Goal: Information Seeking & Learning: Learn about a topic

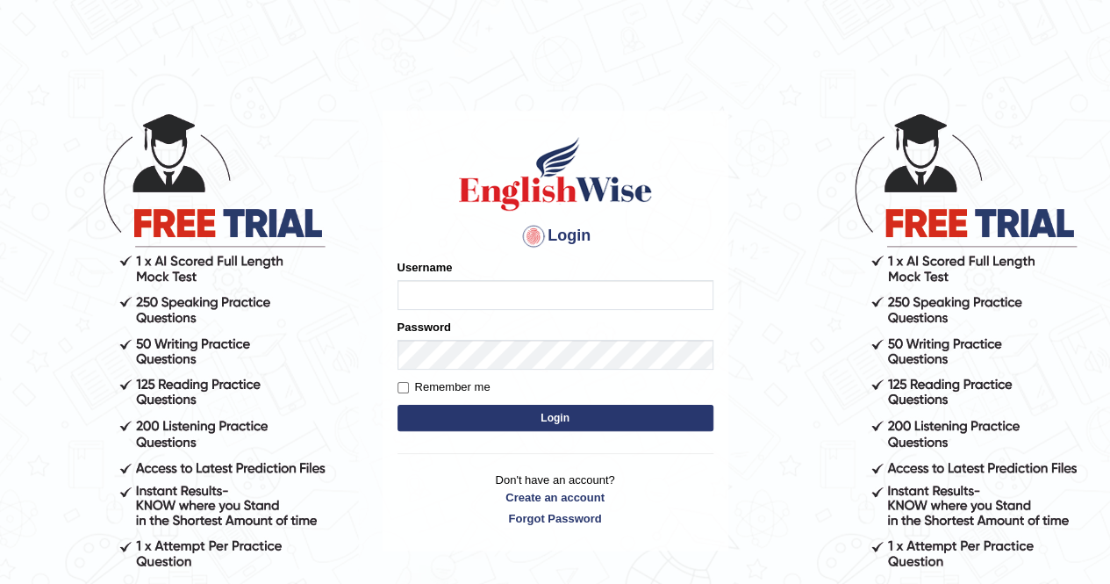
type input "poonam7777"
click at [559, 412] on button "Login" at bounding box center [556, 418] width 316 height 26
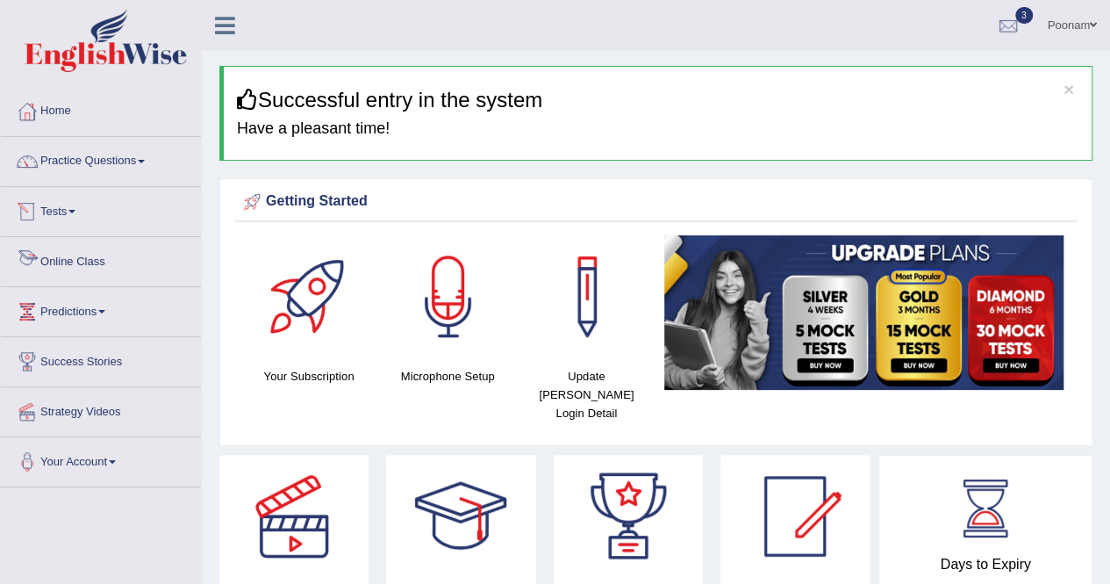
click at [76, 264] on link "Online Class" at bounding box center [101, 259] width 200 height 44
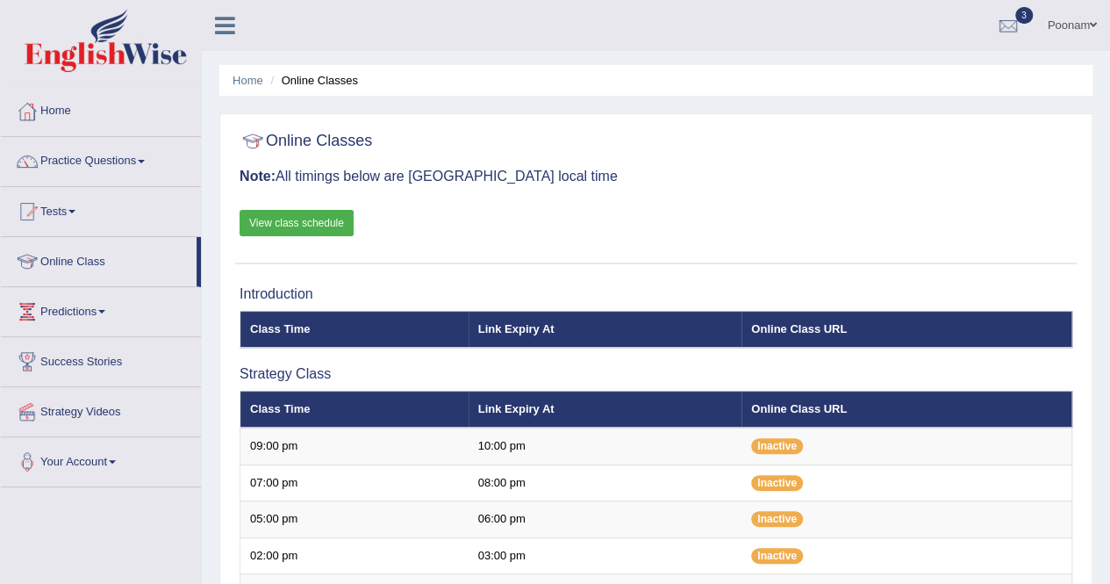
scroll to position [511, 0]
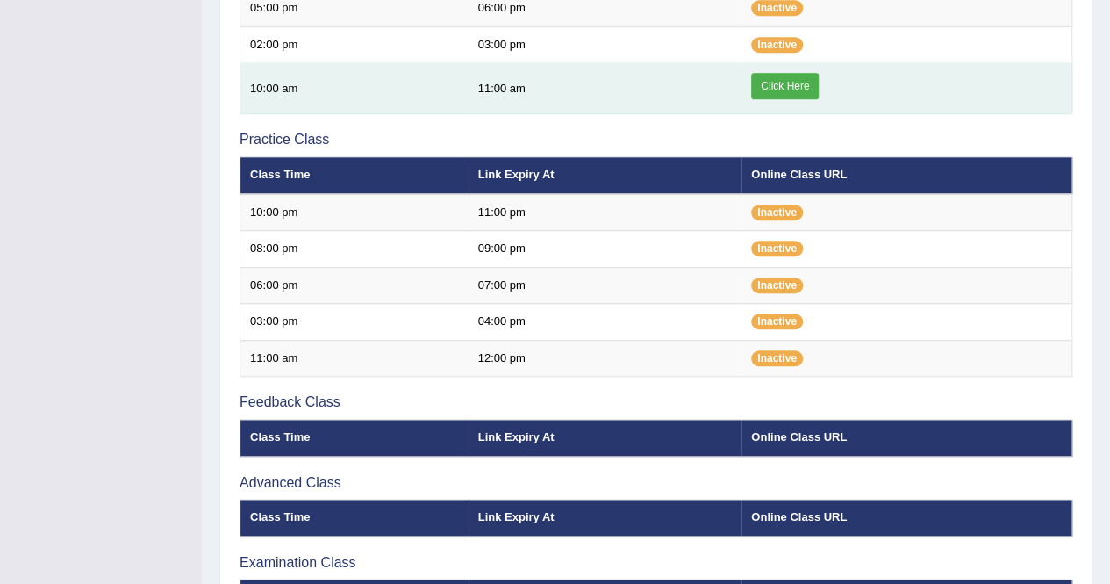
click at [767, 92] on link "Click Here" at bounding box center [785, 86] width 68 height 26
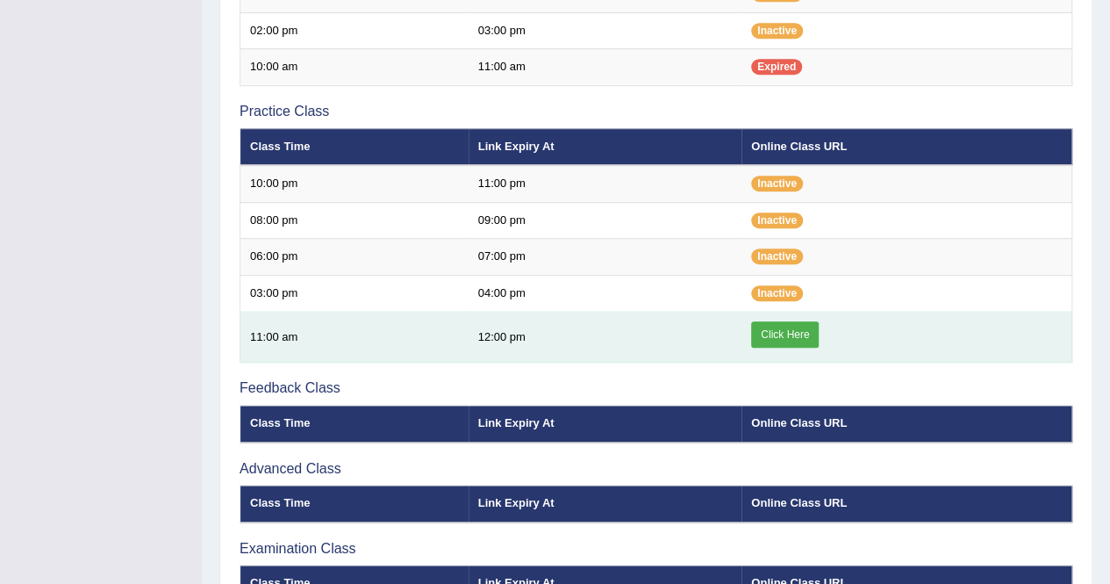
click at [779, 338] on link "Click Here" at bounding box center [785, 334] width 68 height 26
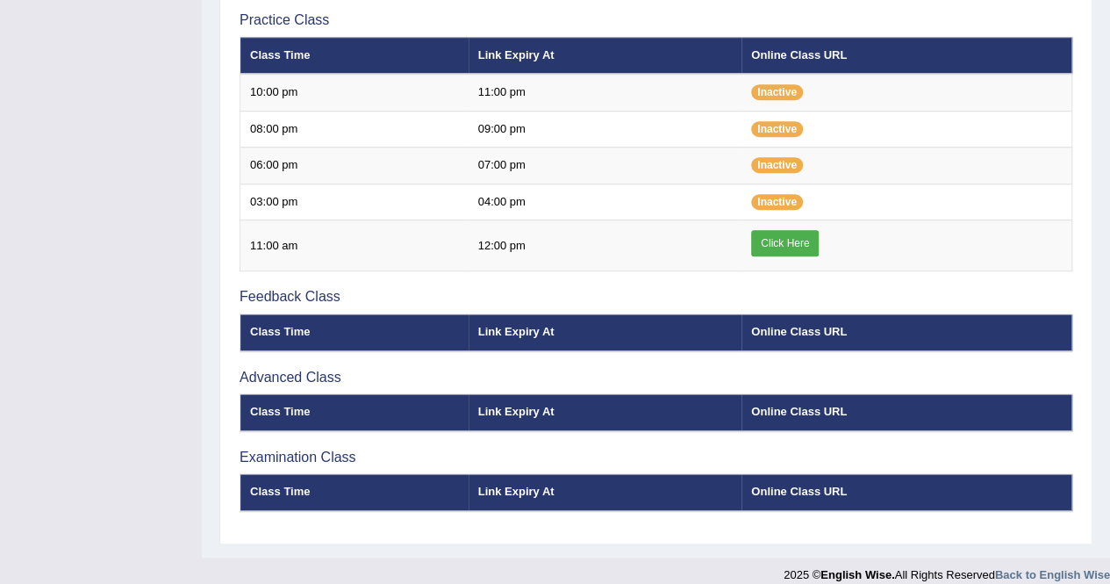
scroll to position [627, 0]
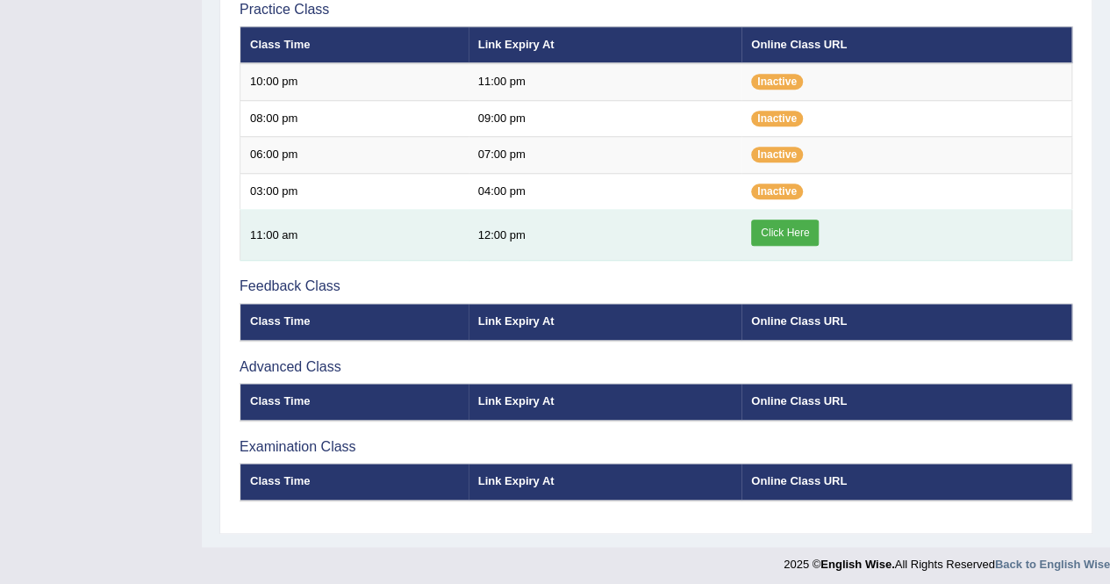
click at [793, 232] on link "Click Here" at bounding box center [785, 232] width 68 height 26
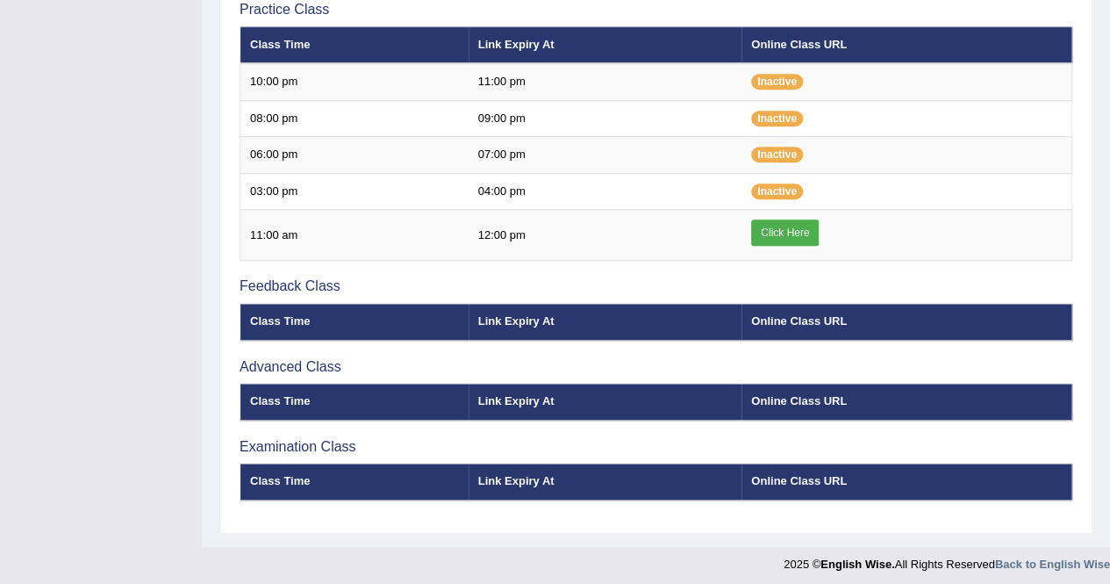
scroll to position [116, 0]
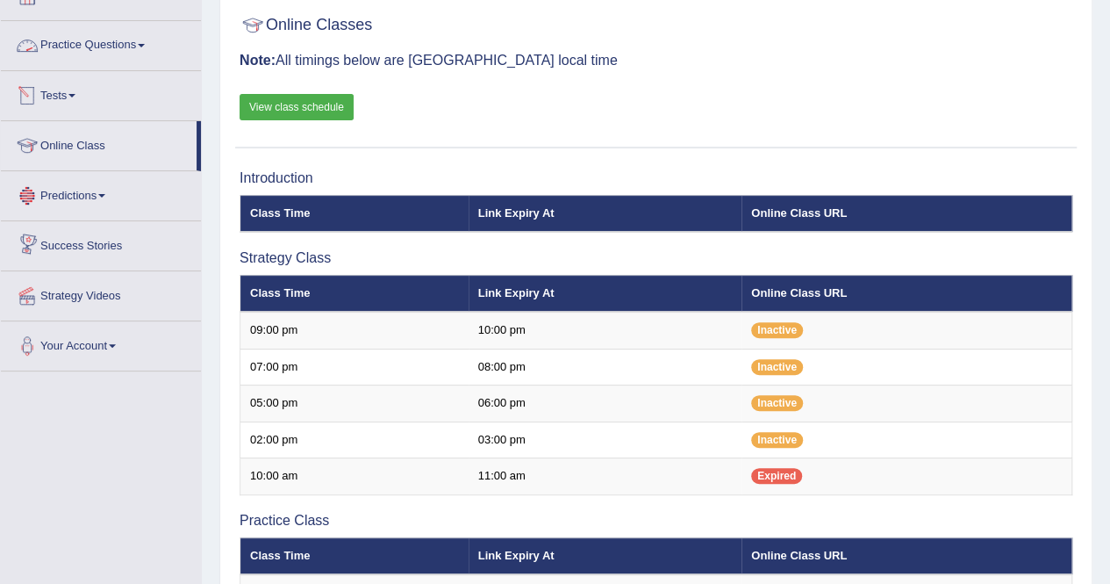
click at [87, 39] on link "Practice Questions" at bounding box center [101, 43] width 200 height 44
click at [90, 52] on link "Practice Questions" at bounding box center [101, 43] width 200 height 44
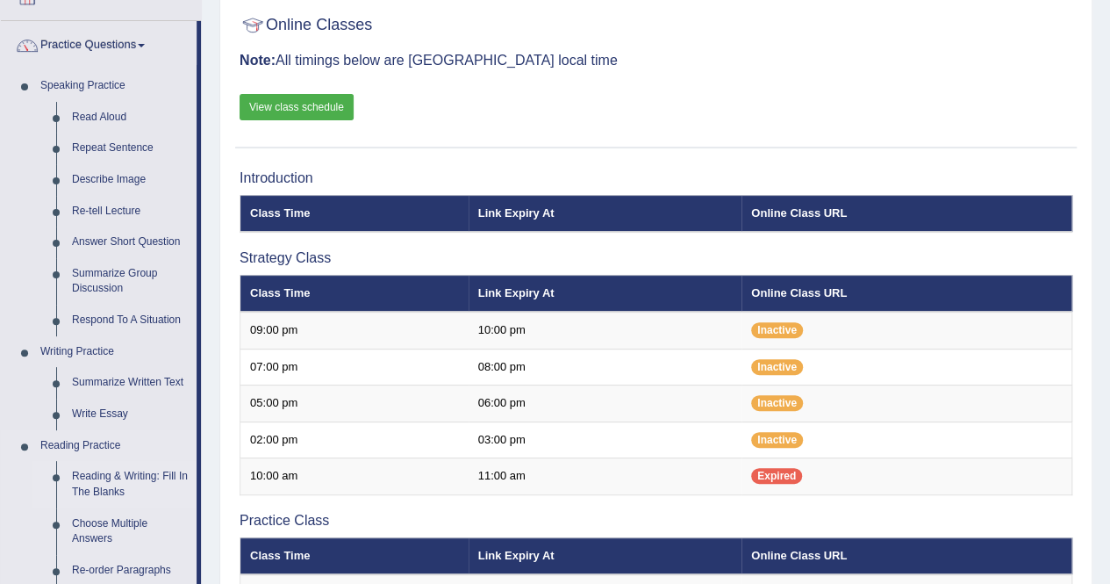
click at [109, 478] on link "Reading & Writing: Fill In The Blanks" at bounding box center [130, 484] width 133 height 47
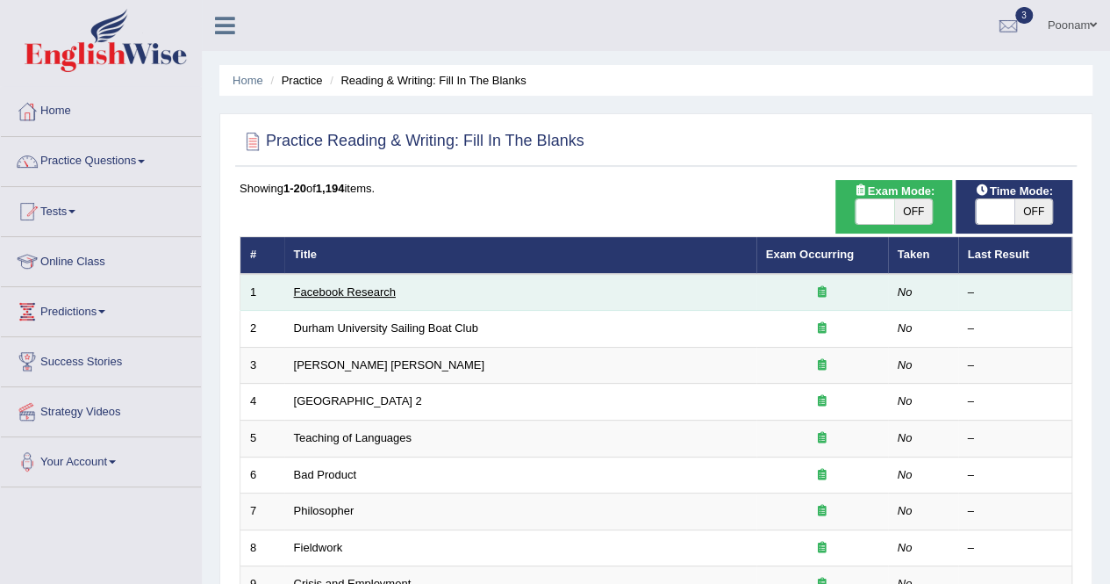
click at [341, 291] on link "Facebook Research" at bounding box center [345, 291] width 102 height 13
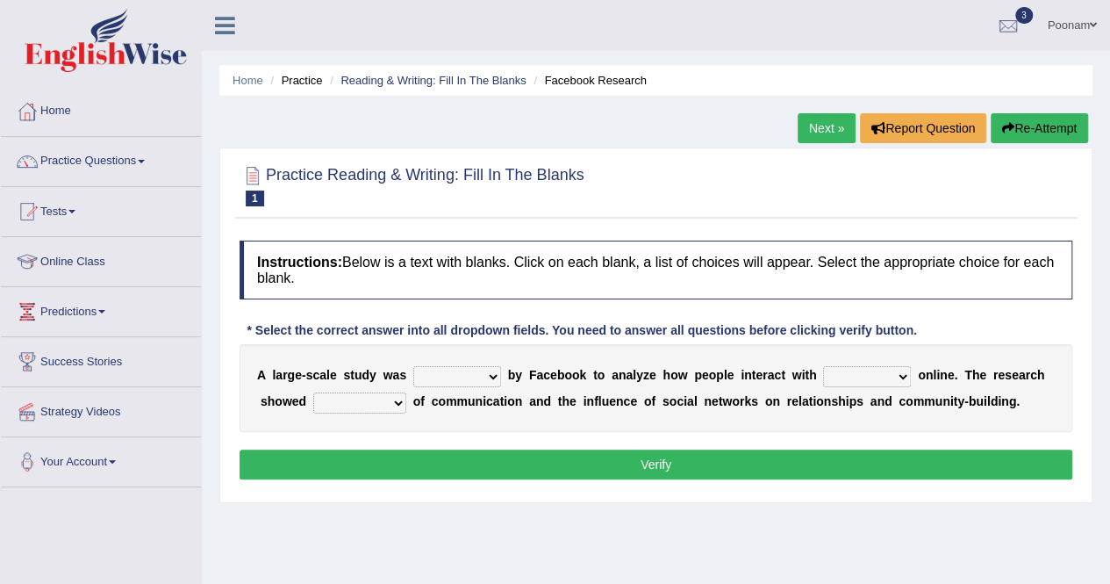
click at [474, 526] on div "Home Practice Reading & Writing: Fill In The Blanks Facebook Research Next » Re…" at bounding box center [656, 439] width 908 height 878
click at [822, 120] on link "Next »" at bounding box center [827, 128] width 58 height 30
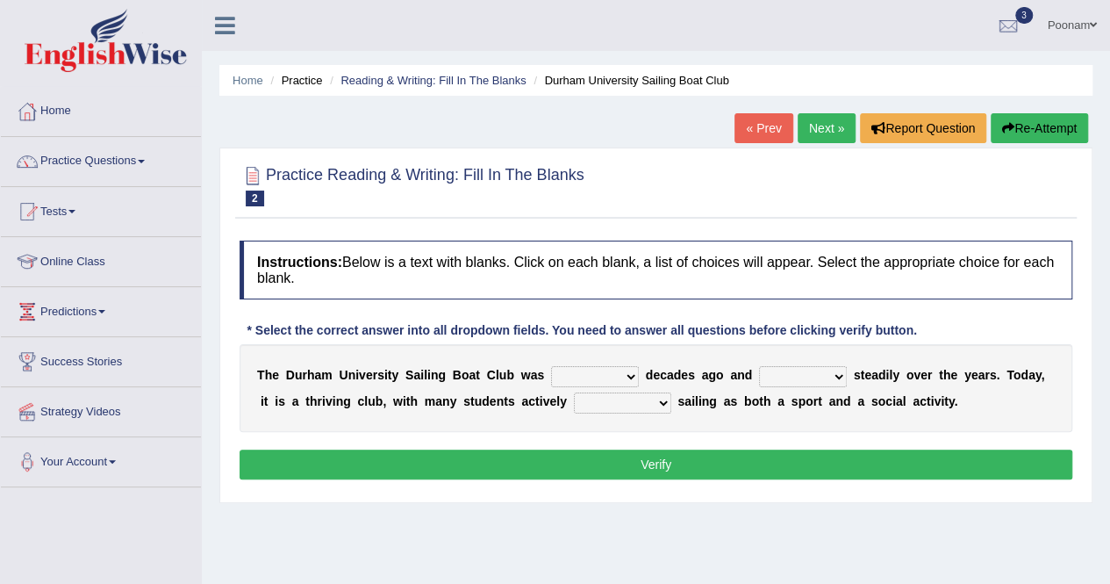
click at [830, 128] on link "Next »" at bounding box center [827, 128] width 58 height 30
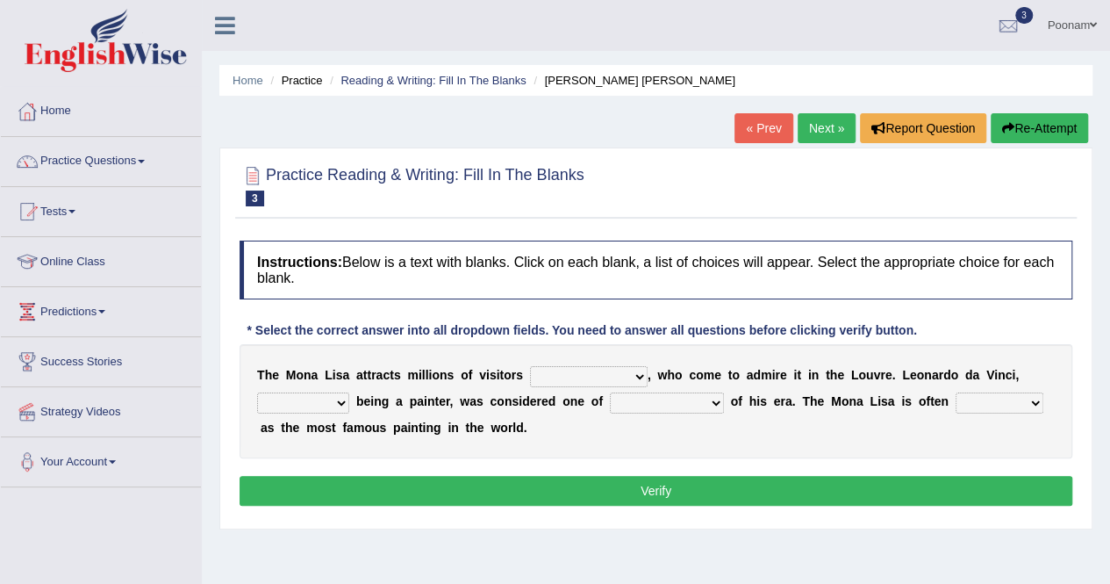
click at [640, 373] on select "around the year the all year all year round per year" at bounding box center [589, 376] width 118 height 21
select select "per year"
click at [530, 366] on select "around the year the all year all year round per year" at bounding box center [589, 376] width 118 height 21
click at [342, 399] on select "rather than as much as as well as as long as" at bounding box center [303, 402] width 92 height 21
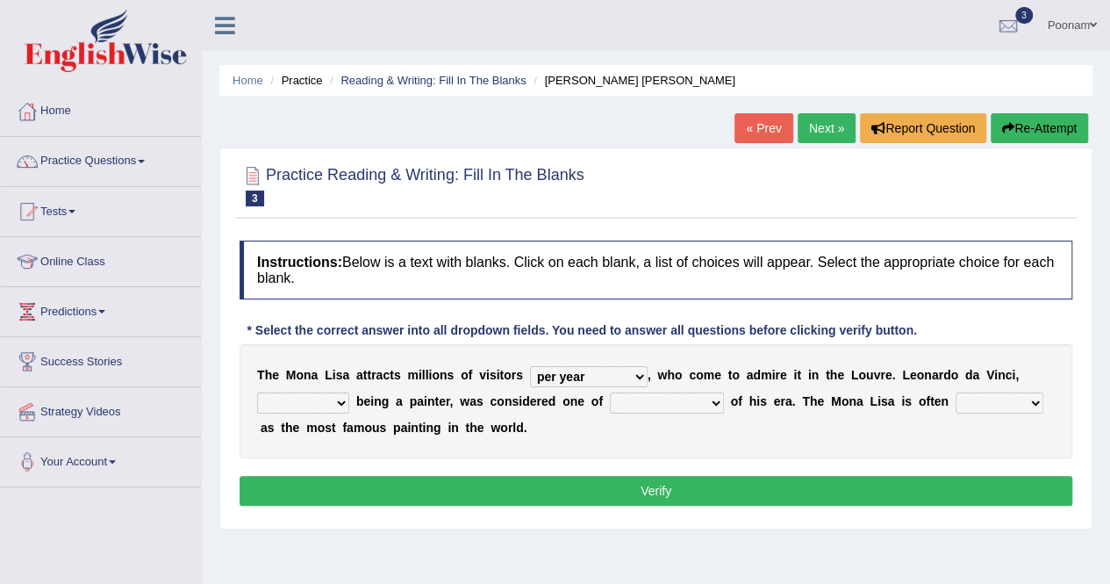
click at [758, 125] on link "« Prev" at bounding box center [764, 128] width 58 height 30
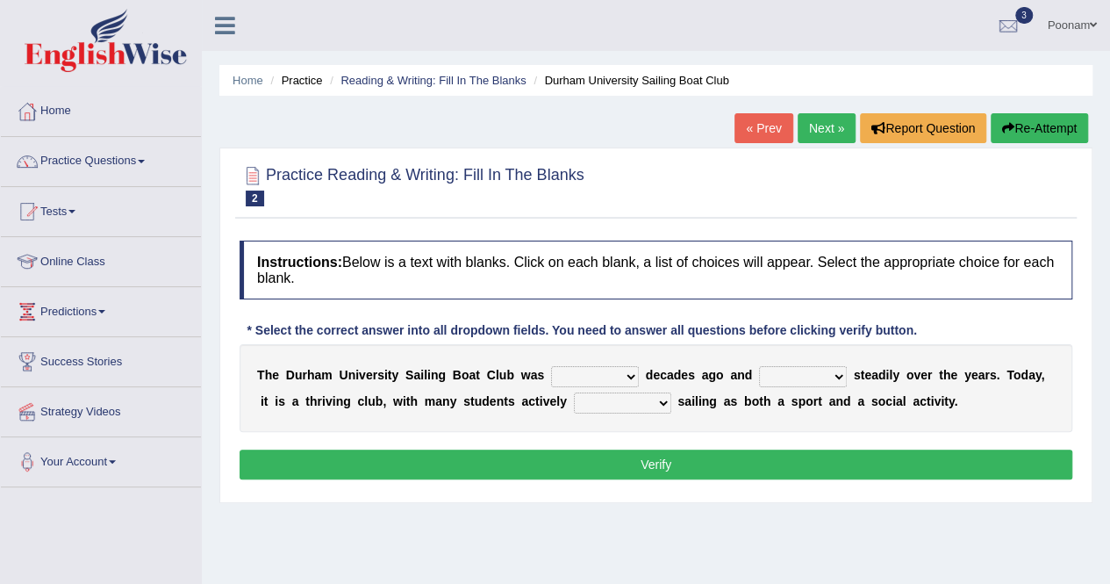
click at [758, 125] on link "« Prev" at bounding box center [764, 128] width 58 height 30
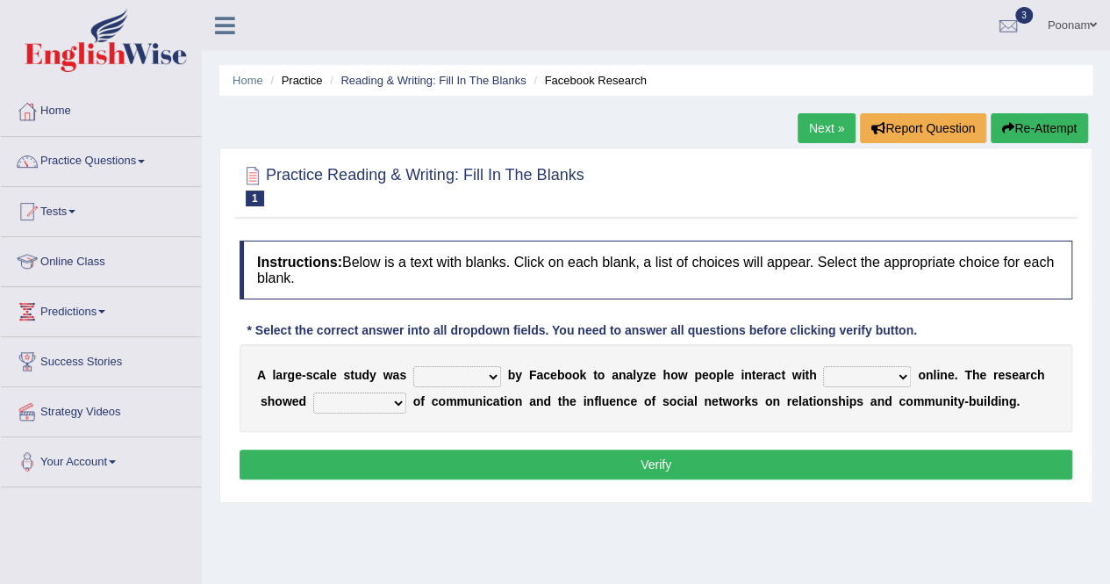
click at [491, 375] on select "surveyed had asked made" at bounding box center [457, 376] width 88 height 21
select select "surveyed"
click at [413, 366] on select "surveyed had asked made" at bounding box center [457, 376] width 88 height 21
click at [904, 373] on select "together all each other another" at bounding box center [867, 376] width 88 height 21
click at [819, 136] on link "Next »" at bounding box center [827, 128] width 58 height 30
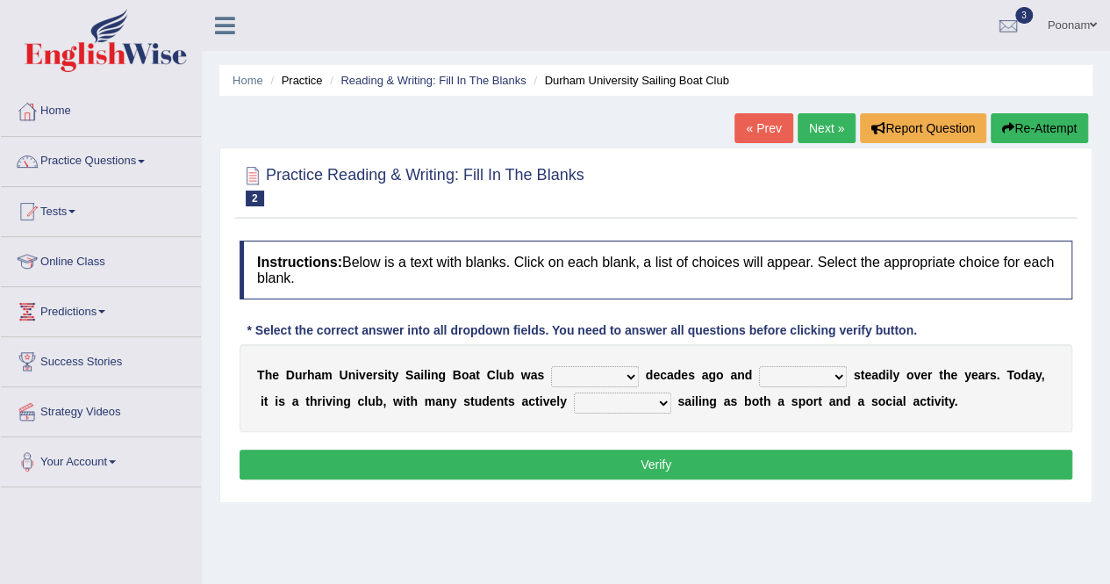
click at [819, 136] on link "Next »" at bounding box center [827, 128] width 58 height 30
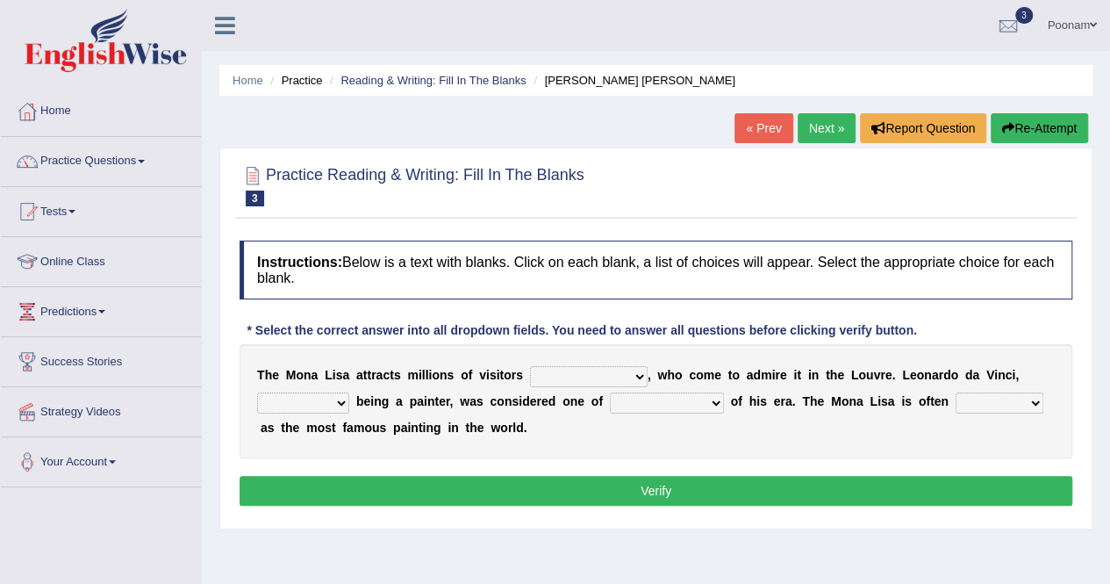
click at [639, 373] on select "around the year the all year all year round per year" at bounding box center [589, 376] width 118 height 21
select select "per year"
click at [530, 366] on select "around the year the all year all year round per year" at bounding box center [589, 376] width 118 height 21
click at [337, 399] on select "rather than as much as as well as as long as" at bounding box center [303, 402] width 92 height 21
select select "rather than"
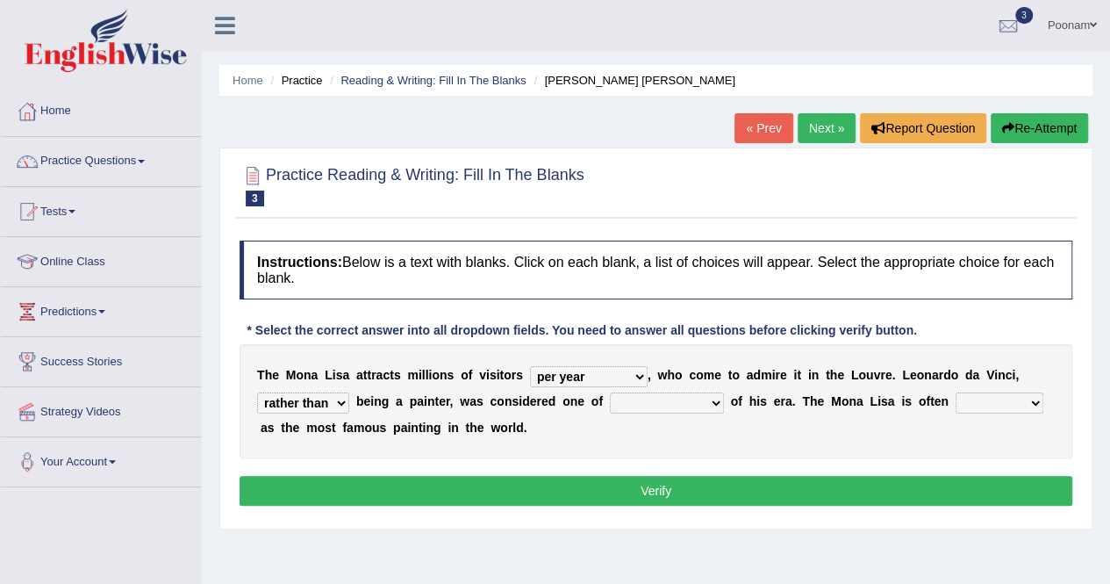
click at [257, 392] on select "rather than as much as as well as as long as" at bounding box center [303, 402] width 92 height 21
click at [704, 403] on select "better artists artist the better artist the best artists" at bounding box center [667, 402] width 114 height 21
click at [610, 392] on select "better artists artist the better artist the best artists" at bounding box center [667, 402] width 114 height 21
click at [698, 406] on select "better artists artist the better artist the best artists" at bounding box center [667, 402] width 114 height 21
select select "the best artists"
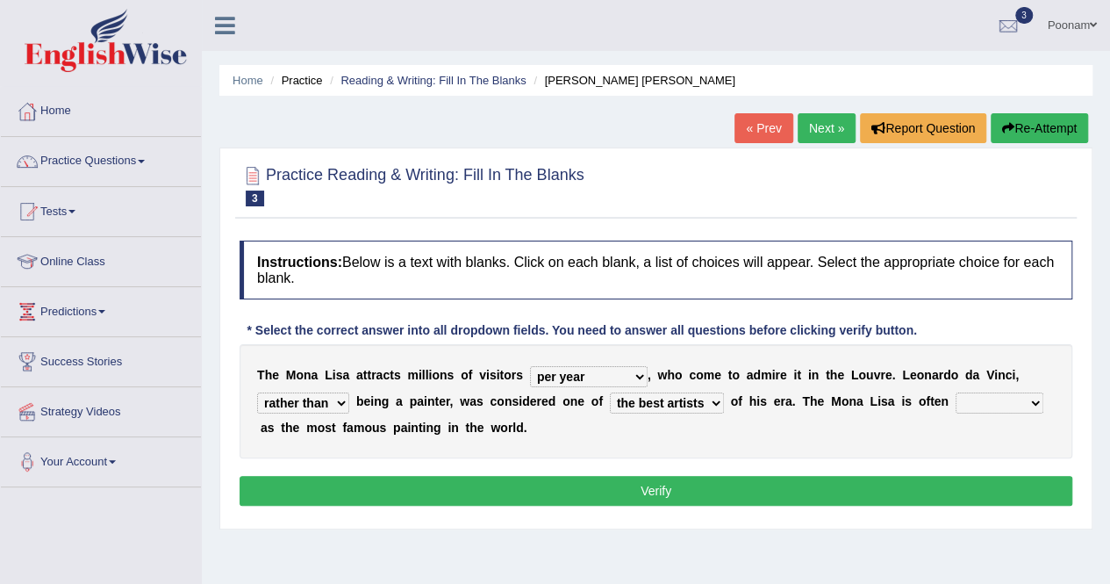
click at [610, 392] on select "better artists artist the better artist the best artists" at bounding box center [667, 402] width 114 height 21
click at [1001, 397] on select "classified suggested predicted described" at bounding box center [1000, 402] width 88 height 21
select select "predicted"
click at [956, 392] on select "classified suggested predicted described" at bounding box center [1000, 402] width 88 height 21
click at [630, 491] on button "Verify" at bounding box center [656, 491] width 833 height 30
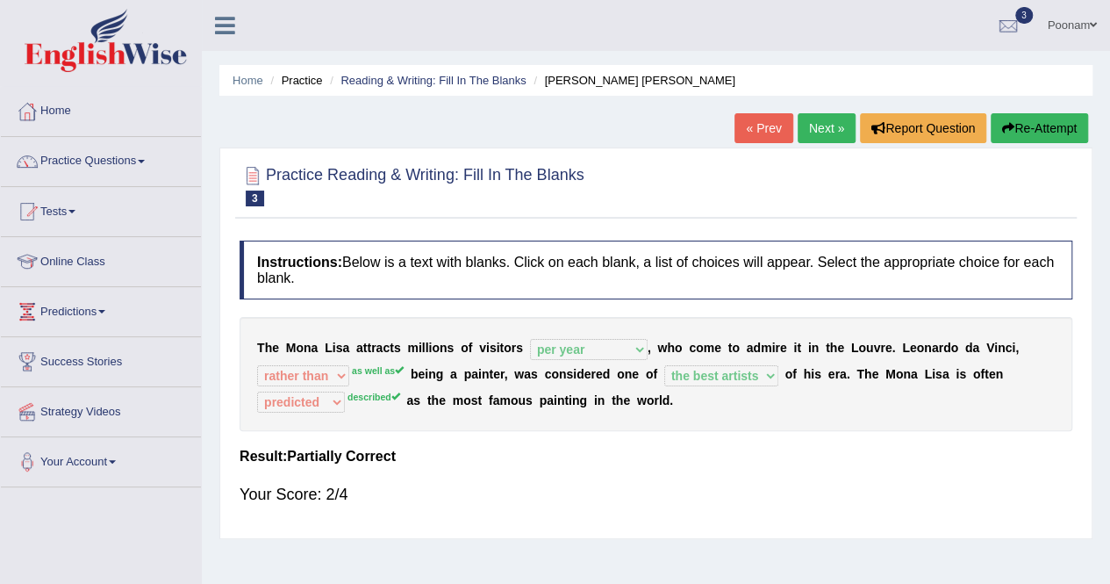
click at [822, 125] on link "Next »" at bounding box center [827, 128] width 58 height 30
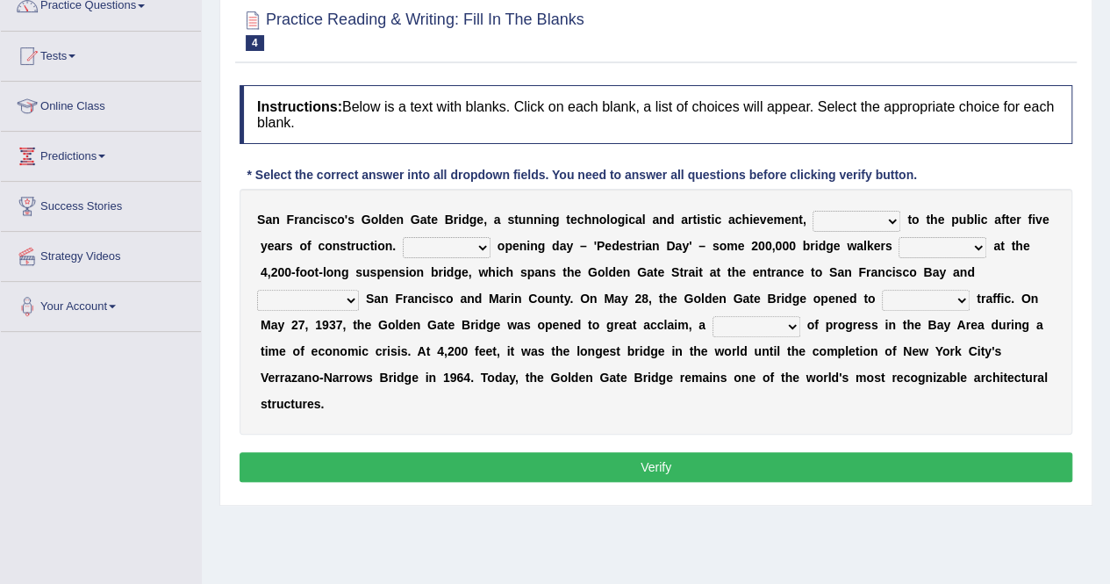
scroll to position [176, 0]
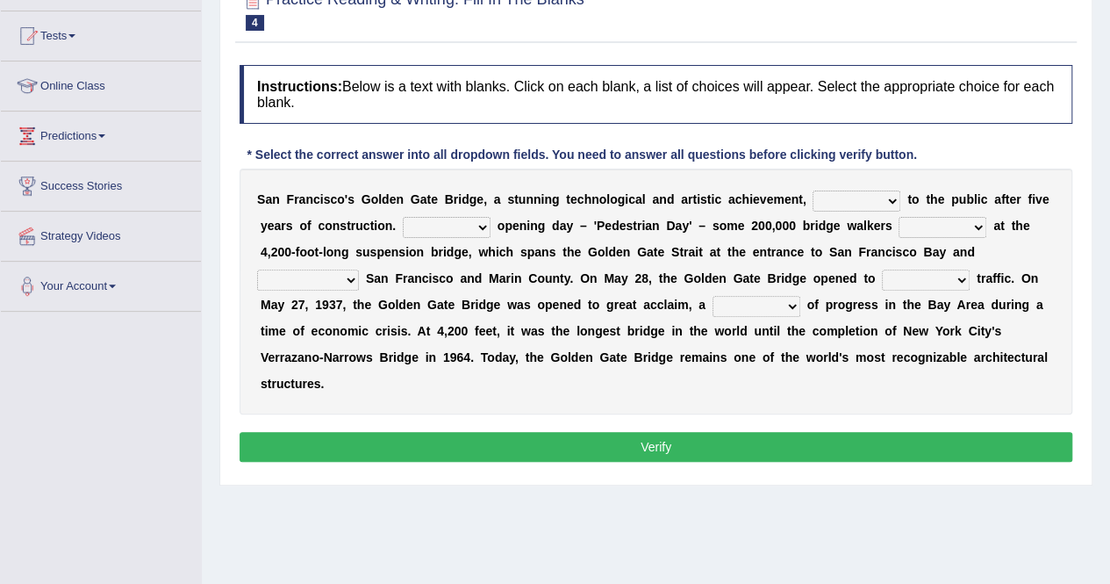
click at [893, 195] on select "opens closes appears equals" at bounding box center [857, 200] width 88 height 21
select select "opens"
click at [813, 190] on select "opens closes appears equals" at bounding box center [857, 200] width 88 height 21
click at [477, 226] on select "On During Since When" at bounding box center [447, 227] width 88 height 21
select select "During"
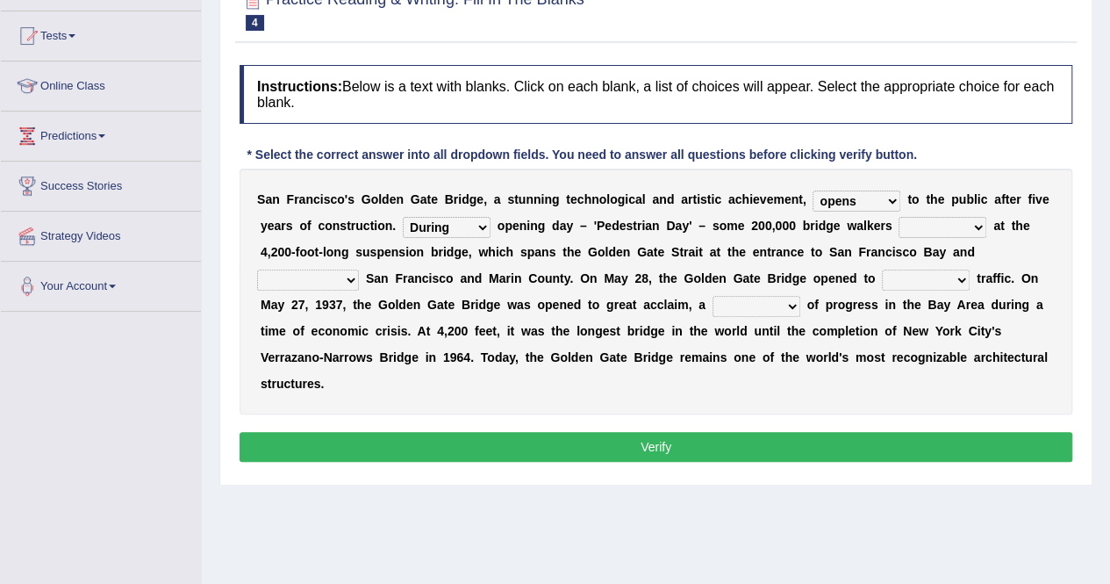
click at [403, 217] on select "On During Since When" at bounding box center [447, 227] width 88 height 21
click at [967, 232] on select "stationed looked marveled laughed" at bounding box center [943, 227] width 88 height 21
select select "marveled"
click at [899, 217] on select "stationed looked marveled laughed" at bounding box center [943, 227] width 88 height 21
click at [352, 282] on select "separates connects channels differentiates" at bounding box center [308, 279] width 102 height 21
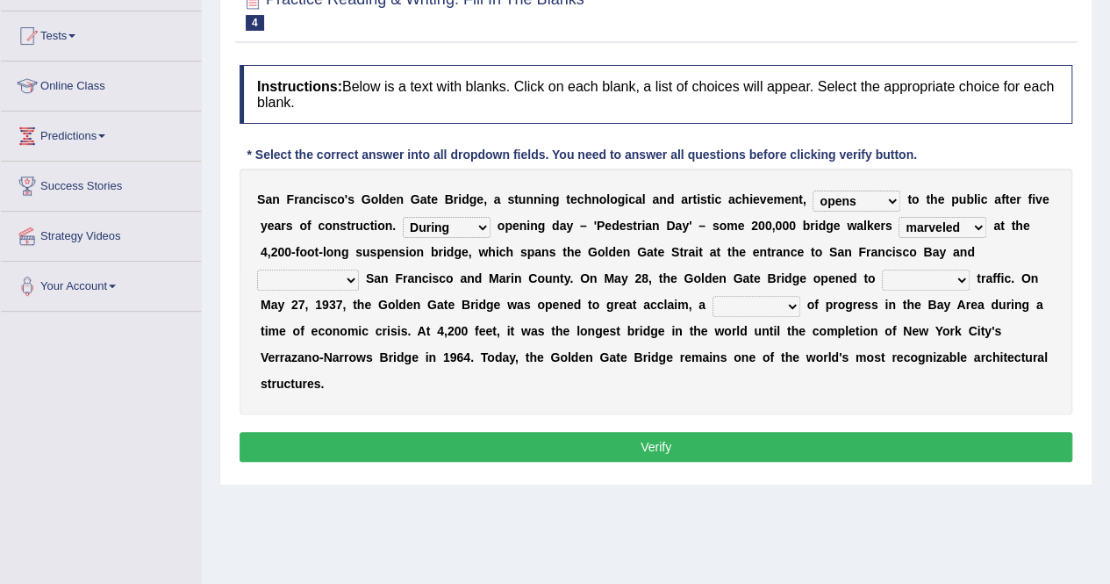
select select "connects"
click at [257, 269] on select "separates connects channels differentiates" at bounding box center [308, 279] width 102 height 21
click at [955, 279] on select "aquatic vehicular airborne watertight" at bounding box center [926, 279] width 88 height 21
select select "vehicular"
click at [882, 269] on select "aquatic vehicular airborne watertight" at bounding box center [926, 279] width 88 height 21
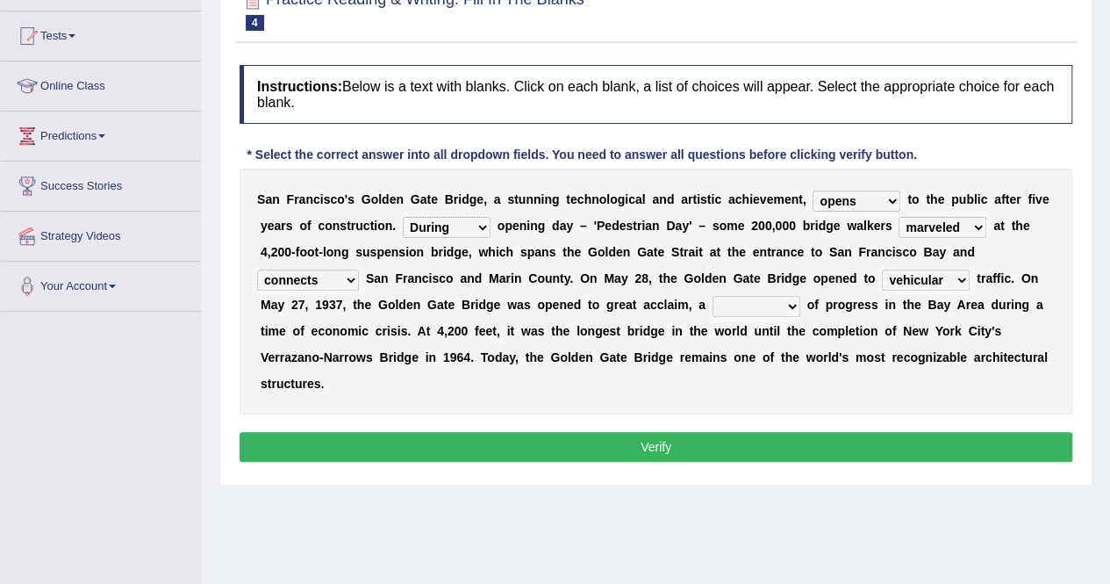
click at [785, 304] on select "denial symbol technique yield" at bounding box center [757, 306] width 88 height 21
select select "symbol"
click at [713, 296] on select "denial symbol technique yield" at bounding box center [757, 306] width 88 height 21
click at [663, 442] on button "Verify" at bounding box center [656, 447] width 833 height 30
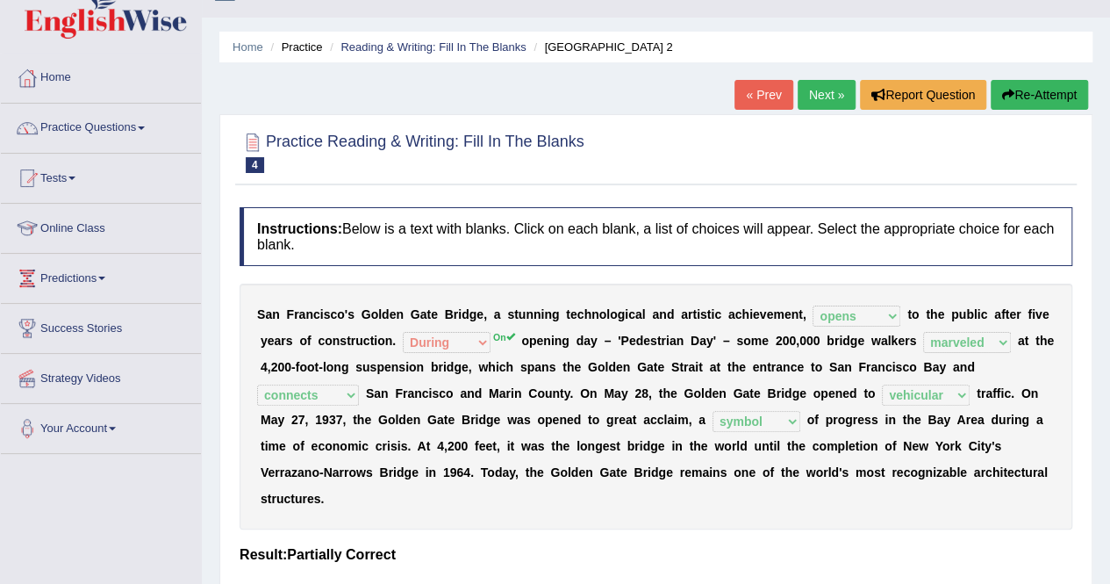
scroll to position [35, 0]
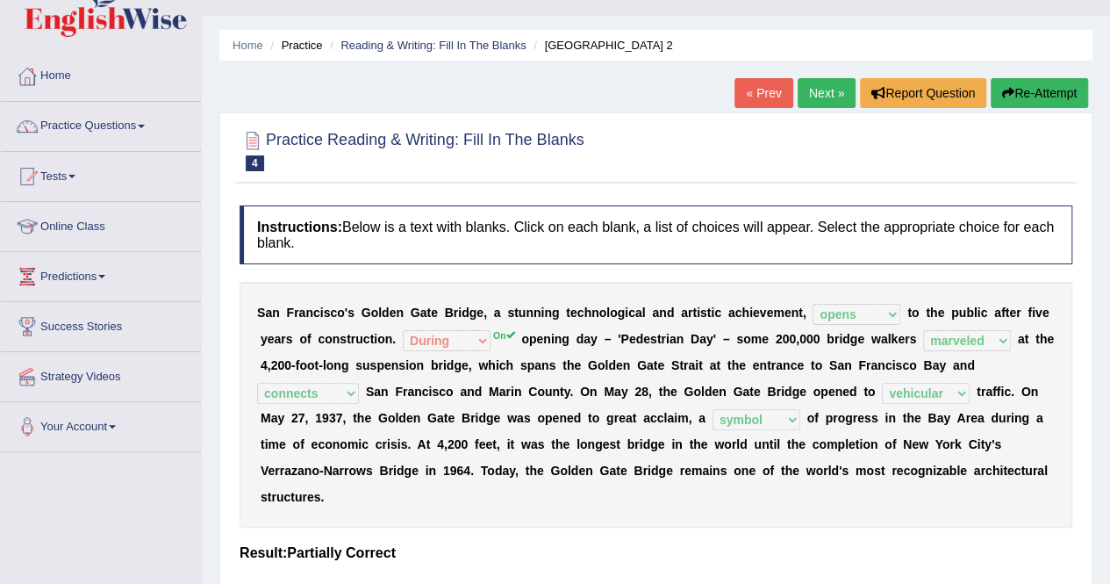
click at [823, 92] on link "Next »" at bounding box center [827, 93] width 58 height 30
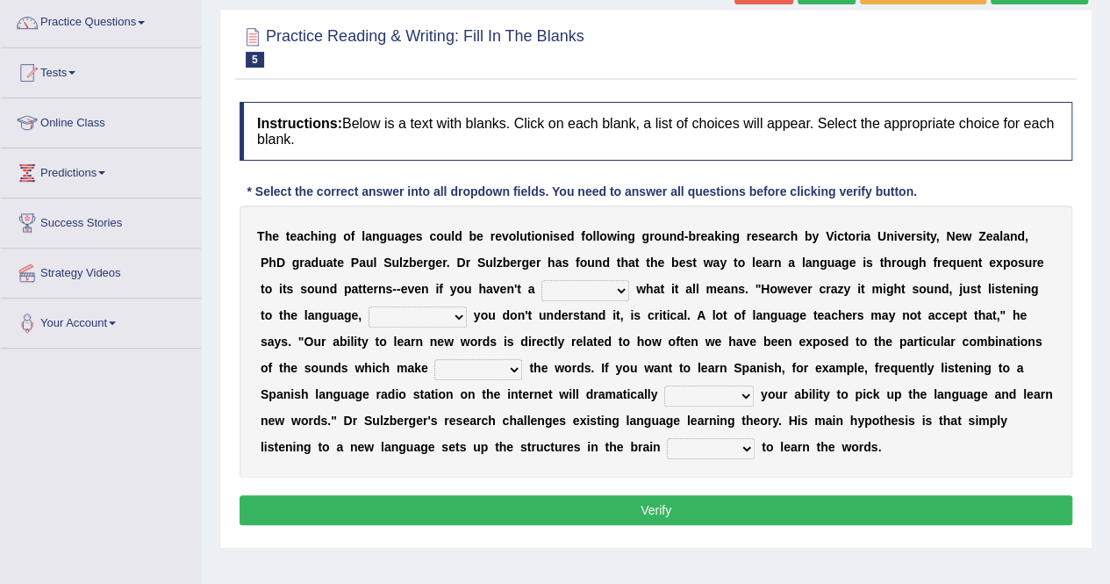
scroll to position [140, 0]
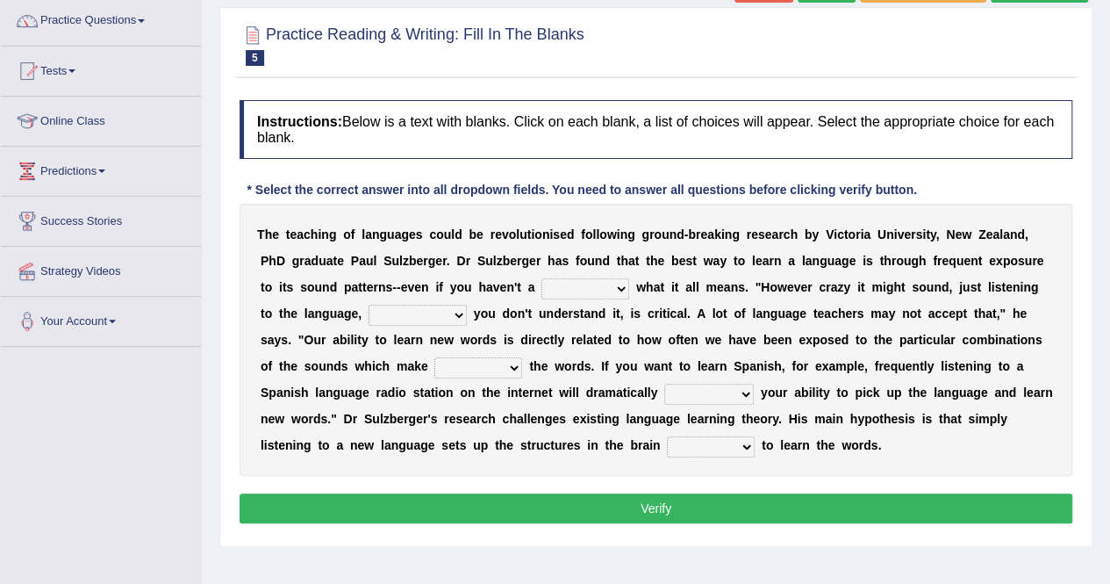
click at [614, 286] on select "dew claw clue due" at bounding box center [586, 288] width 88 height 21
select select "clue"
click at [542, 278] on select "dew claw clue due" at bounding box center [586, 288] width 88 height 21
click at [441, 313] on select "but also all together even though if so" at bounding box center [418, 315] width 98 height 21
select select "but also"
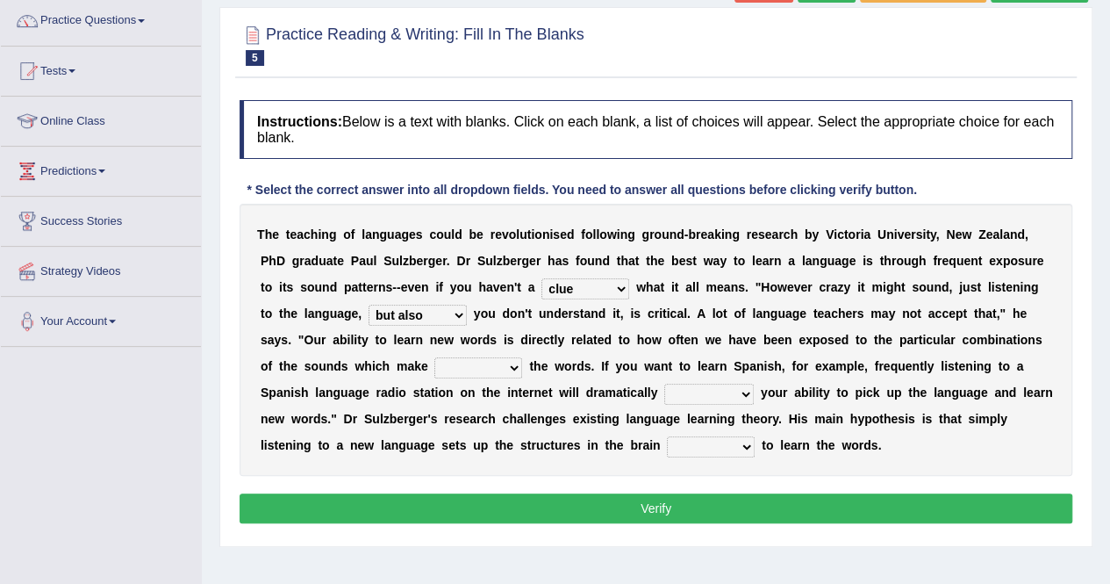
click at [369, 305] on select "but also all together even though if so" at bounding box center [418, 315] width 98 height 21
click at [510, 373] on select "down up of on" at bounding box center [478, 367] width 88 height 21
select select "up"
click at [434, 357] on select "down up of on" at bounding box center [478, 367] width 88 height 21
click at [719, 396] on select "evaluate exaggerate describe boost" at bounding box center [709, 394] width 90 height 21
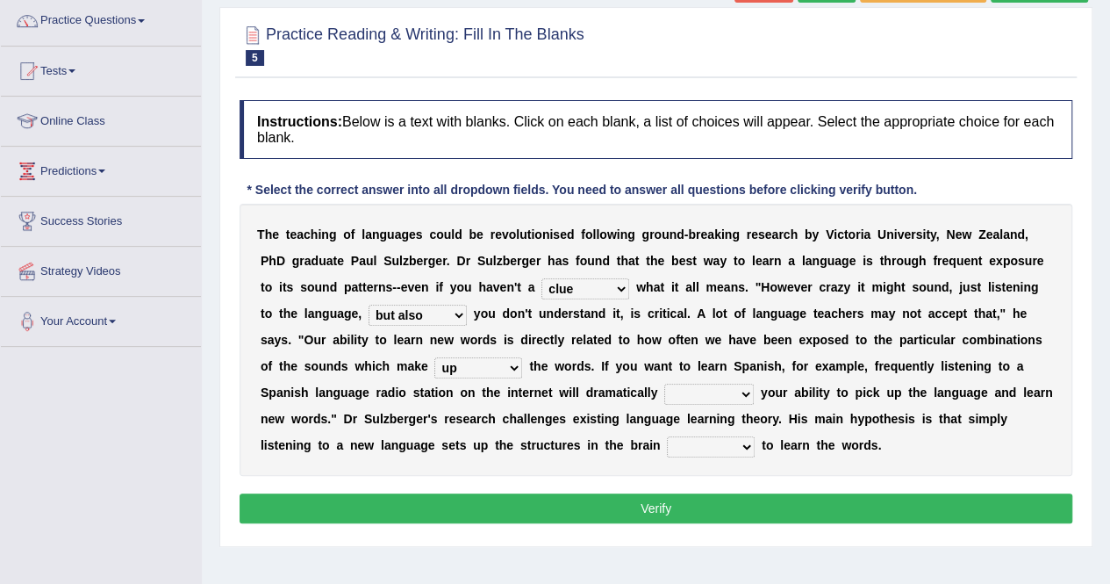
select select "boost"
click at [664, 384] on select "evaluate exaggerate describe boost" at bounding box center [709, 394] width 90 height 21
click at [693, 440] on select "requiring required directed to require" at bounding box center [711, 446] width 88 height 21
select select "directed"
click at [667, 436] on select "requiring required directed to require" at bounding box center [711, 446] width 88 height 21
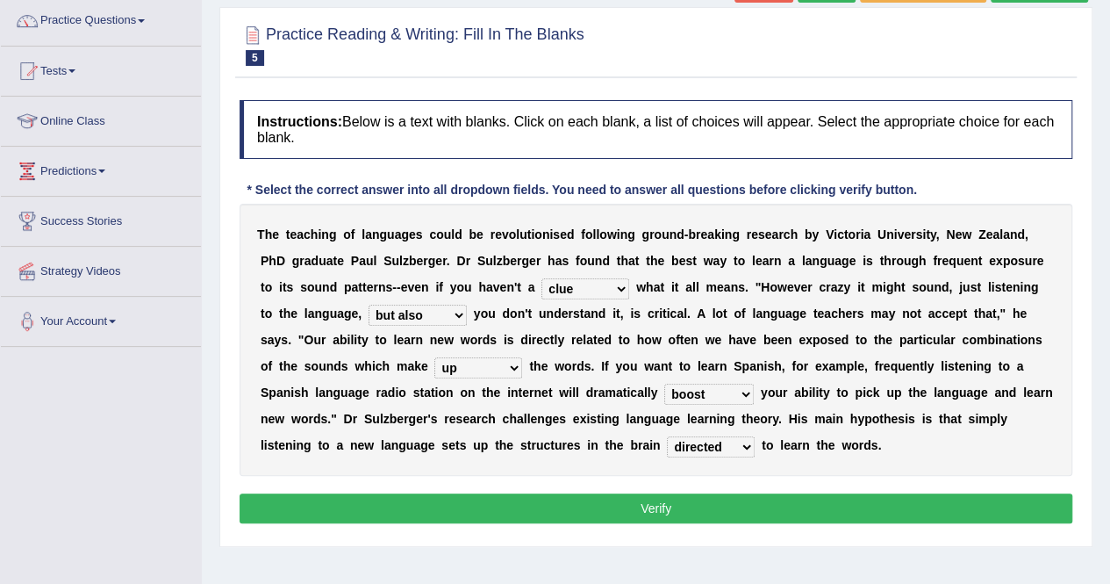
click at [660, 519] on button "Verify" at bounding box center [656, 508] width 833 height 30
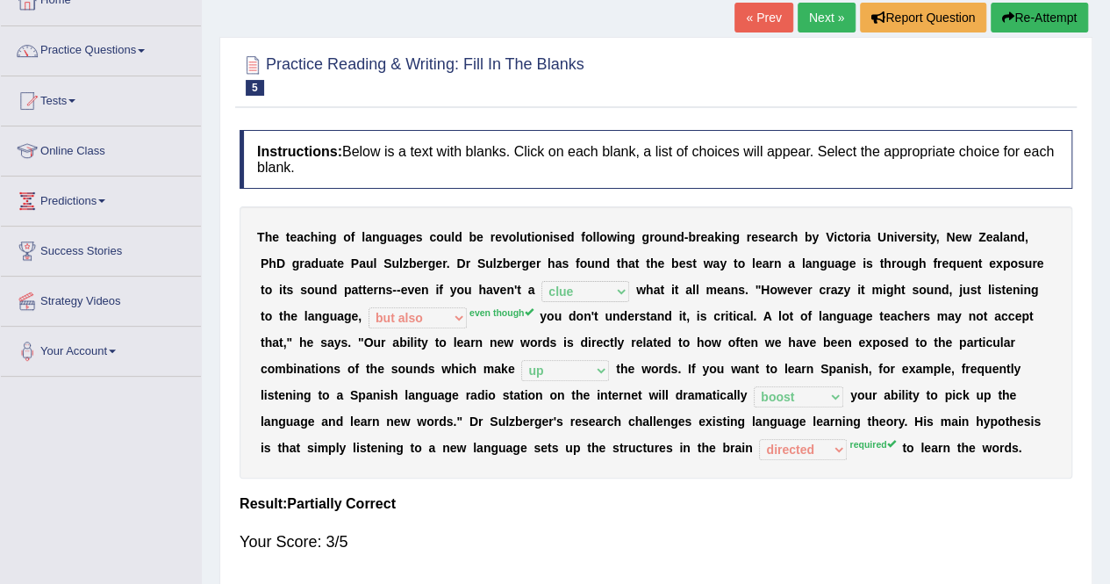
scroll to position [105, 0]
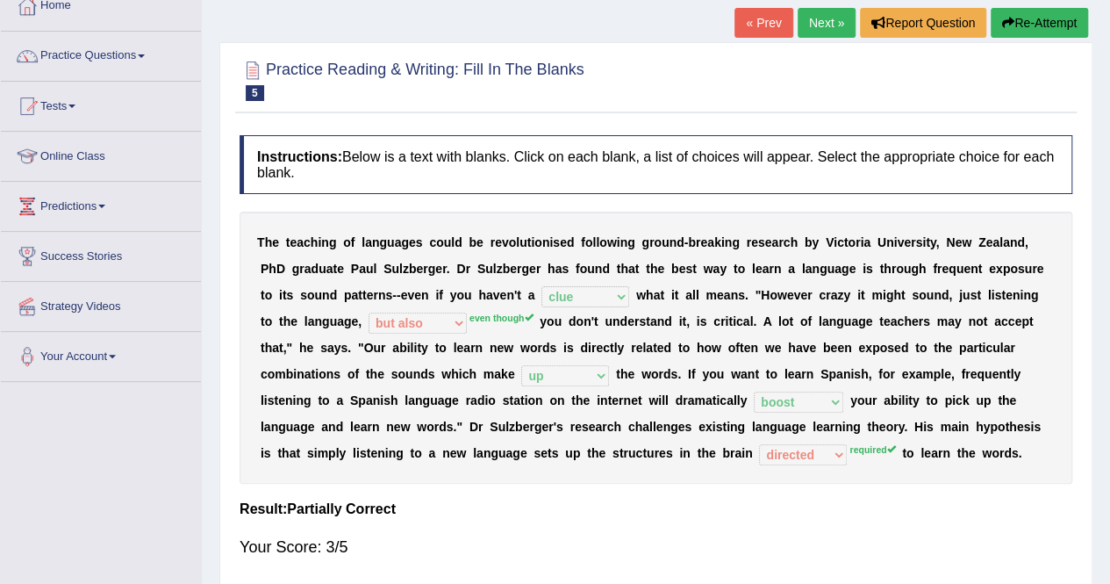
click at [818, 24] on link "Next »" at bounding box center [827, 23] width 58 height 30
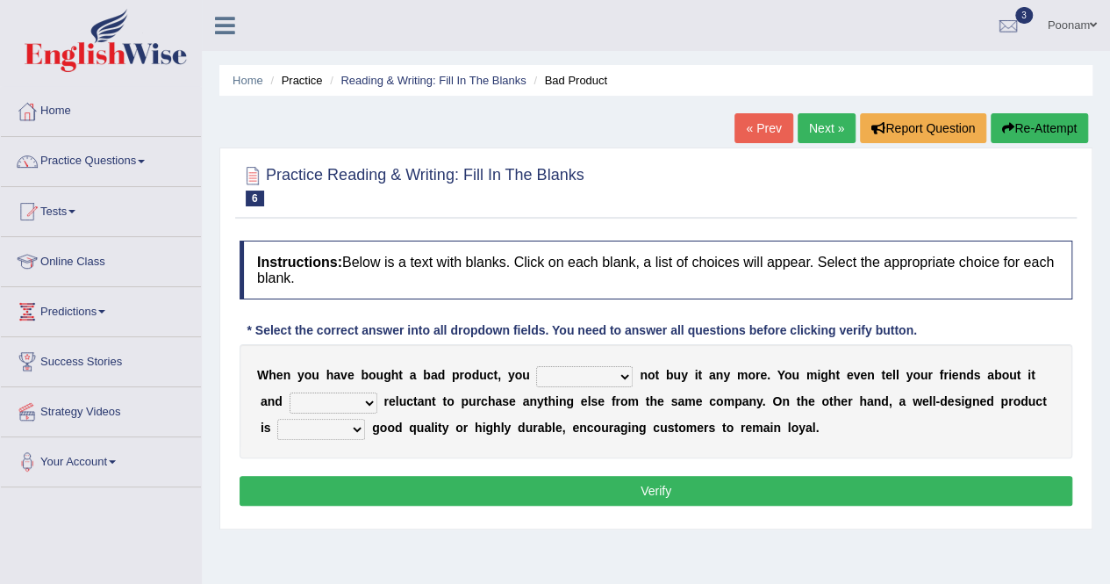
click at [818, 129] on link "Next »" at bounding box center [827, 128] width 58 height 30
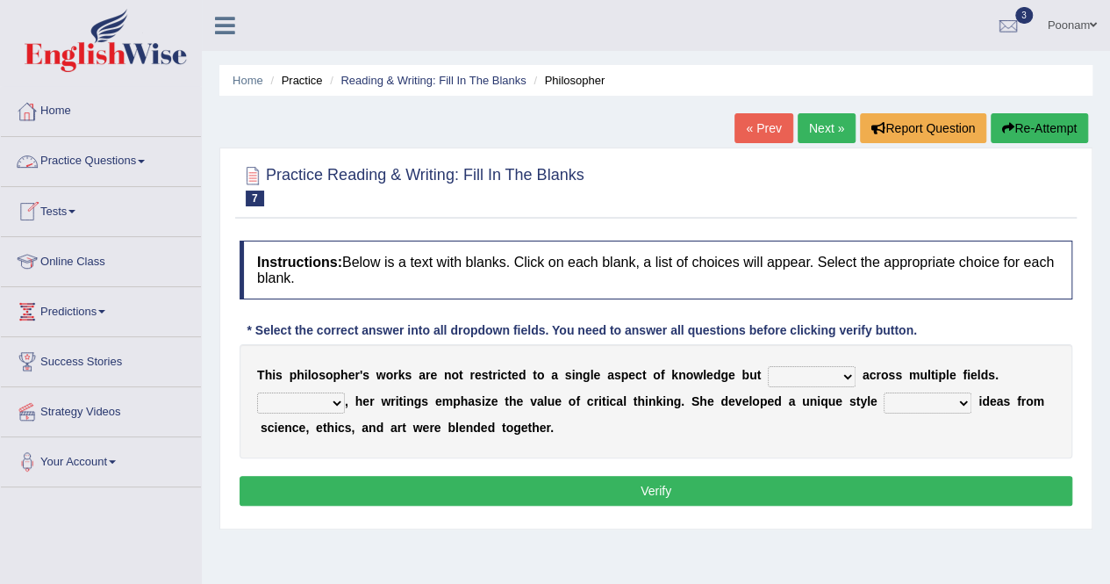
click at [67, 159] on link "Practice Questions" at bounding box center [101, 159] width 200 height 44
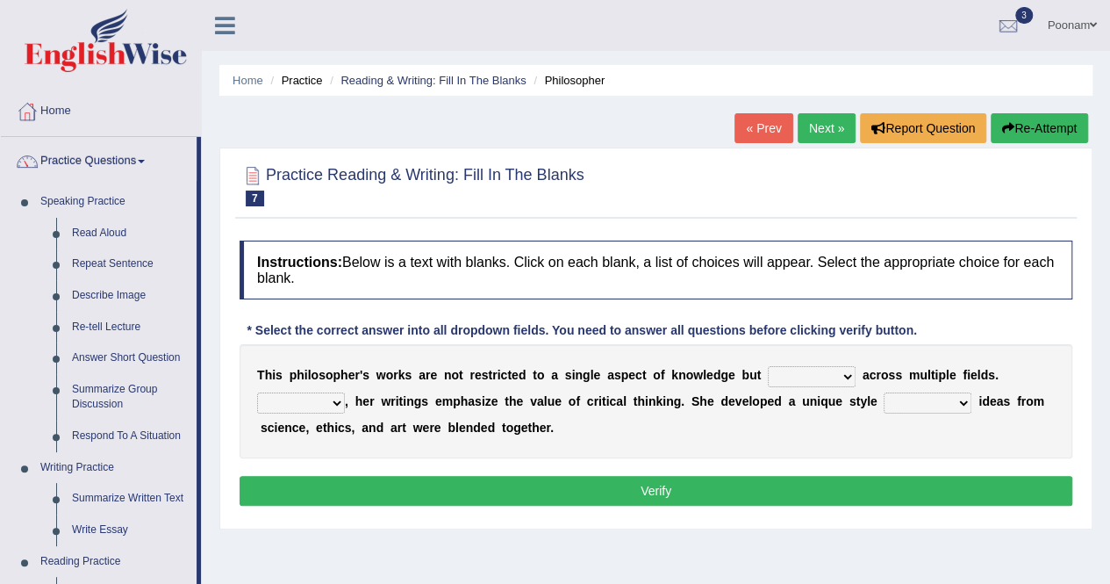
click at [822, 133] on link "Next »" at bounding box center [827, 128] width 58 height 30
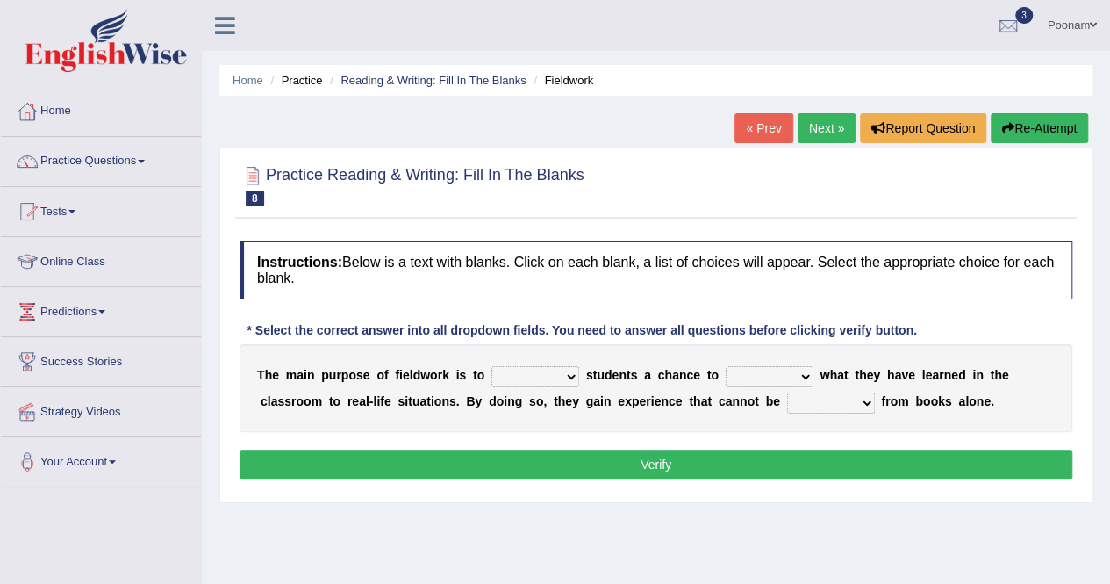
click at [822, 133] on link "Next »" at bounding box center [827, 128] width 58 height 30
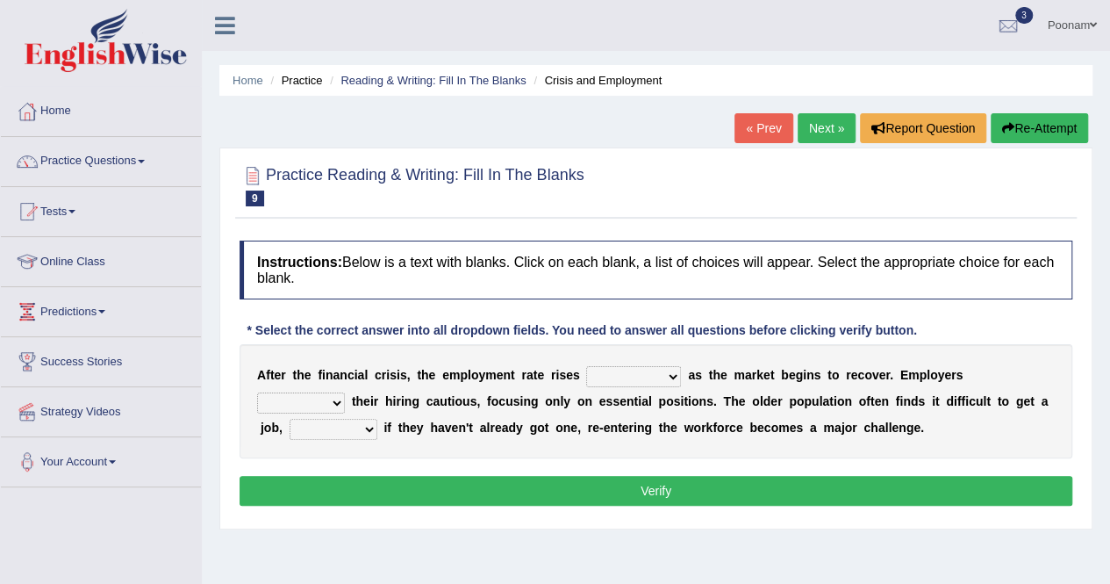
click at [822, 133] on link "Next »" at bounding box center [827, 128] width 58 height 30
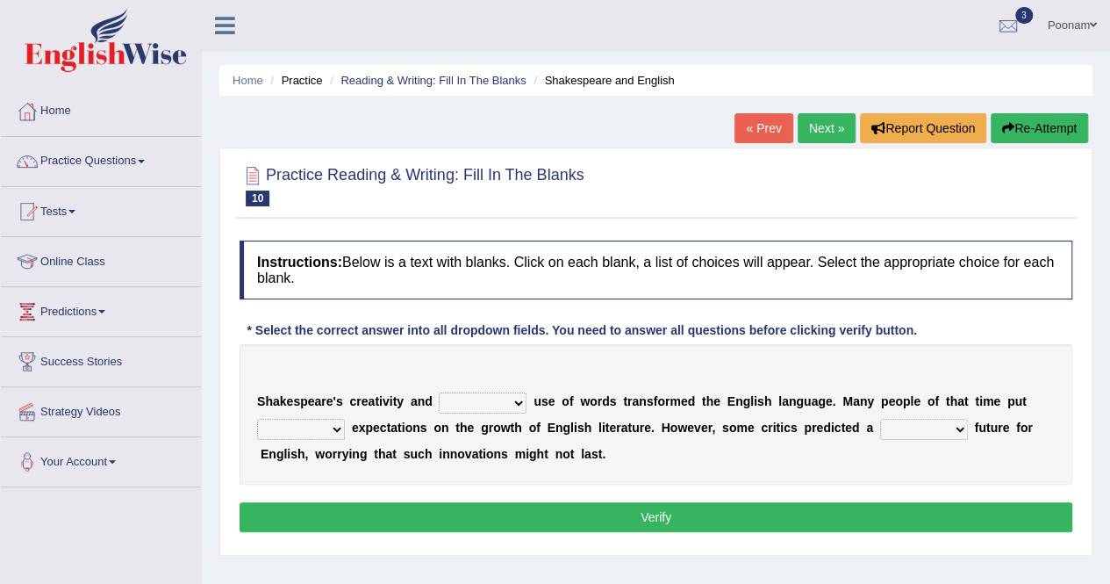
click at [523, 408] on select "idealized intensive fancied inventive" at bounding box center [483, 402] width 88 height 21
select select "intensive"
click at [439, 392] on select "idealized intensive fancied inventive" at bounding box center [483, 402] width 88 height 21
click at [333, 427] on select "wide much high more" at bounding box center [301, 429] width 88 height 21
select select "high"
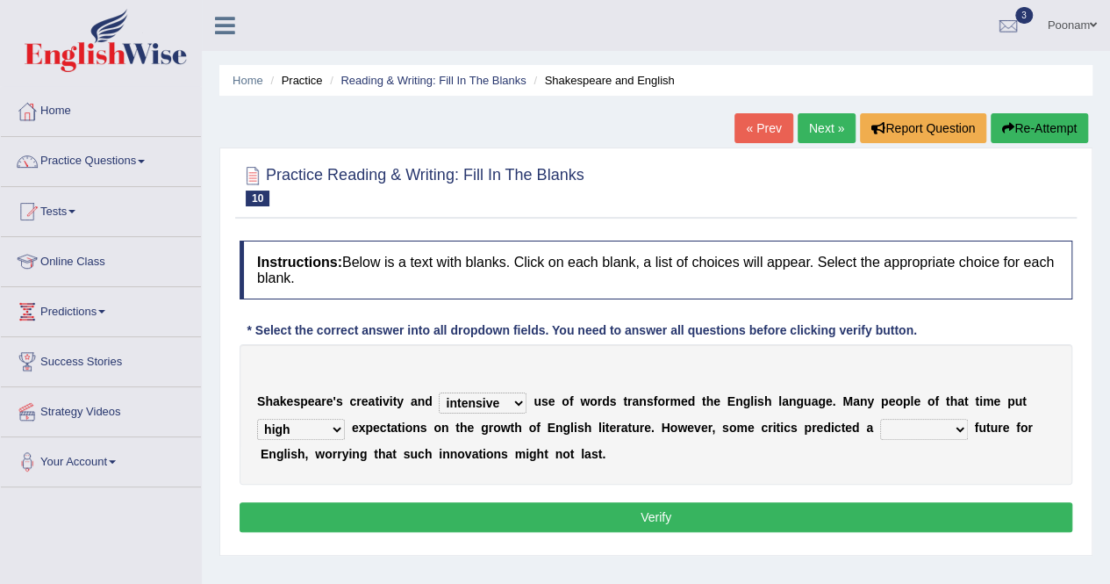
click at [257, 419] on select "wide much high more" at bounding box center [301, 429] width 88 height 21
click at [339, 427] on select "wide much high more" at bounding box center [301, 429] width 88 height 21
click at [930, 429] on select "monetary promising irresistible daunting" at bounding box center [924, 429] width 88 height 21
click at [880, 419] on select "monetary promising irresistible daunting" at bounding box center [924, 429] width 88 height 21
click at [964, 426] on select "monetary promising irresistible daunting" at bounding box center [924, 429] width 88 height 21
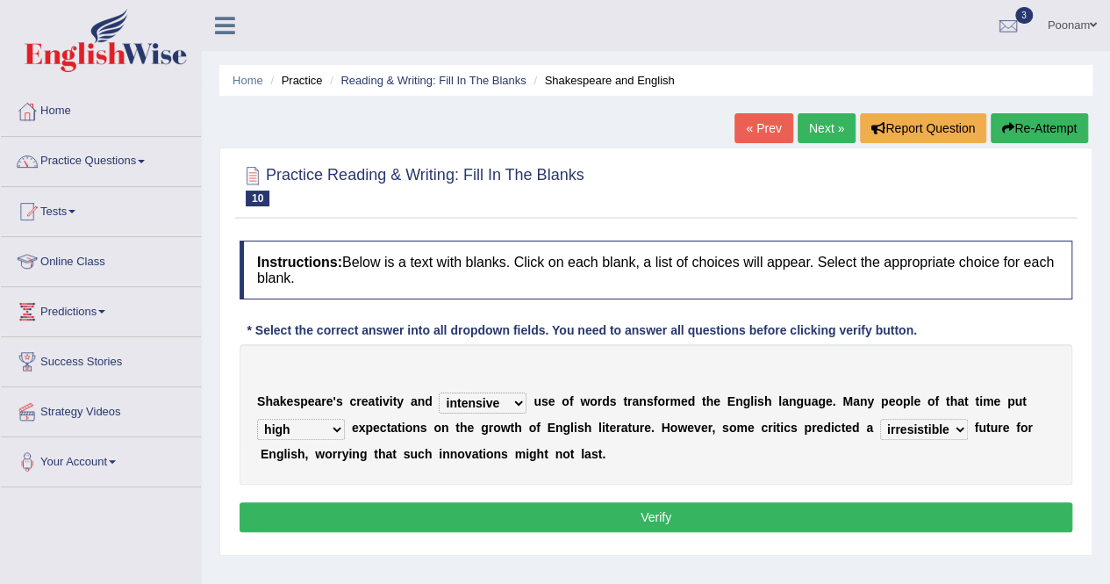
select select "daunting"
click at [880, 419] on select "monetary promising irresistible daunting" at bounding box center [924, 429] width 88 height 21
click at [644, 514] on button "Verify" at bounding box center [656, 517] width 833 height 30
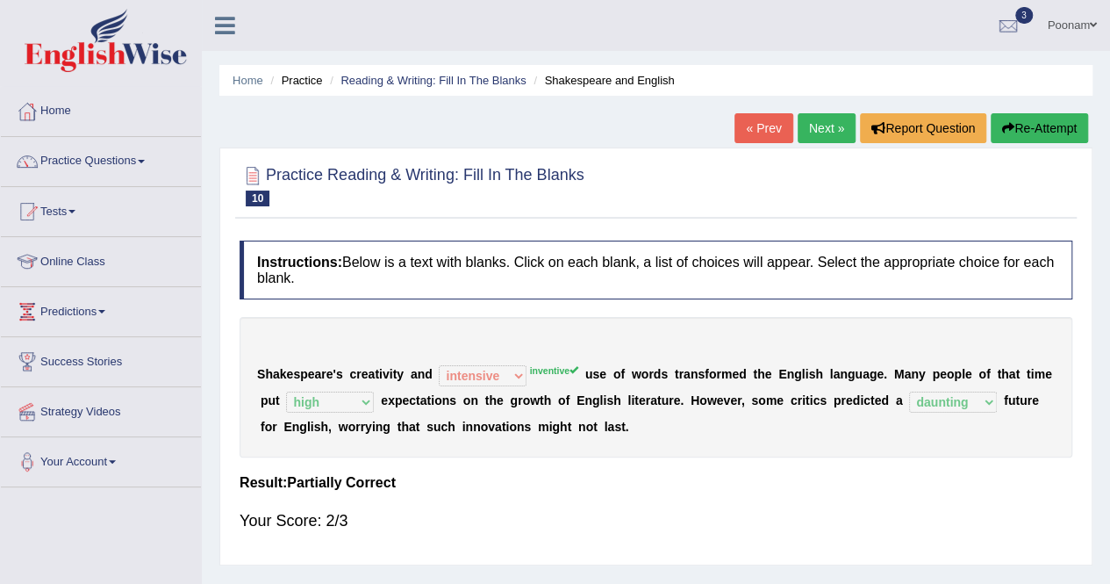
click at [826, 131] on link "Next »" at bounding box center [827, 128] width 58 height 30
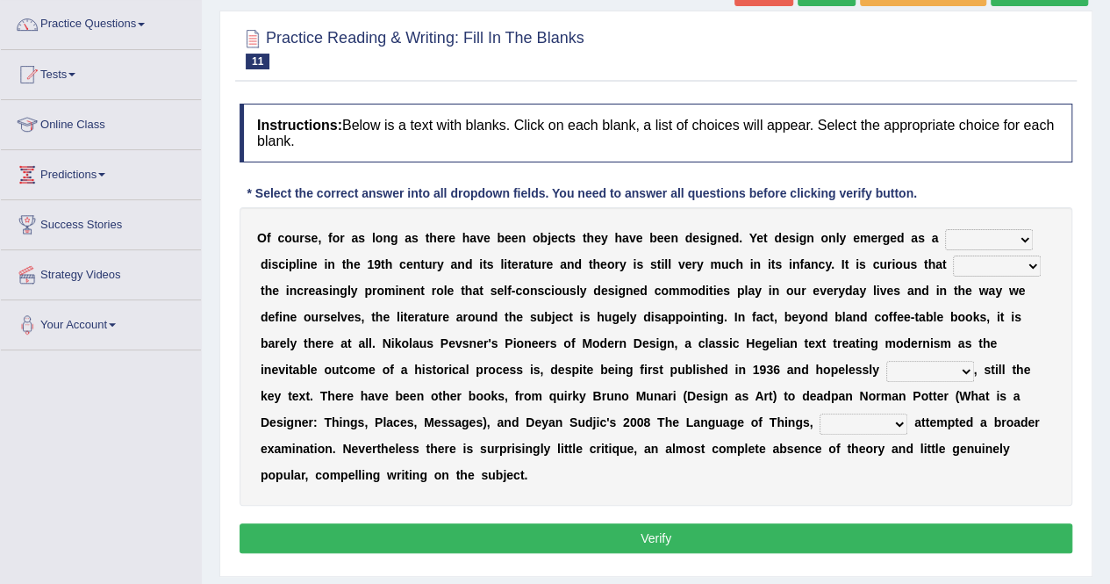
scroll to position [176, 0]
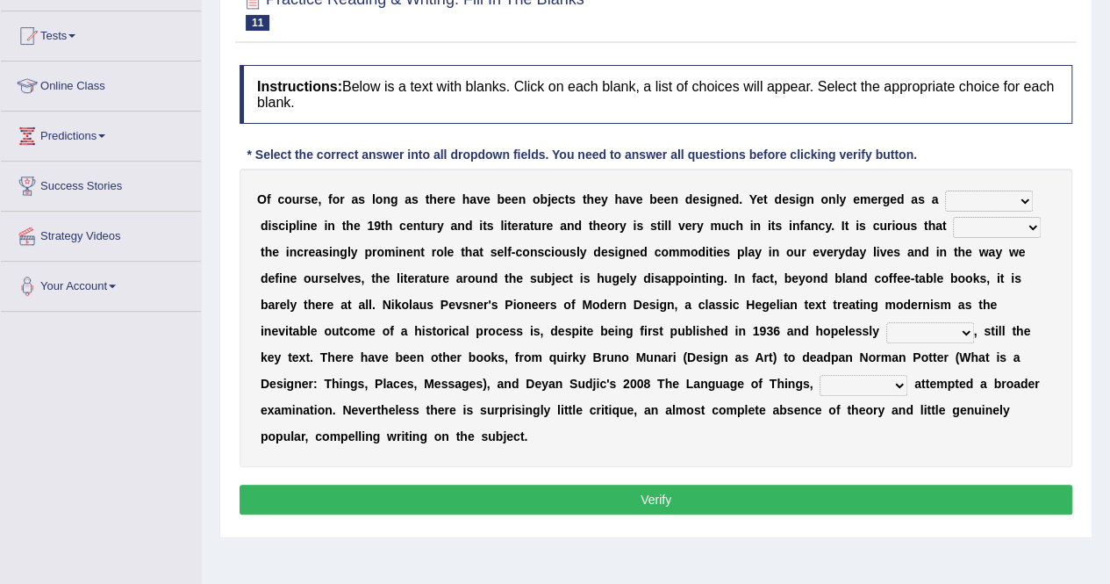
click at [1018, 196] on select "bilateral ubiquitous foremost dedicated" at bounding box center [989, 200] width 88 height 21
click at [811, 237] on div "O f c o u r s e , f o r a s l o n g a s t h e r e h a v e b e e n o b j e c t s…" at bounding box center [656, 318] width 833 height 298
click at [1010, 199] on select "bilateral ubiquitous foremost dedicated" at bounding box center [989, 200] width 88 height 21
click at [771, 232] on div "O f c o u r s e , f o r a s l o n g a s t h e r e h a v e b e e n o b j e c t s…" at bounding box center [656, 318] width 833 height 298
click at [1020, 233] on select "since despite within through" at bounding box center [997, 227] width 88 height 21
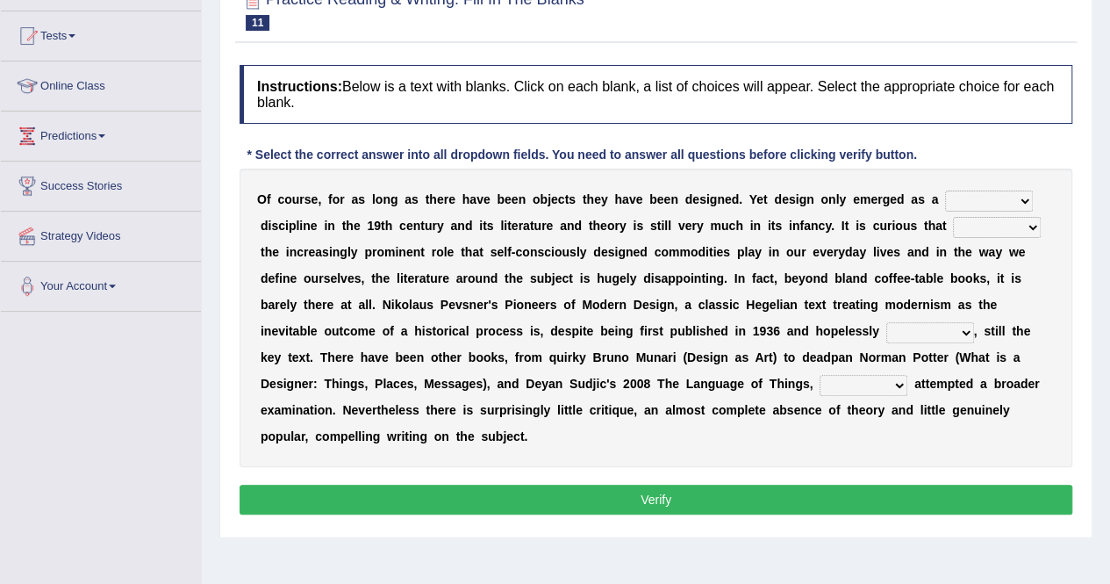
click at [939, 284] on div "O f c o u r s e , f o r a s l o n g a s t h e r e h a v e b e e n o b j e c t s…" at bounding box center [656, 318] width 833 height 298
click at [1022, 228] on select "since despite within through" at bounding box center [997, 227] width 88 height 21
click at [913, 307] on b "e" at bounding box center [914, 305] width 7 height 14
click at [997, 233] on select "since despite within through" at bounding box center [997, 227] width 88 height 21
select select "despite"
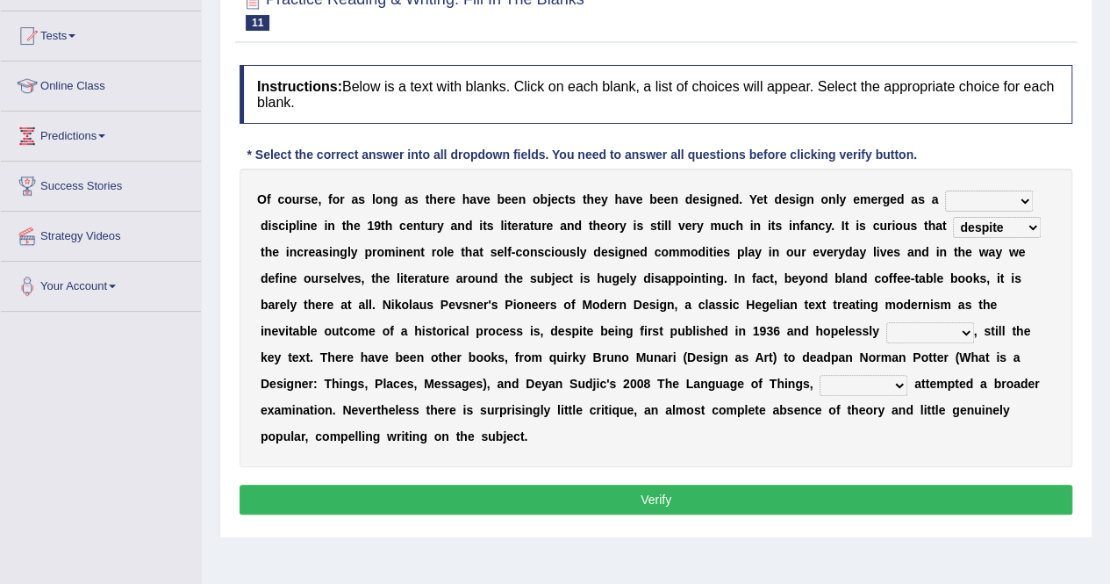
click at [953, 217] on select "since despite within through" at bounding box center [997, 227] width 88 height 21
click at [963, 331] on select "dates dating date dated" at bounding box center [931, 332] width 88 height 21
select select "dated"
click at [887, 322] on select "dates dating date dated" at bounding box center [931, 332] width 88 height 21
click at [894, 383] on select "which then however as" at bounding box center [864, 385] width 88 height 21
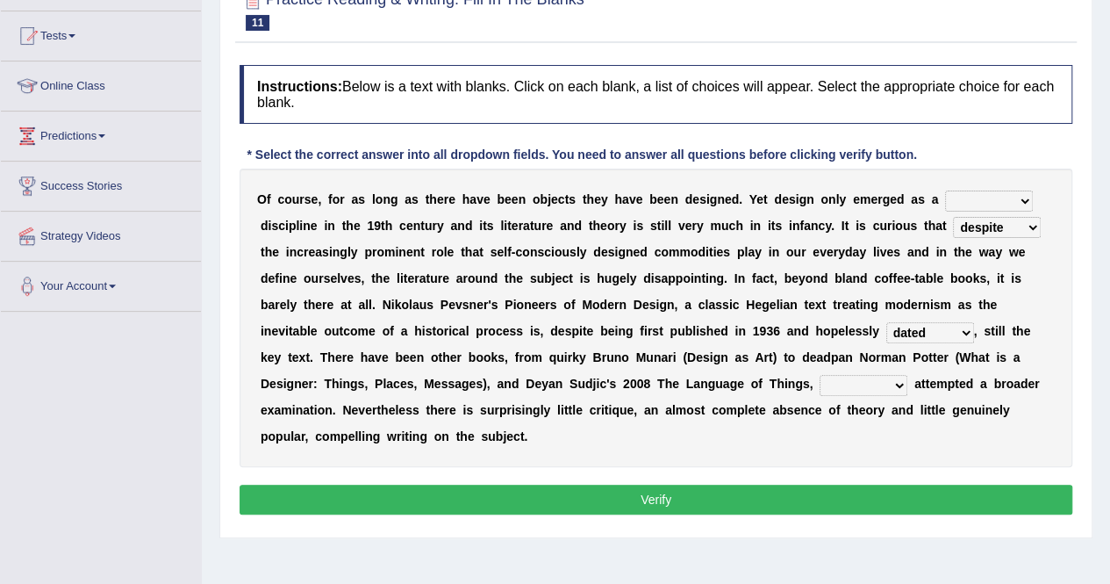
select select "which"
click at [820, 375] on select "which then however as" at bounding box center [864, 385] width 88 height 21
click at [869, 382] on select "which then however as" at bounding box center [864, 385] width 88 height 21
click at [820, 375] on select "which then however as" at bounding box center [864, 385] width 88 height 21
click at [994, 200] on select "bilateral ubiquitous foremost dedicated" at bounding box center [989, 200] width 88 height 21
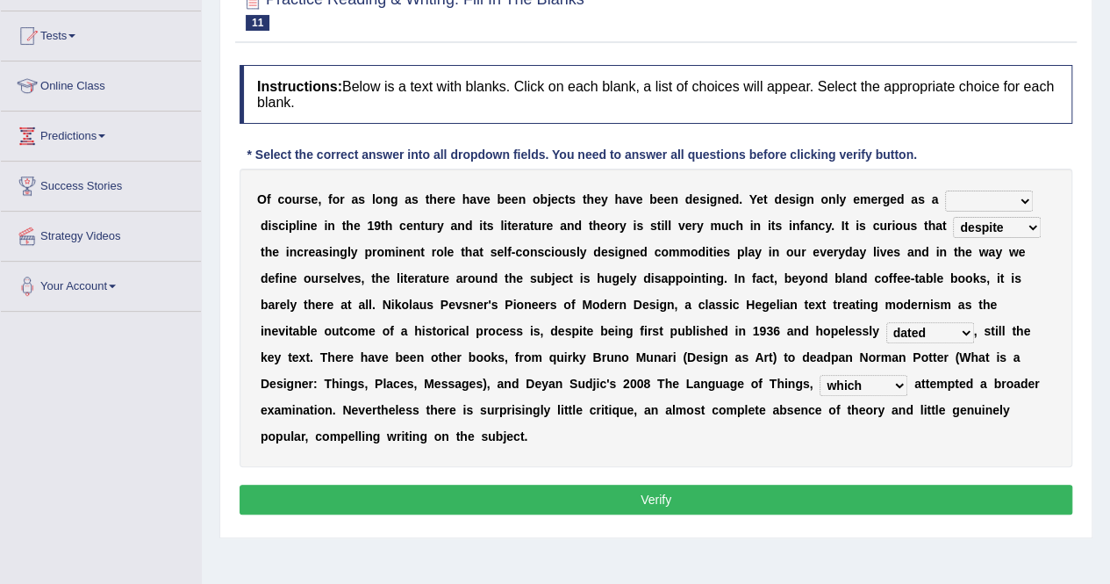
click at [968, 183] on div "O f c o u r s e , f o r a s l o n g a s t h e r e h a v e b e e n o b j e c t s…" at bounding box center [656, 318] width 833 height 298
click at [980, 197] on select "bilateral ubiquitous foremost dedicated" at bounding box center [989, 200] width 88 height 21
select select "dedicated"
click at [945, 190] on select "bilateral ubiquitous foremost dedicated" at bounding box center [989, 200] width 88 height 21
click at [950, 205] on select "bilateral ubiquitous foremost dedicated" at bounding box center [989, 200] width 88 height 21
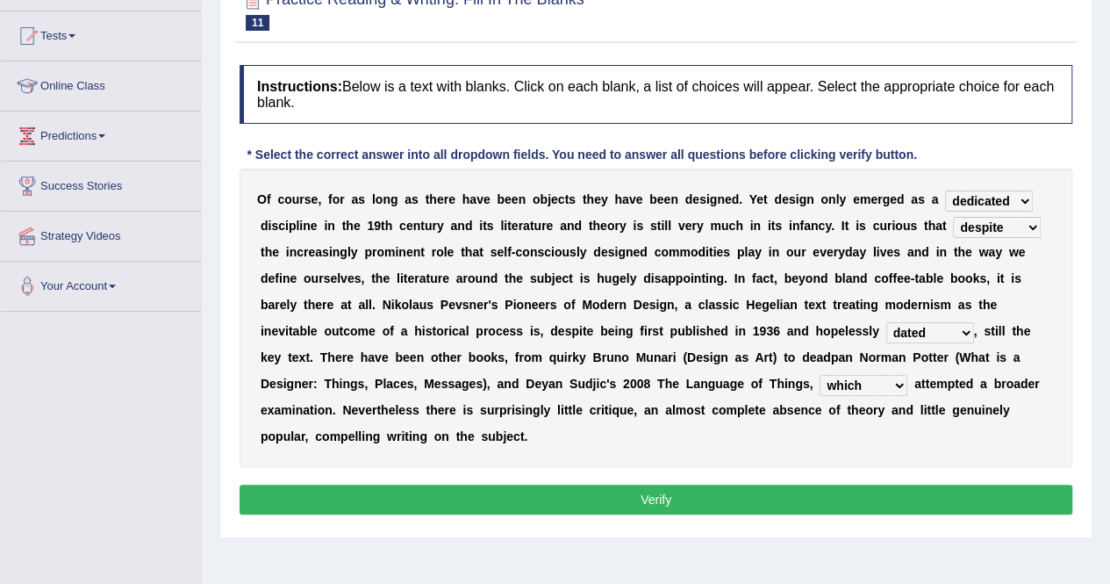
click at [945, 190] on select "bilateral ubiquitous foremost dedicated" at bounding box center [989, 200] width 88 height 21
click at [986, 196] on select "bilateral ubiquitous foremost dedicated" at bounding box center [989, 200] width 88 height 21
click at [636, 496] on button "Verify" at bounding box center [656, 500] width 833 height 30
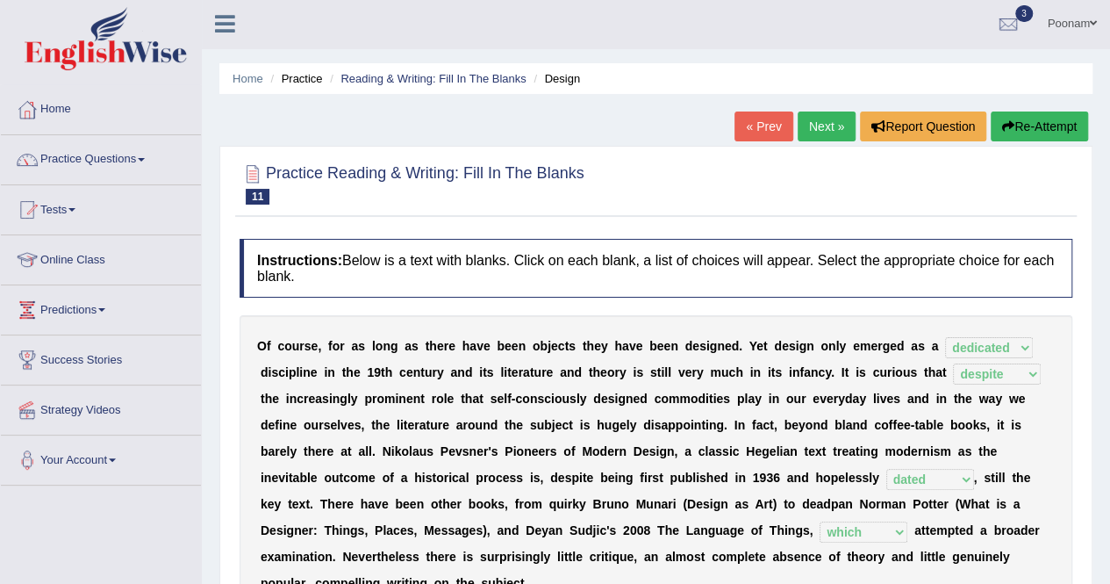
scroll to position [0, 0]
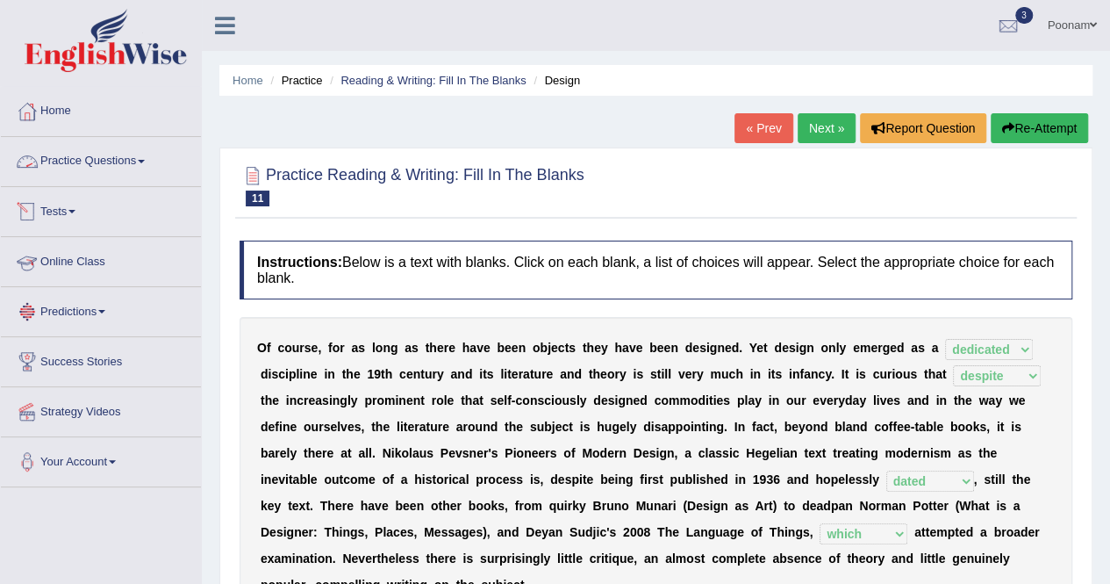
click at [83, 162] on link "Practice Questions" at bounding box center [101, 159] width 200 height 44
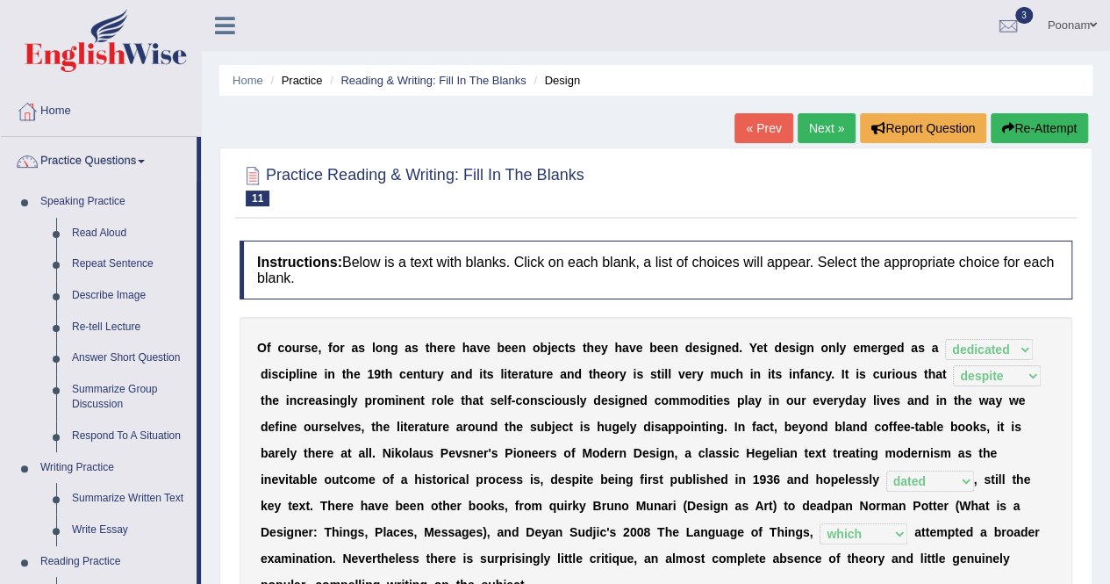
scroll to position [511, 0]
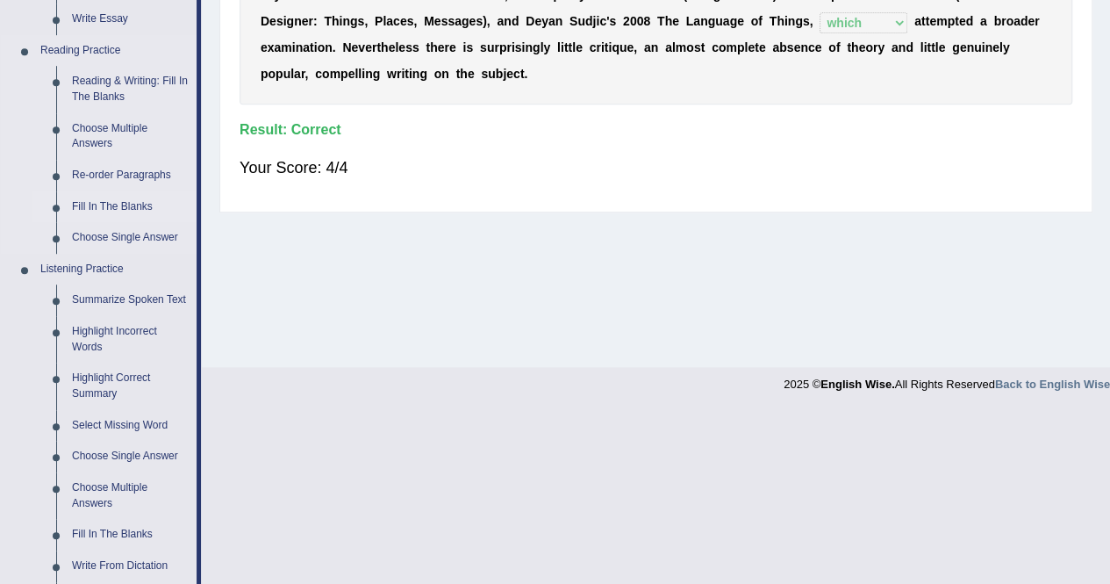
click at [107, 204] on link "Fill In The Blanks" at bounding box center [130, 207] width 133 height 32
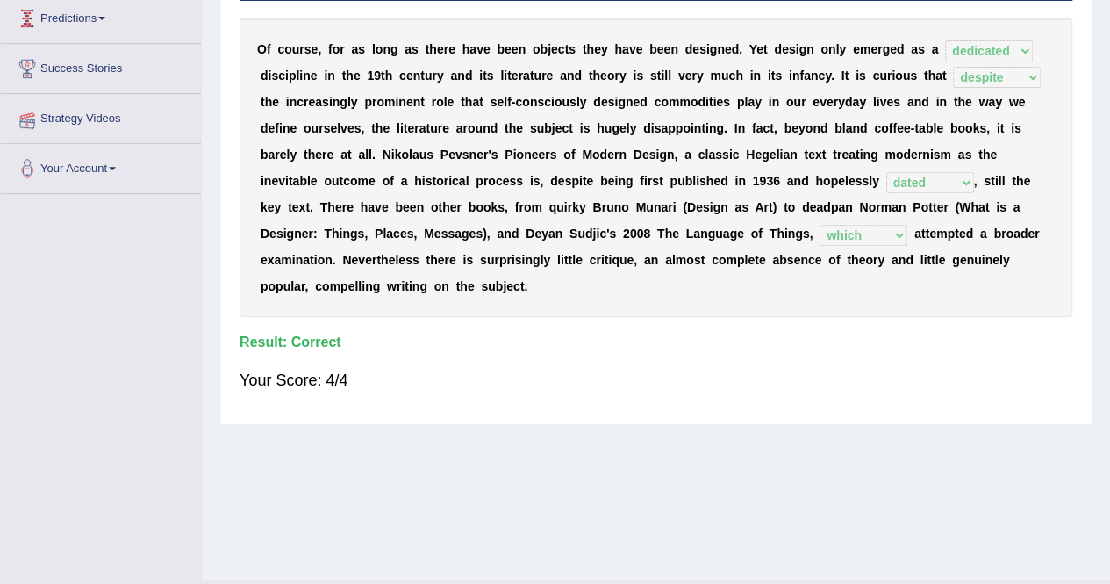
scroll to position [337, 0]
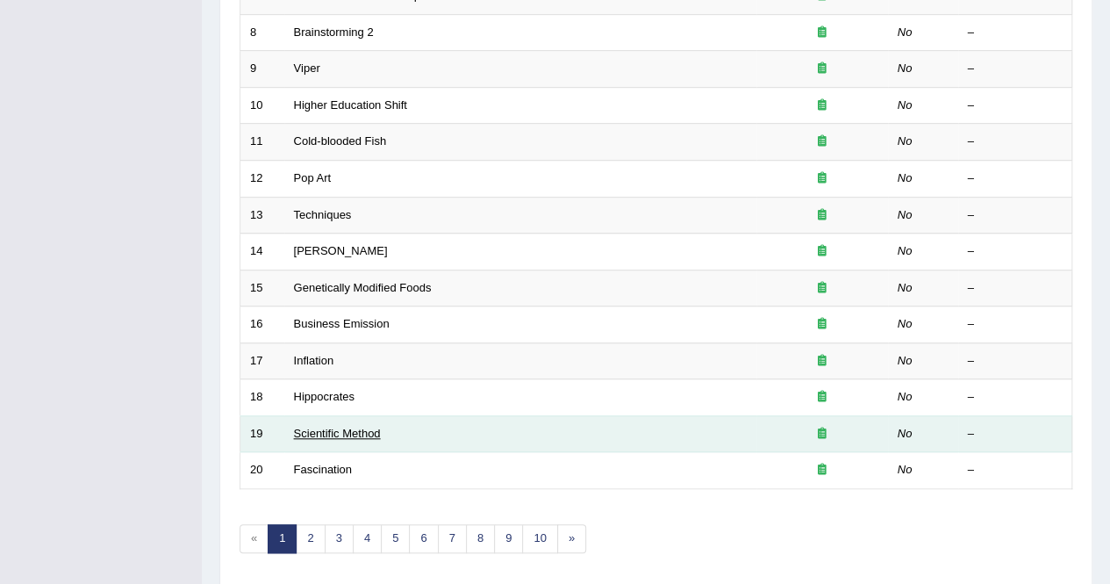
scroll to position [570, 0]
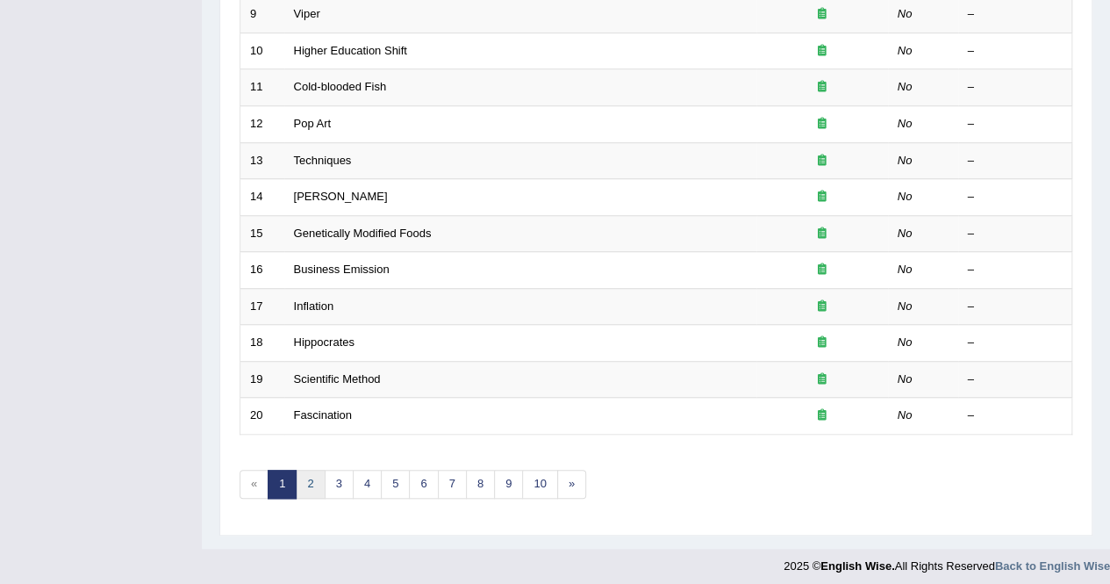
click at [307, 478] on link "2" at bounding box center [310, 484] width 29 height 29
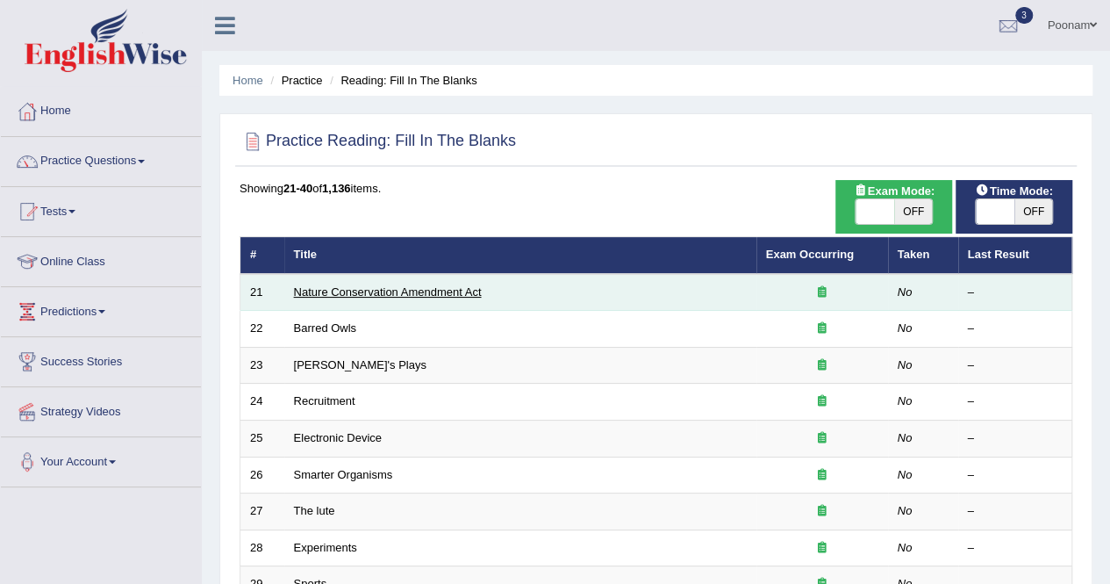
click at [314, 287] on link "Nature Conservation Amendment Act" at bounding box center [388, 291] width 188 height 13
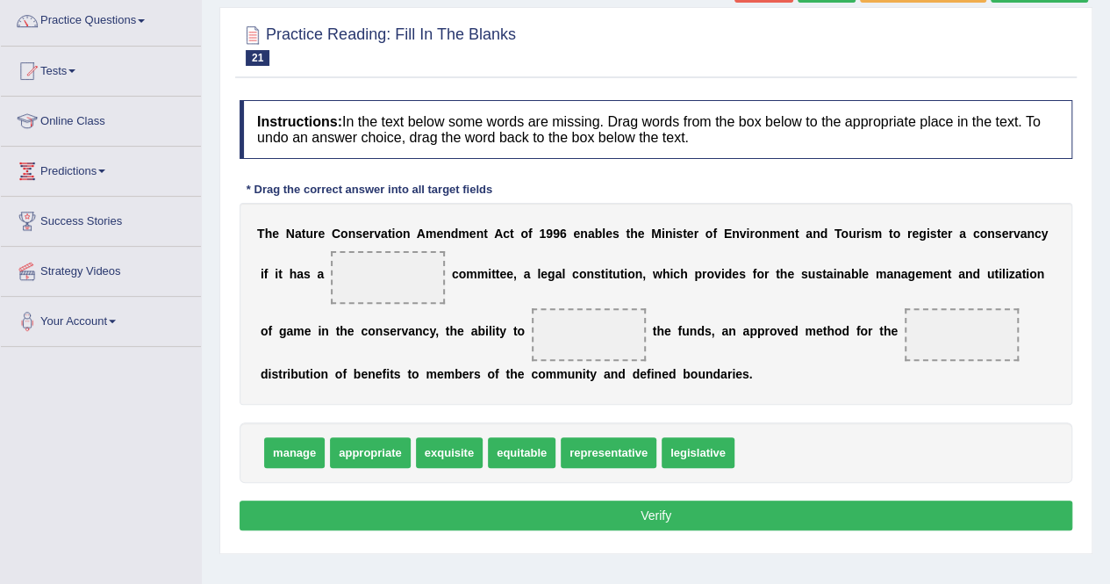
scroll to position [176, 0]
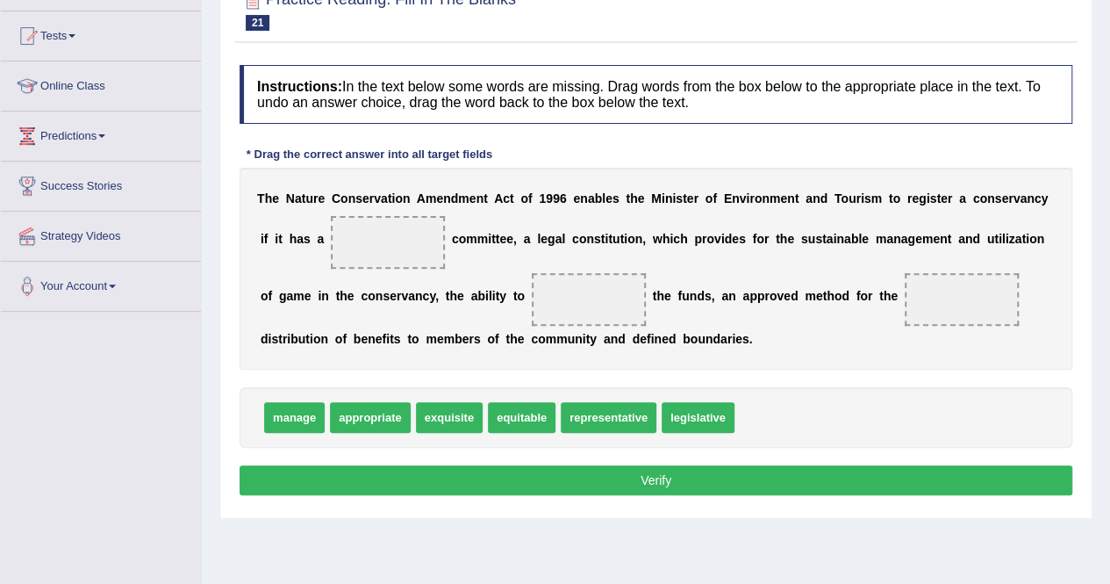
drag, startPoint x: 0, startPoint y: 0, endPoint x: 518, endPoint y: 242, distance: 571.7
click at [518, 242] on div "T h e N a t u r e C o n s e r v a t i o n A m e n d m e n t A c t o f 1 9 9 6 e…" at bounding box center [656, 269] width 833 height 202
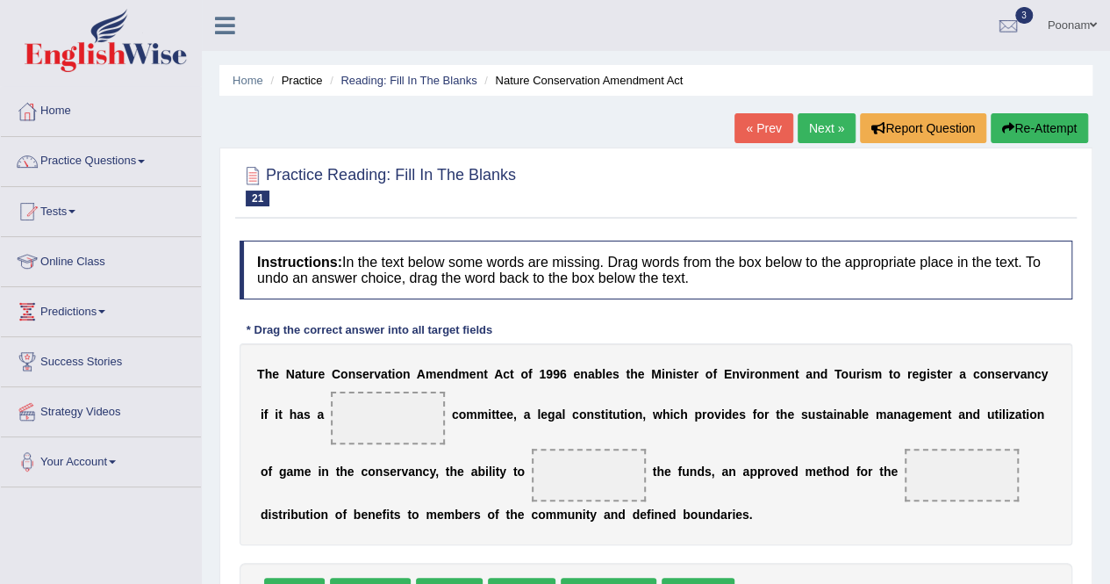
scroll to position [35, 0]
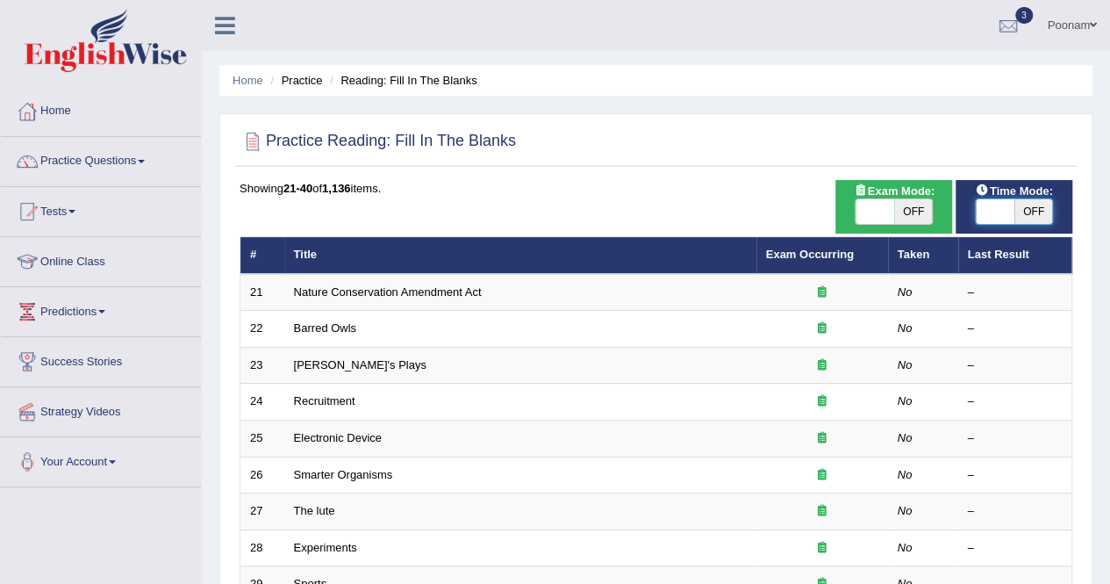
click at [980, 209] on span at bounding box center [995, 211] width 39 height 25
click at [984, 213] on span at bounding box center [995, 211] width 39 height 25
checkbox input "true"
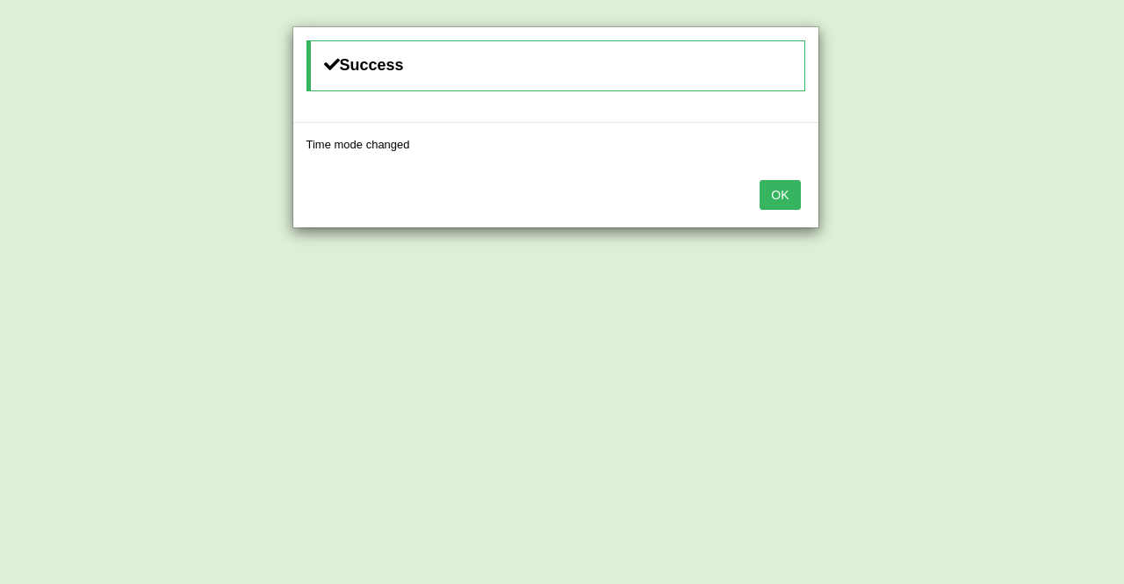
click at [790, 194] on button "OK" at bounding box center [779, 195] width 40 height 30
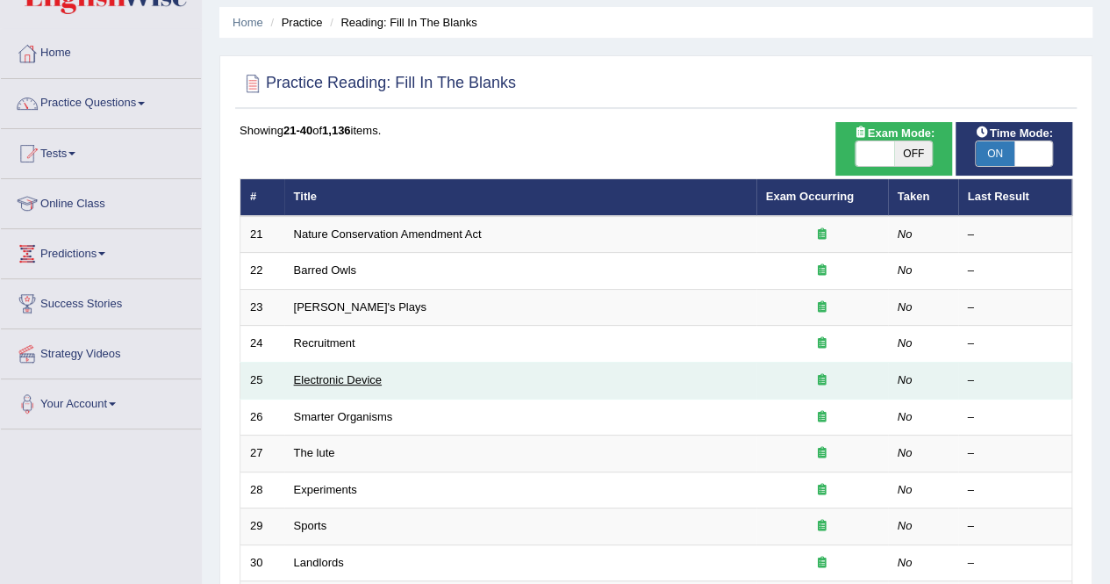
scroll to position [35, 0]
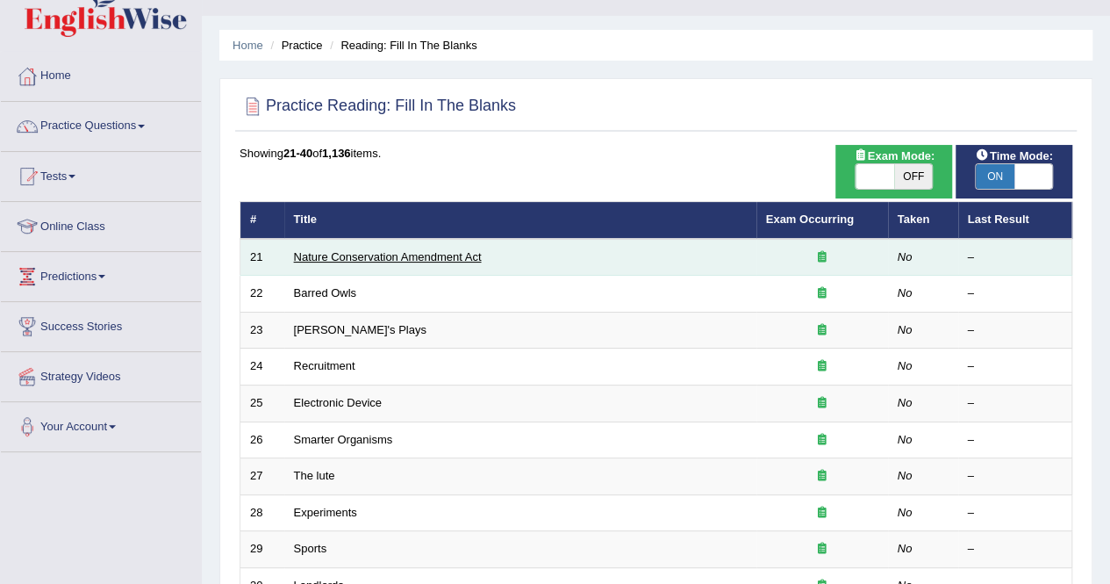
click at [387, 252] on link "Nature Conservation Amendment Act" at bounding box center [388, 256] width 188 height 13
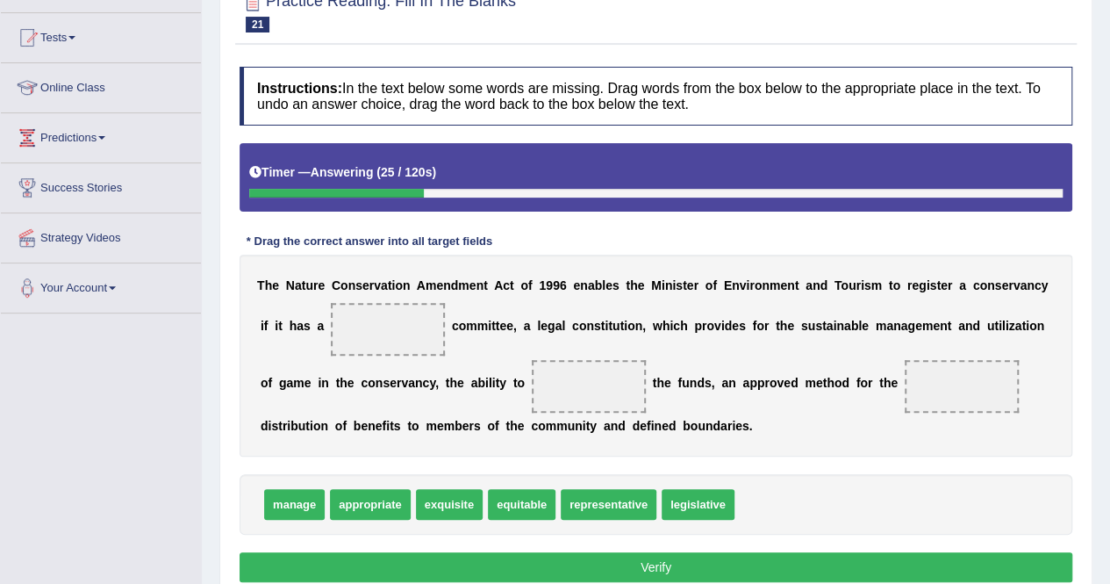
scroll to position [176, 0]
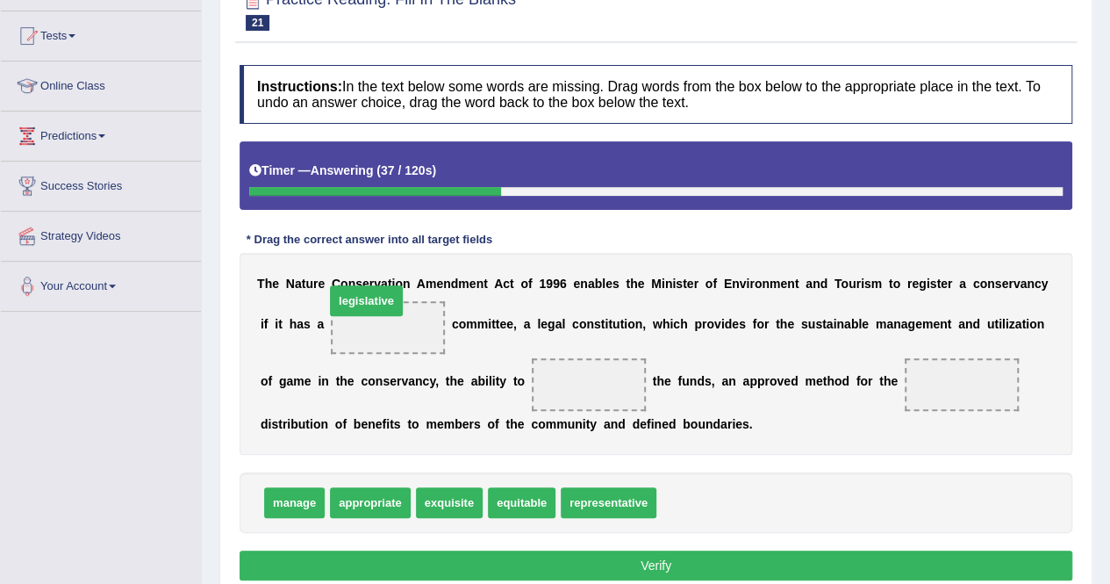
drag, startPoint x: 697, startPoint y: 497, endPoint x: 377, endPoint y: 311, distance: 369.7
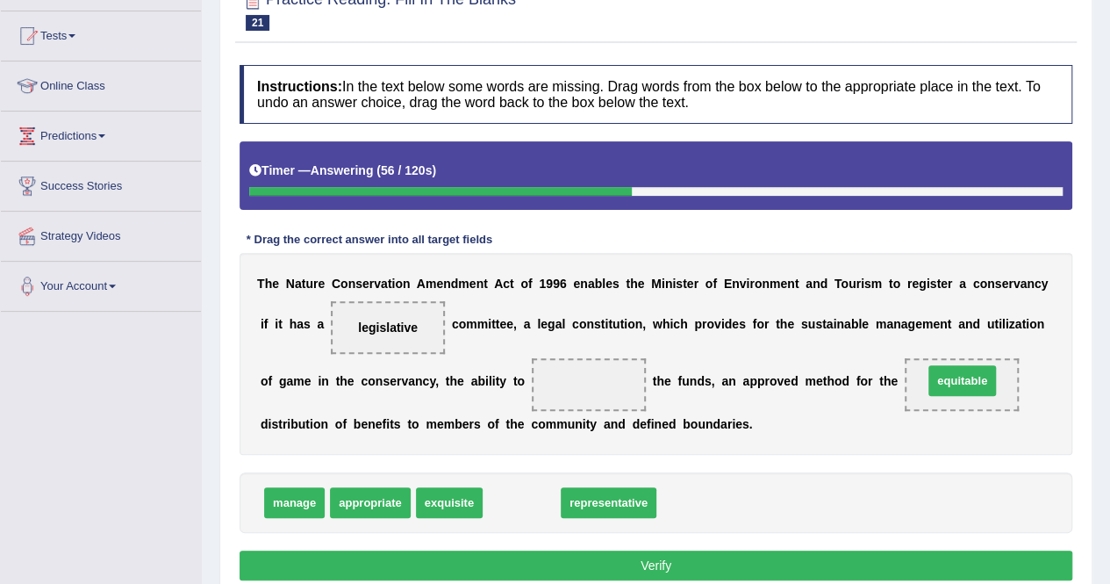
drag, startPoint x: 528, startPoint y: 503, endPoint x: 968, endPoint y: 381, distance: 457.2
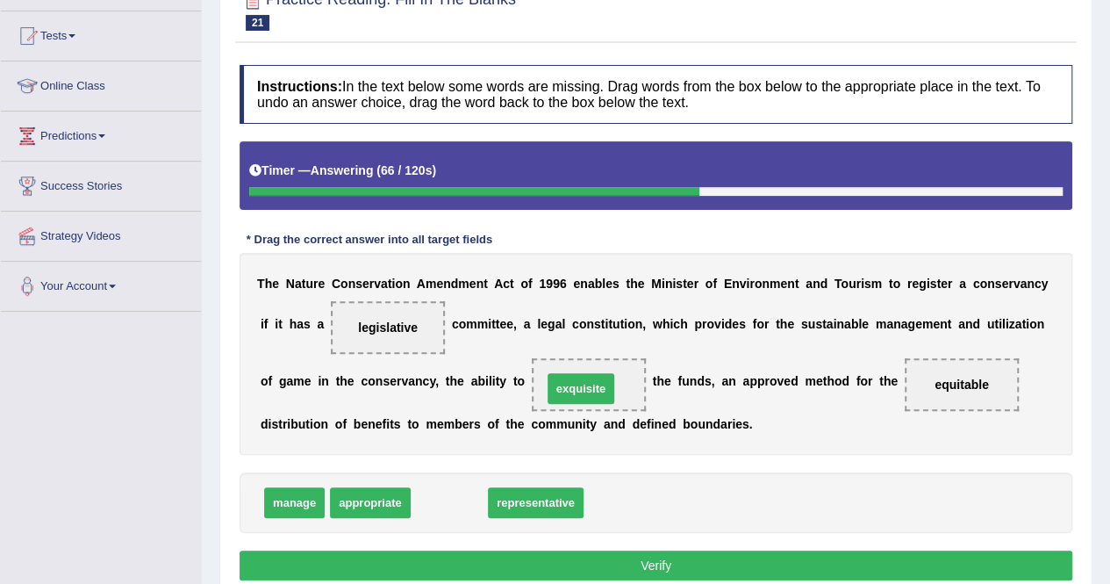
drag, startPoint x: 432, startPoint y: 503, endPoint x: 564, endPoint y: 385, distance: 176.5
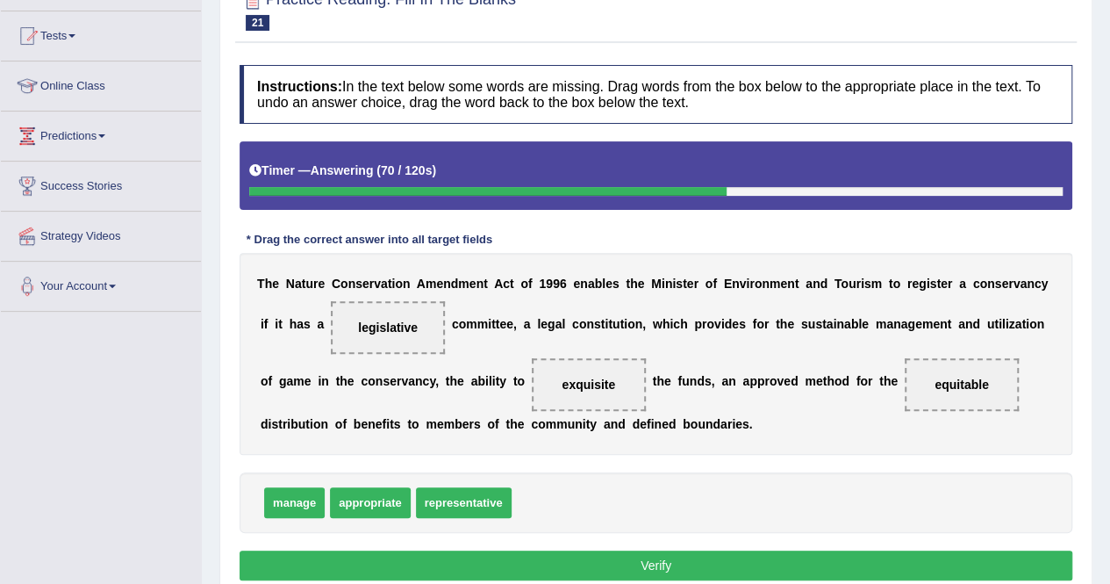
click at [653, 566] on button "Verify" at bounding box center [656, 565] width 833 height 30
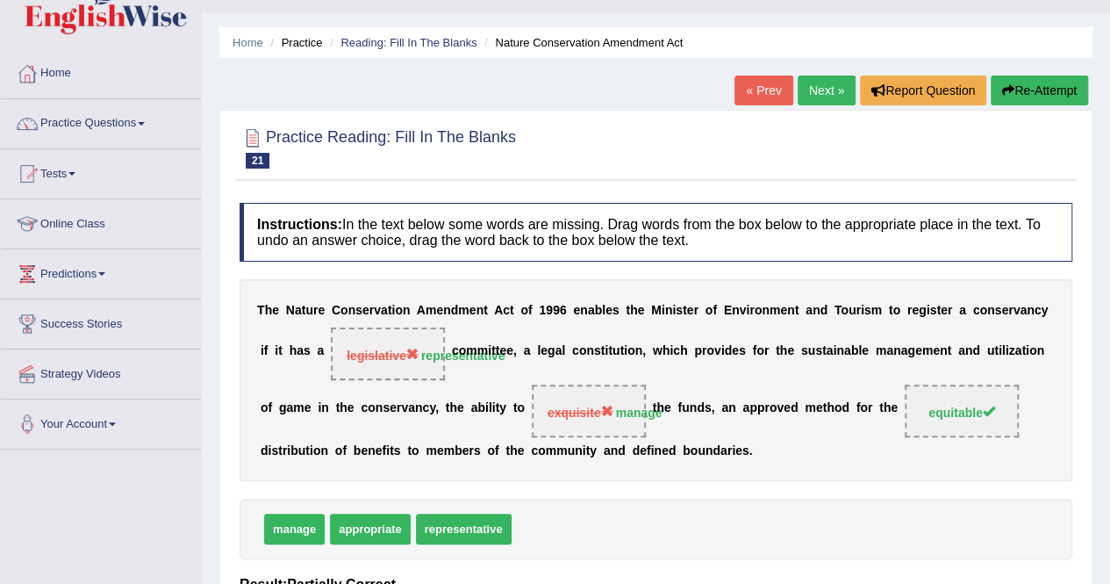
scroll to position [35, 0]
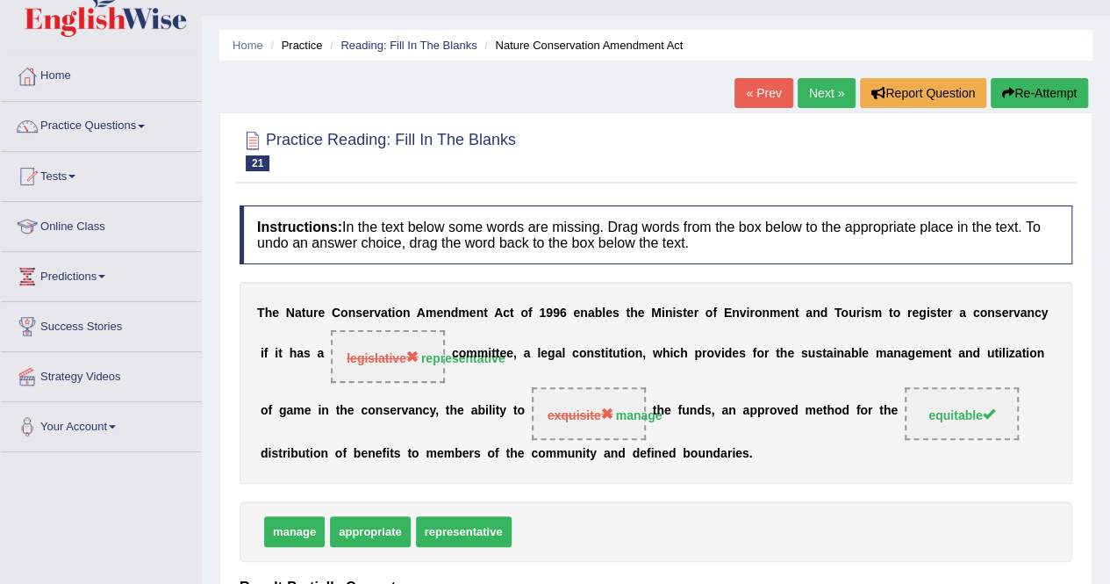
click at [819, 96] on link "Next »" at bounding box center [827, 93] width 58 height 30
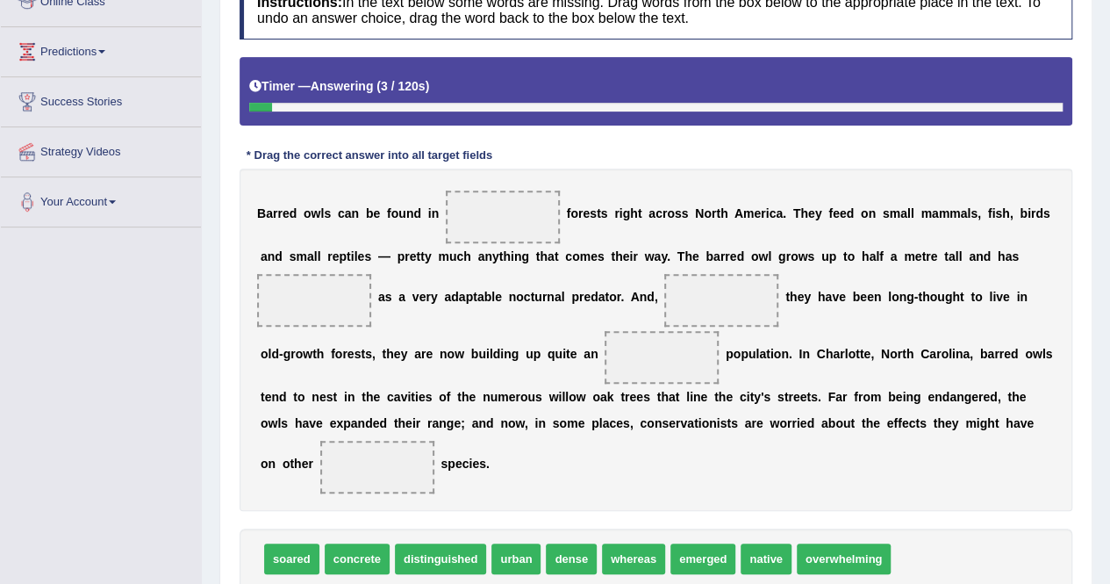
scroll to position [281, 0]
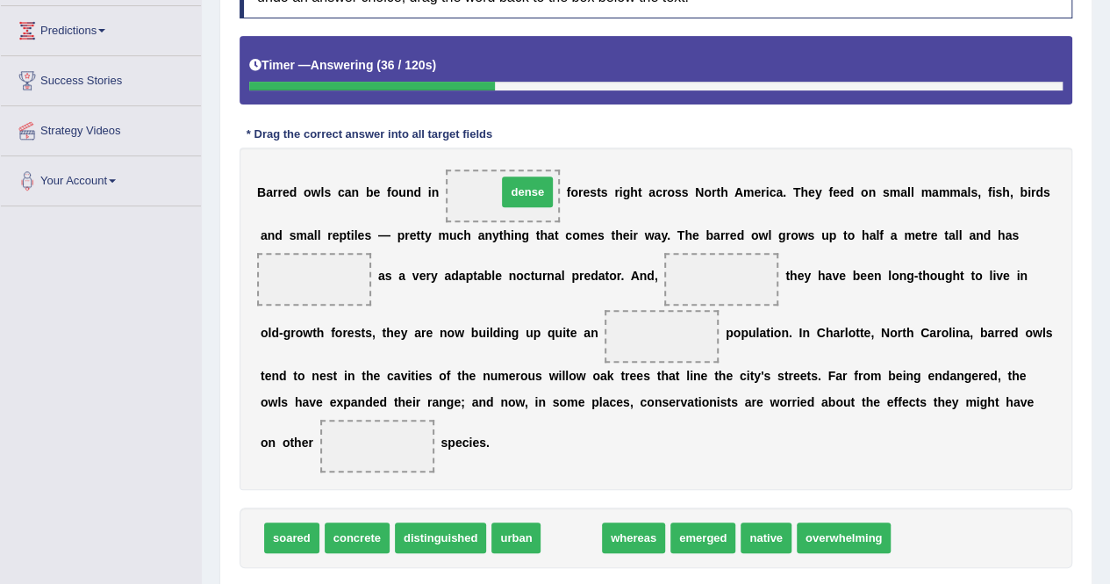
drag, startPoint x: 588, startPoint y: 535, endPoint x: 544, endPoint y: 189, distance: 348.6
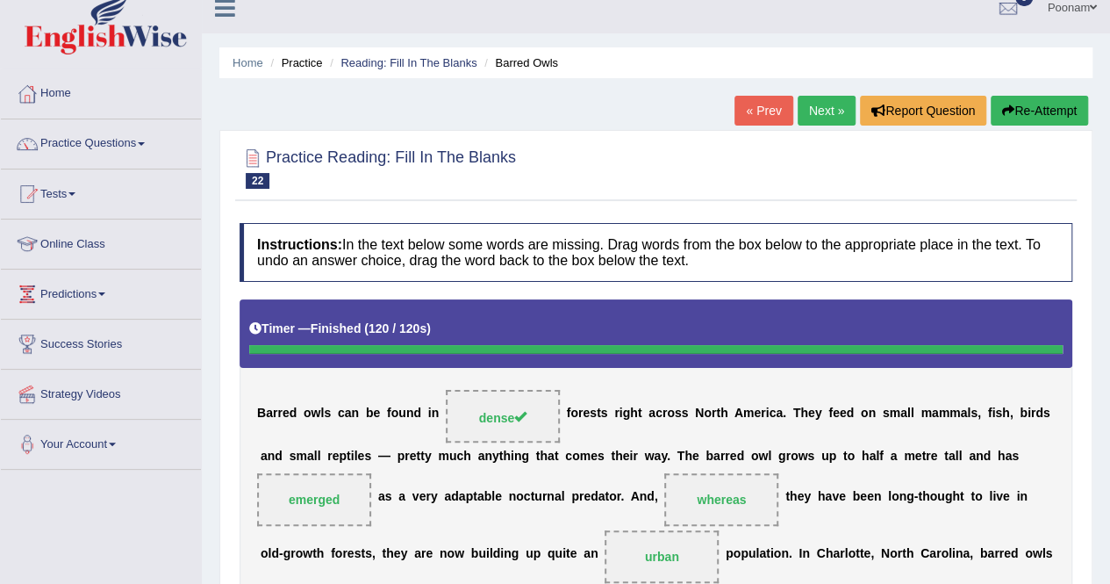
scroll to position [0, 0]
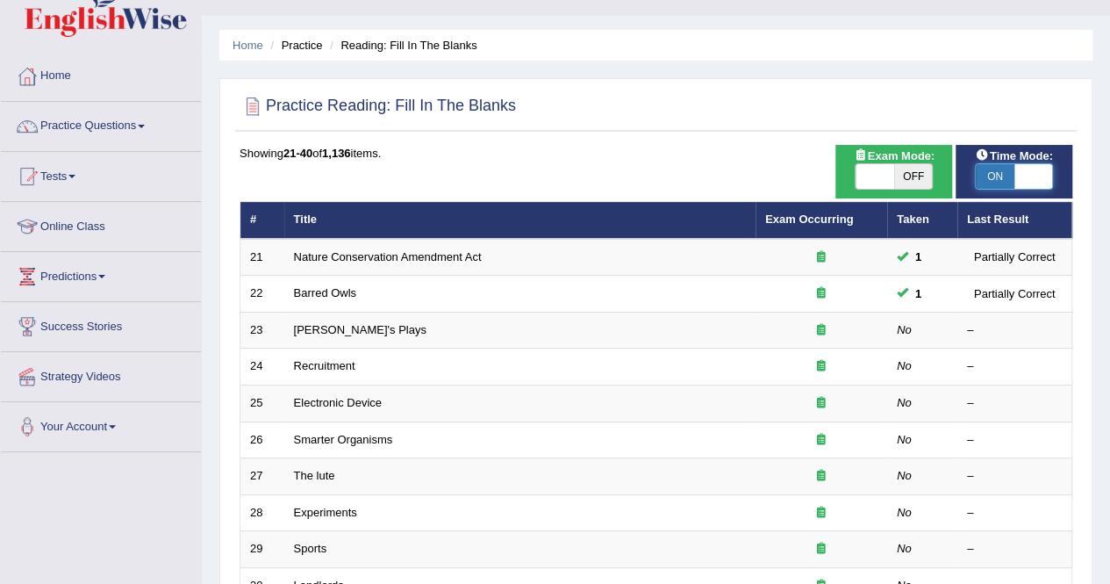
click at [1023, 183] on span at bounding box center [1034, 176] width 39 height 25
checkbox input "false"
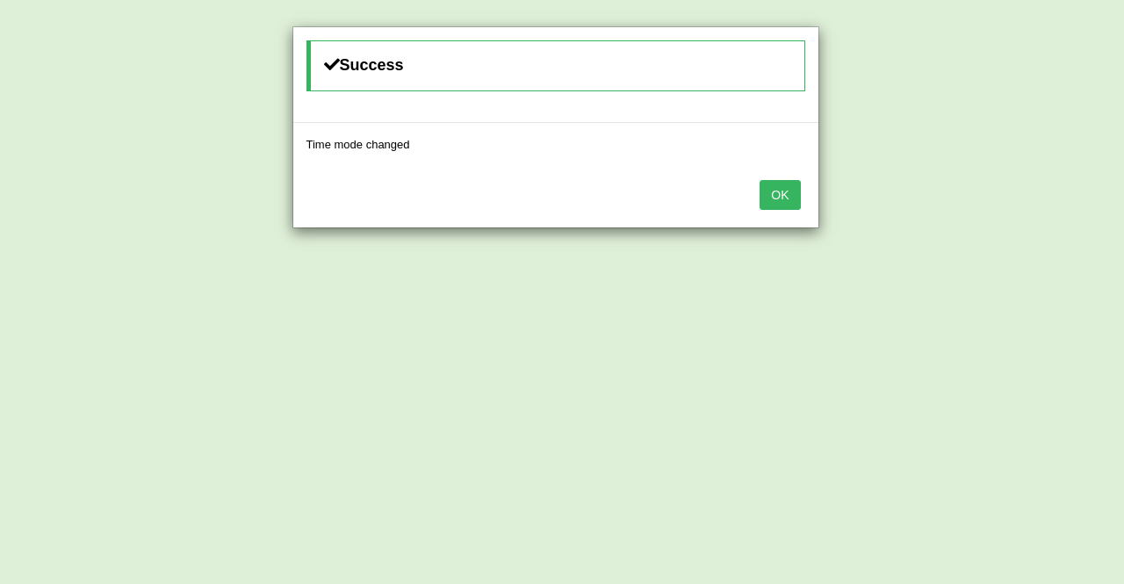
click at [778, 199] on button "OK" at bounding box center [779, 195] width 40 height 30
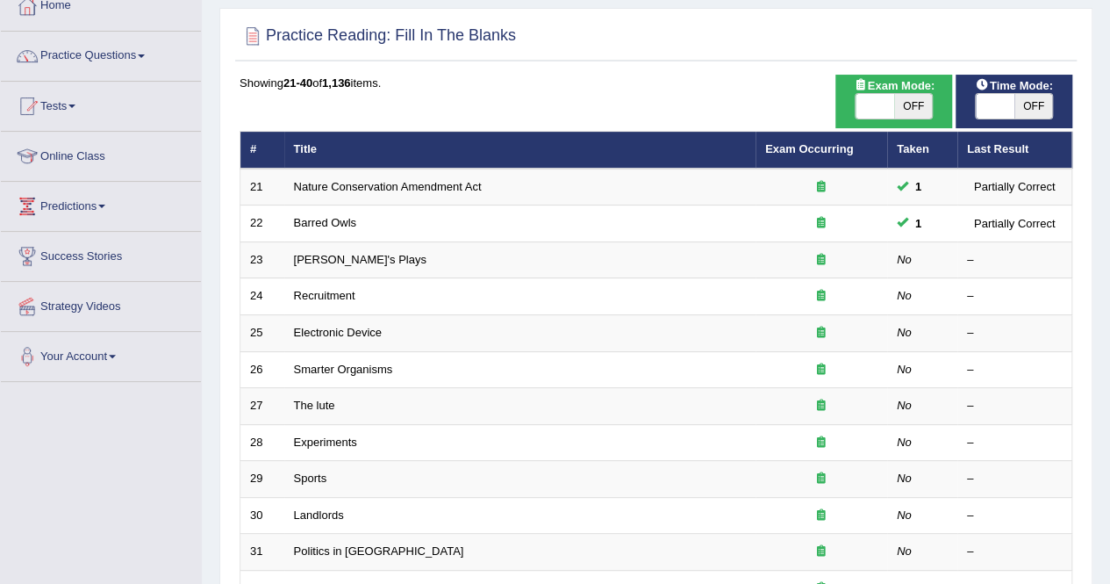
scroll to position [140, 0]
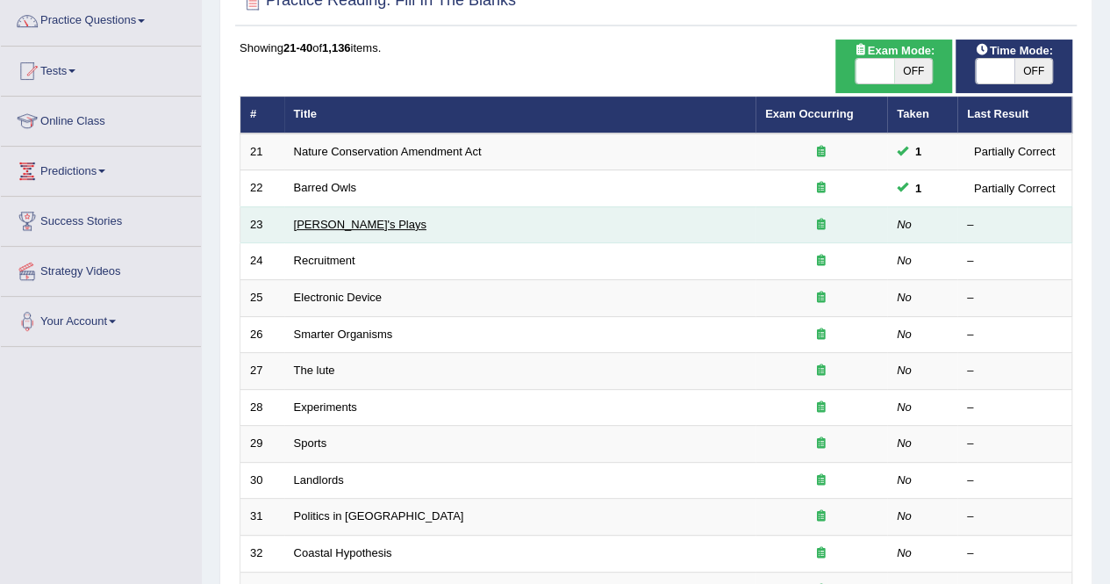
click at [337, 219] on link "[PERSON_NAME]'s Plays" at bounding box center [360, 224] width 133 height 13
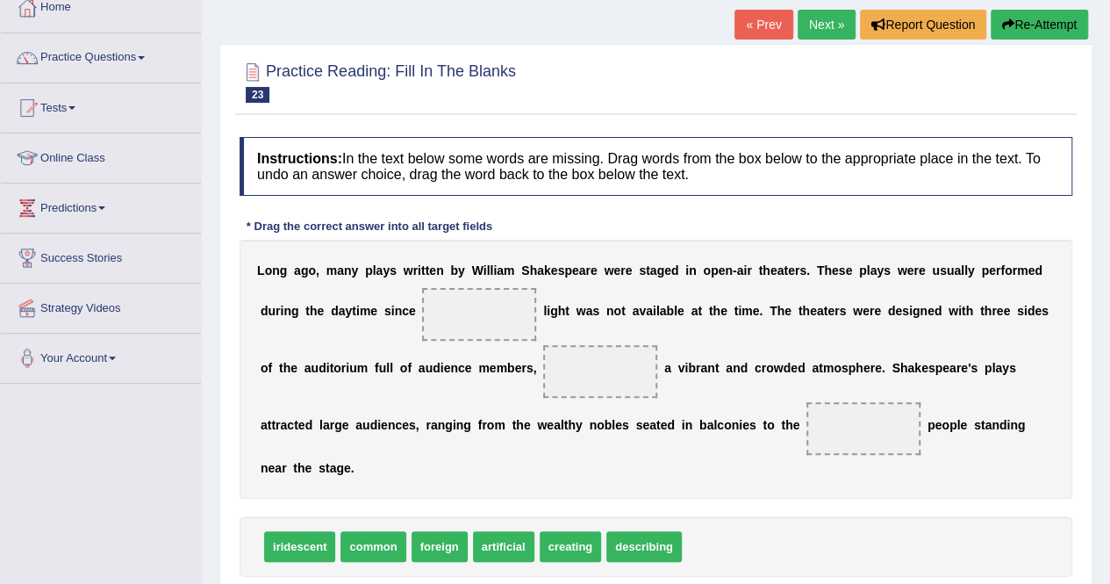
scroll to position [105, 0]
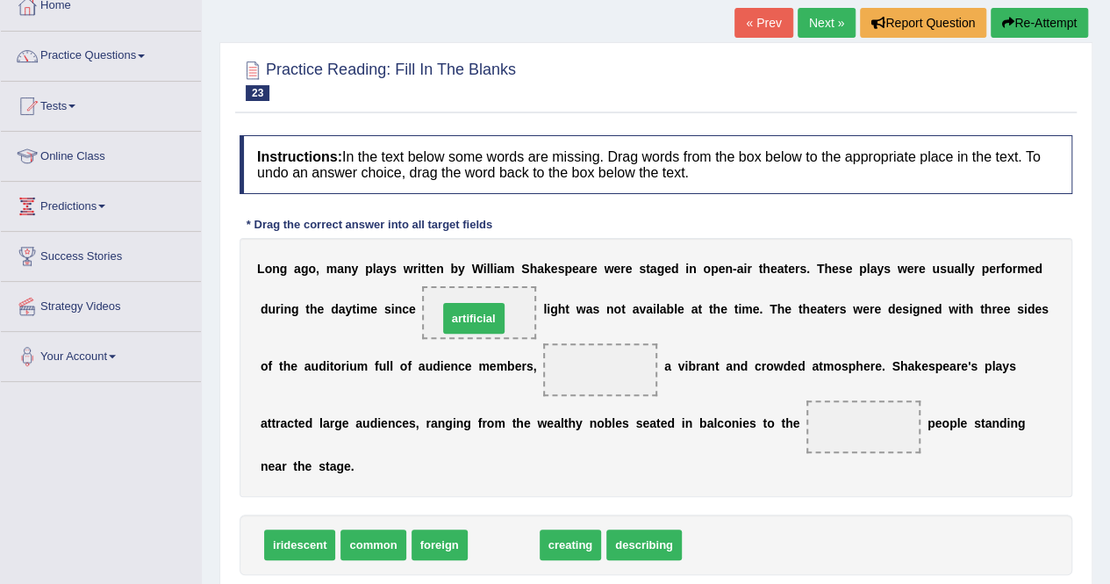
drag, startPoint x: 514, startPoint y: 547, endPoint x: 485, endPoint y: 320, distance: 228.4
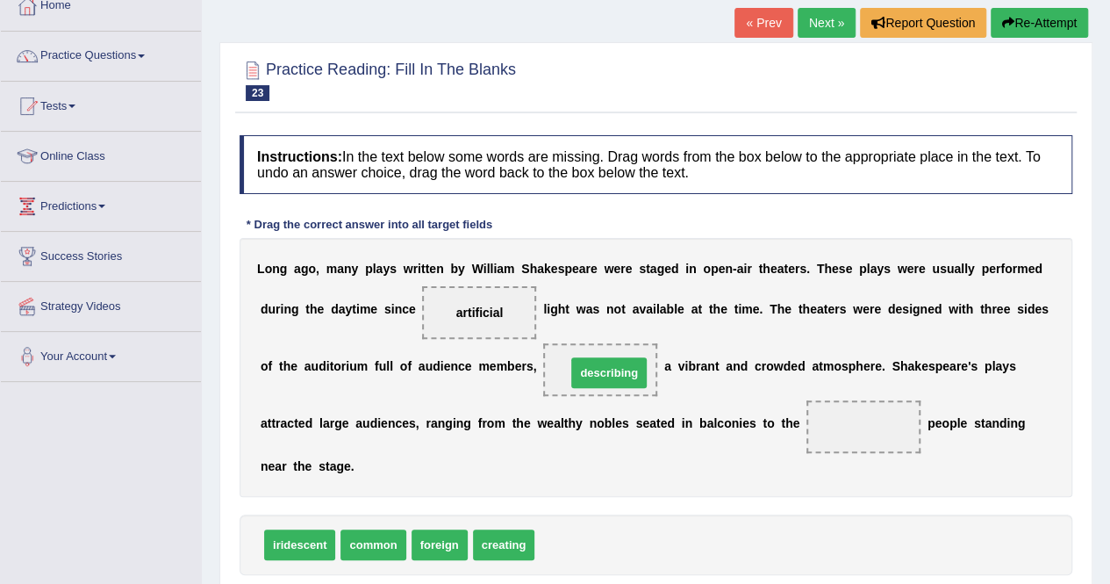
drag, startPoint x: 569, startPoint y: 543, endPoint x: 600, endPoint y: 371, distance: 174.9
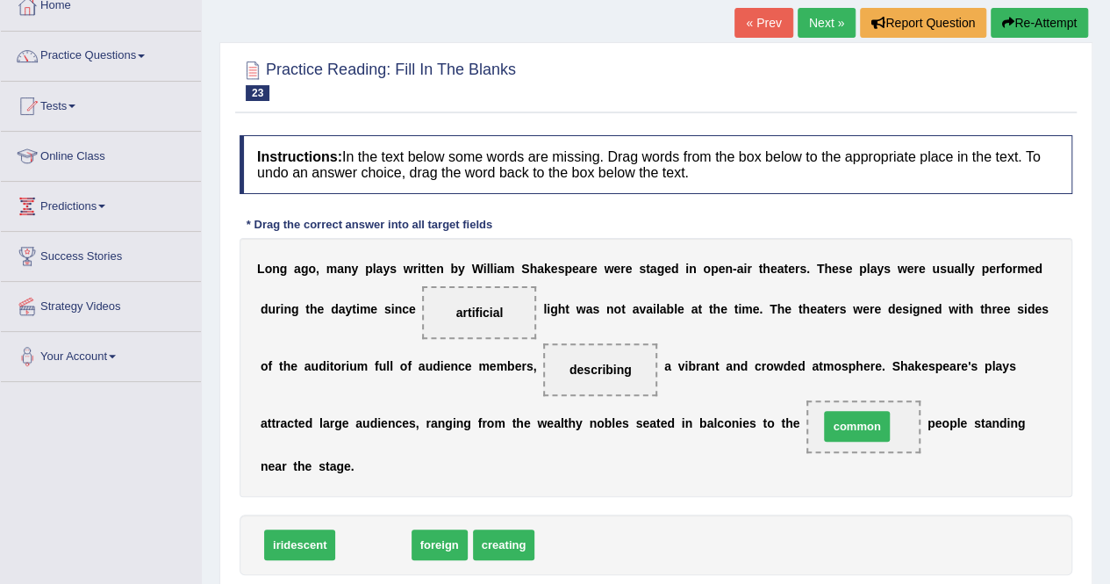
drag, startPoint x: 386, startPoint y: 544, endPoint x: 870, endPoint y: 426, distance: 497.9
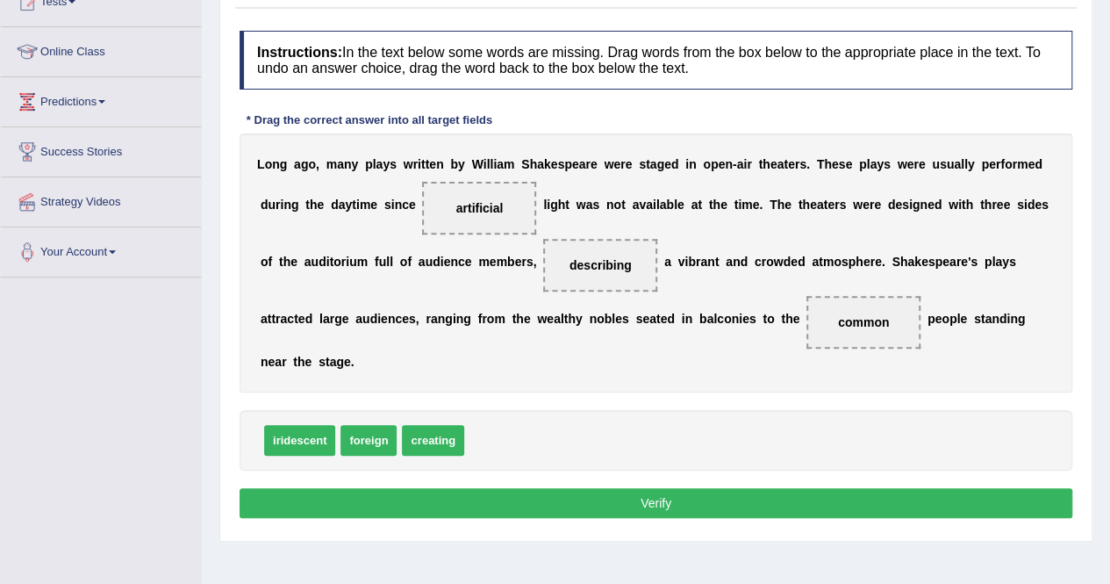
scroll to position [211, 0]
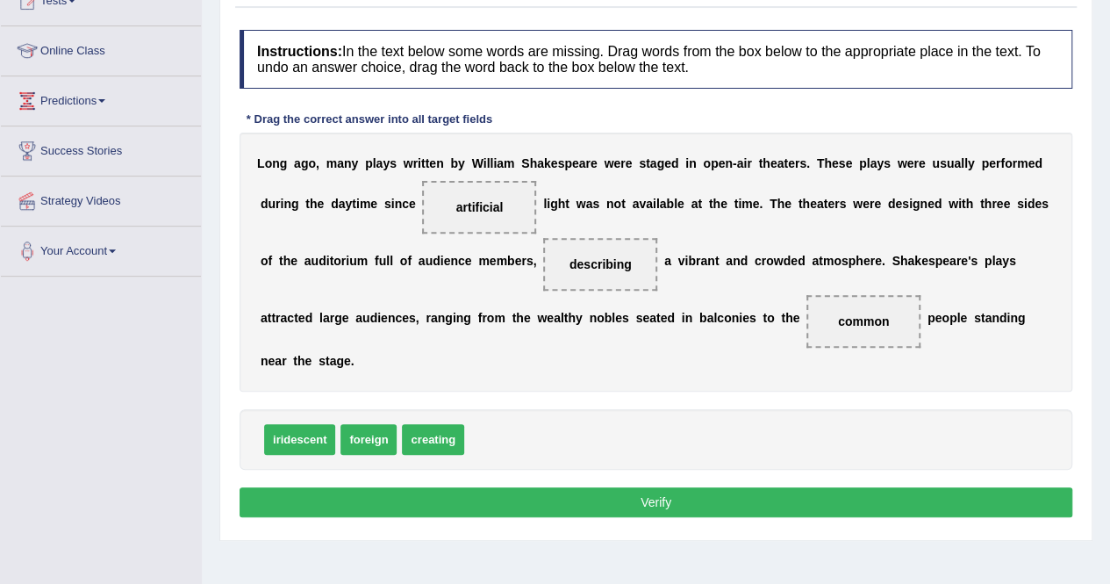
click at [614, 494] on button "Verify" at bounding box center [656, 502] width 833 height 30
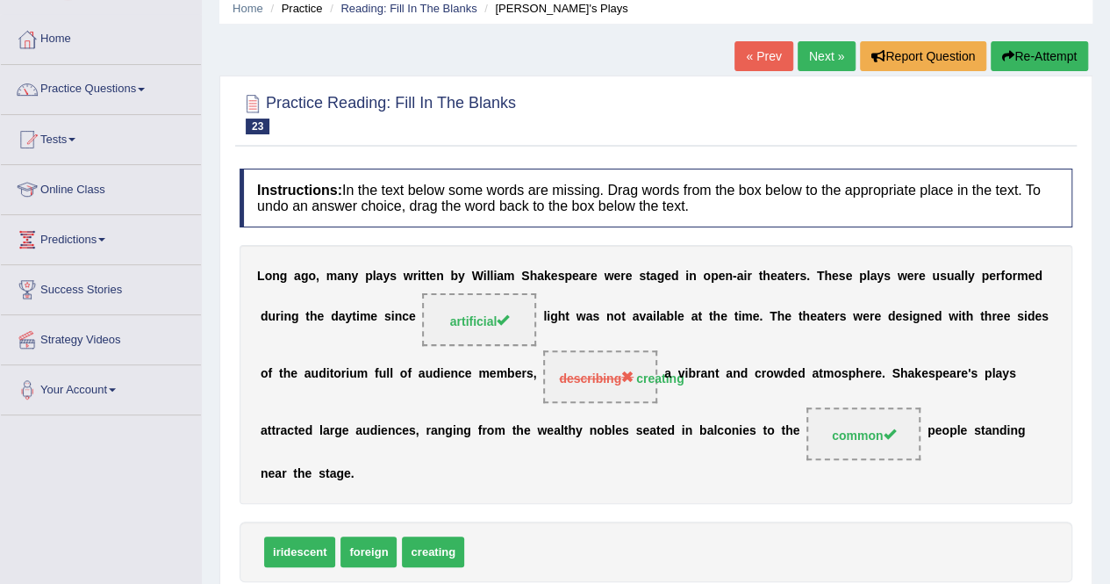
scroll to position [70, 0]
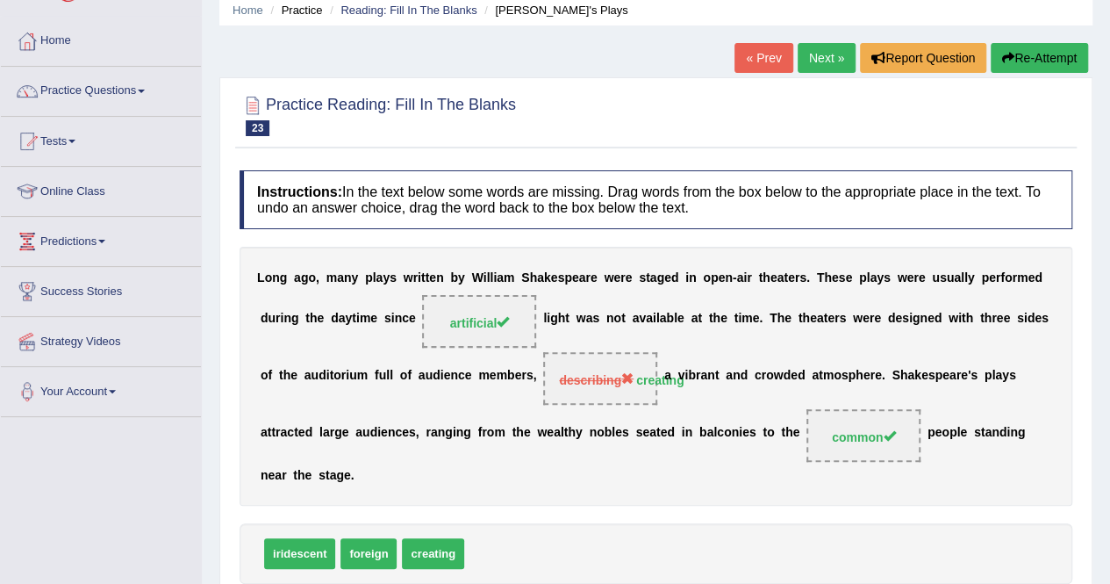
click at [822, 55] on link "Next »" at bounding box center [827, 58] width 58 height 30
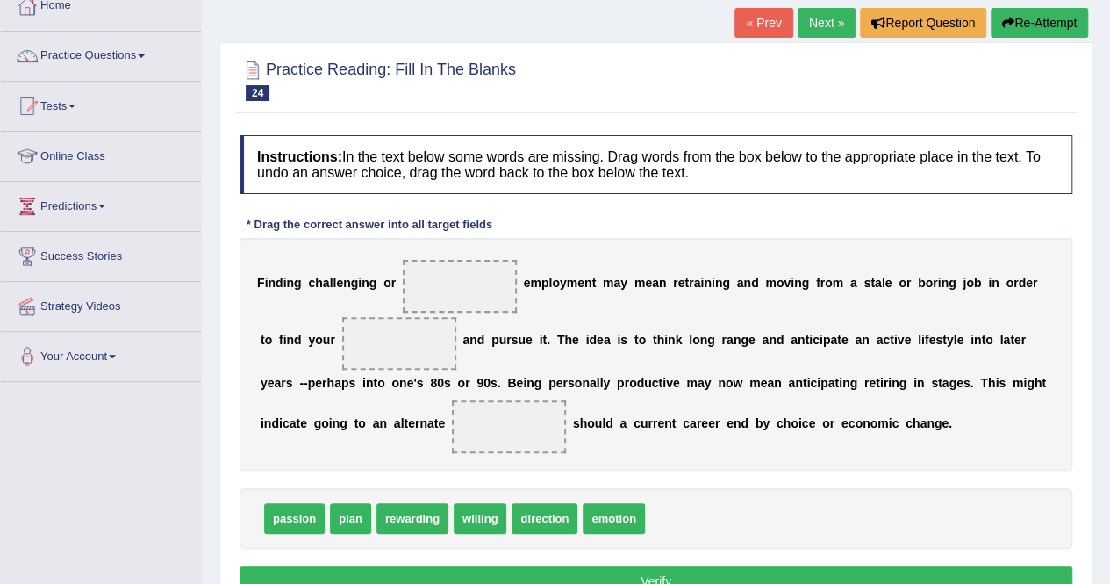
scroll to position [140, 0]
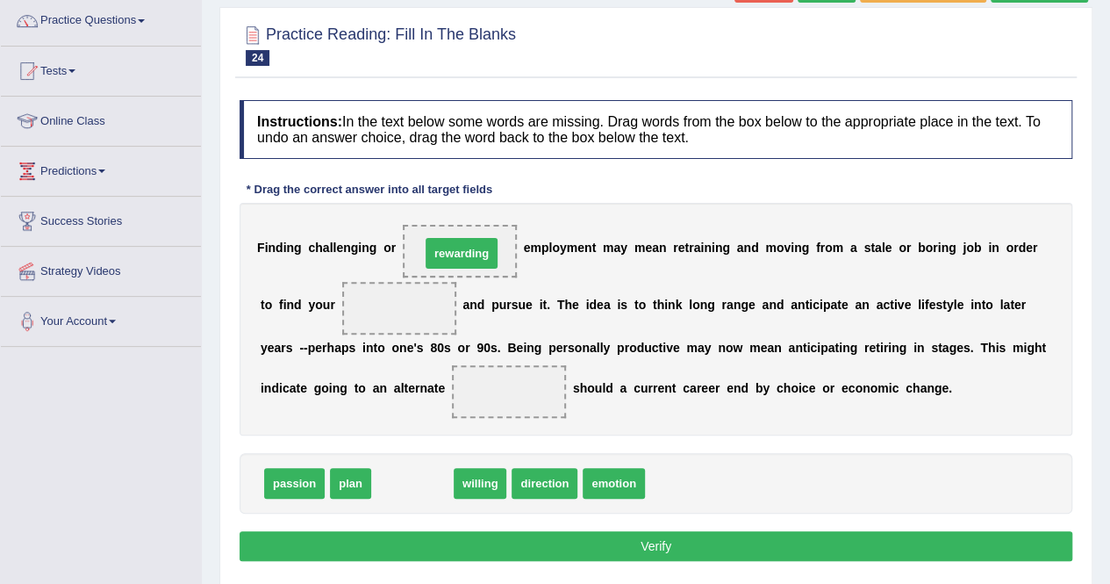
drag, startPoint x: 420, startPoint y: 487, endPoint x: 469, endPoint y: 257, distance: 235.2
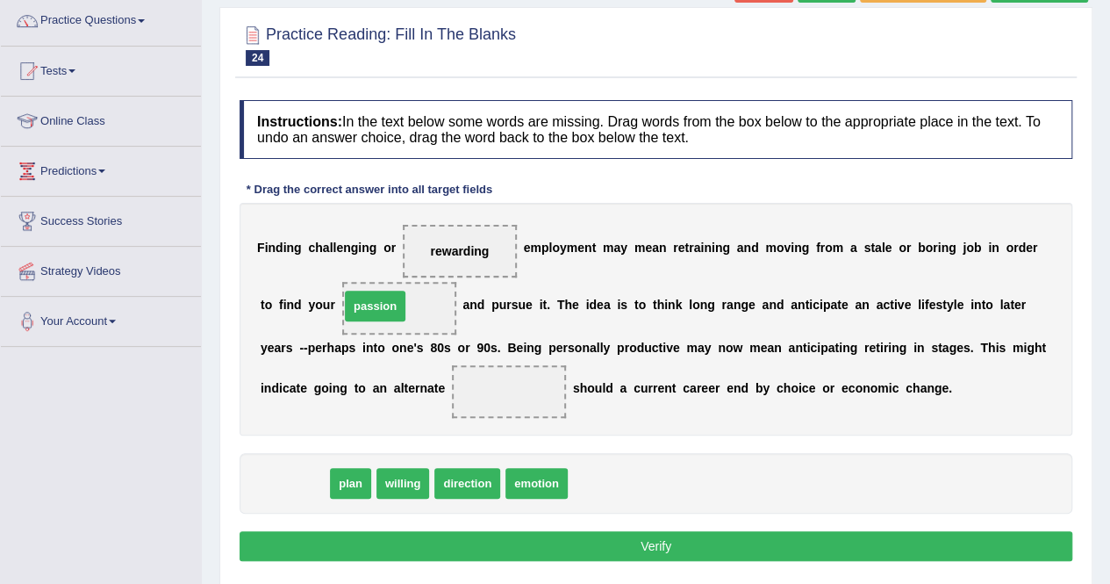
drag, startPoint x: 300, startPoint y: 484, endPoint x: 381, endPoint y: 306, distance: 194.8
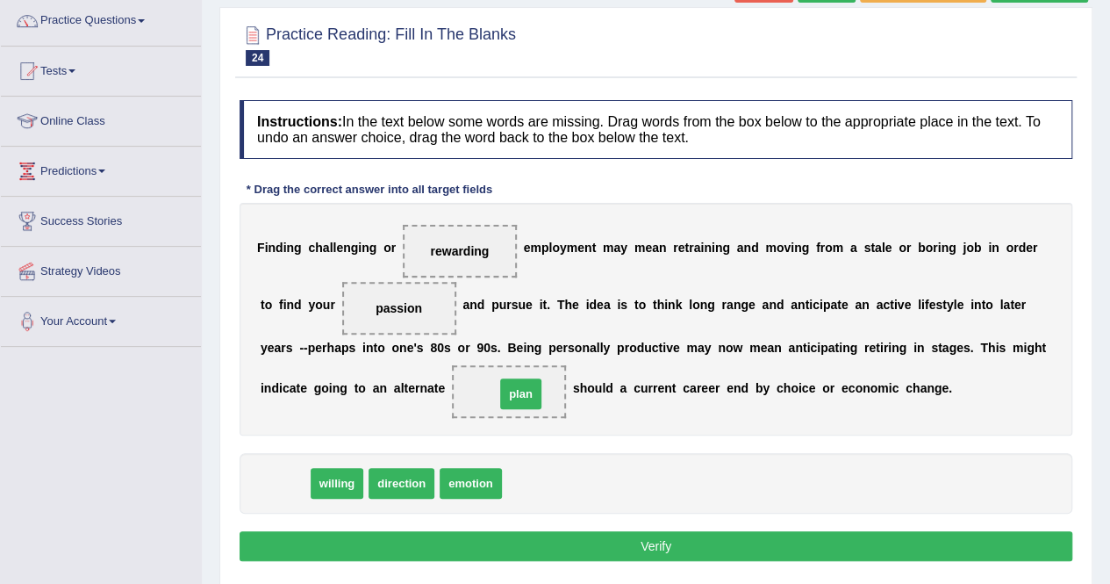
drag, startPoint x: 273, startPoint y: 487, endPoint x: 510, endPoint y: 394, distance: 254.6
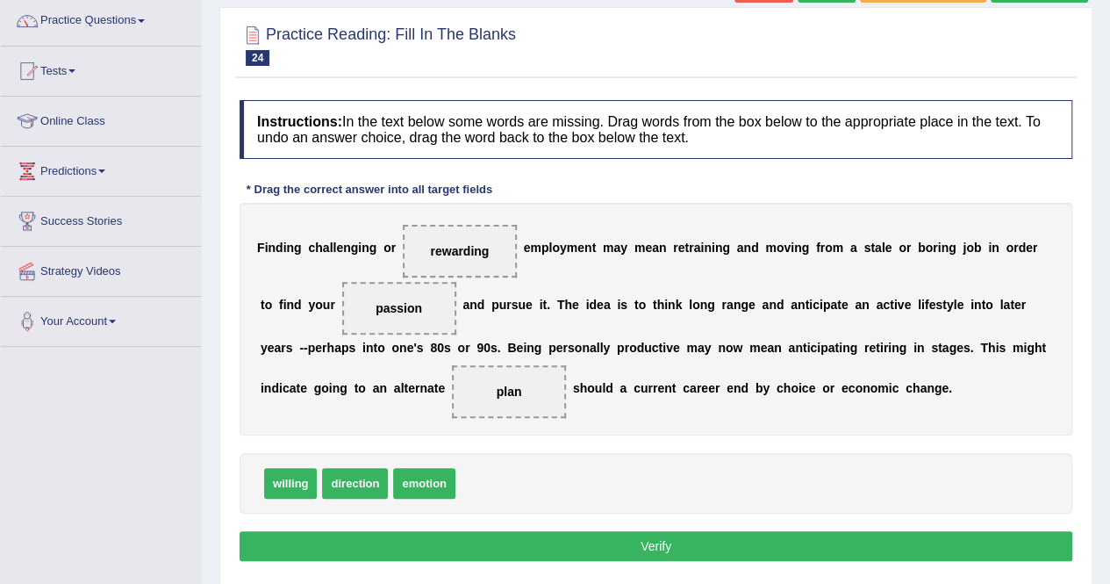
click at [636, 541] on button "Verify" at bounding box center [656, 546] width 833 height 30
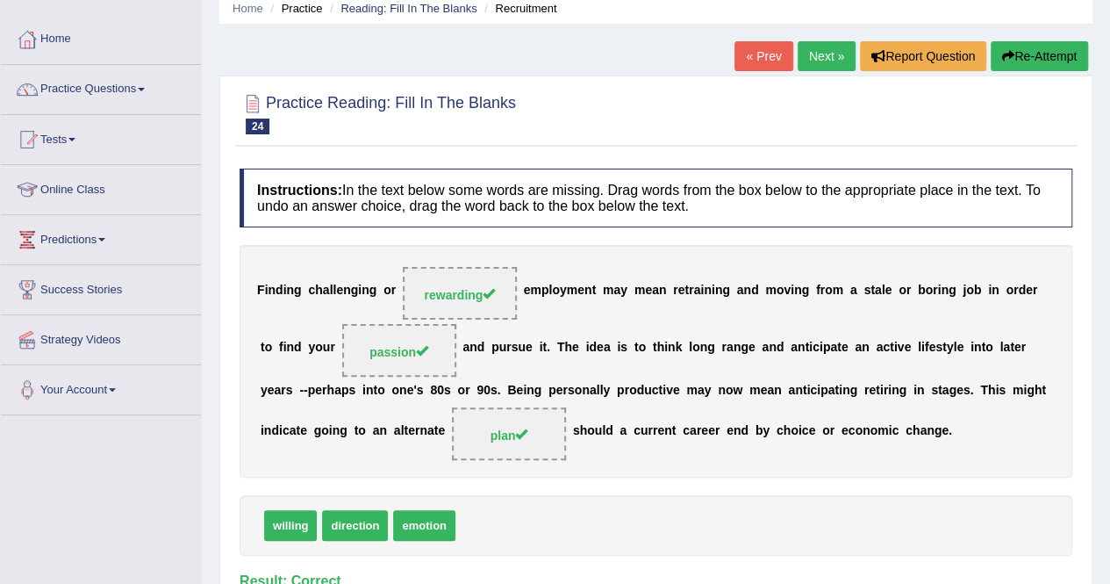
scroll to position [70, 0]
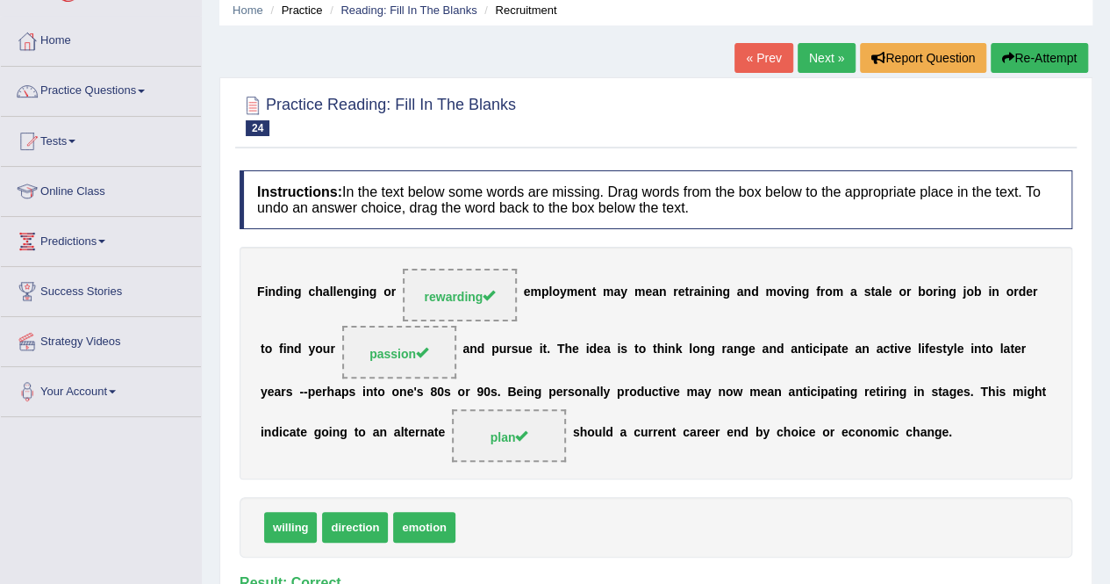
click at [815, 58] on link "Next »" at bounding box center [827, 58] width 58 height 30
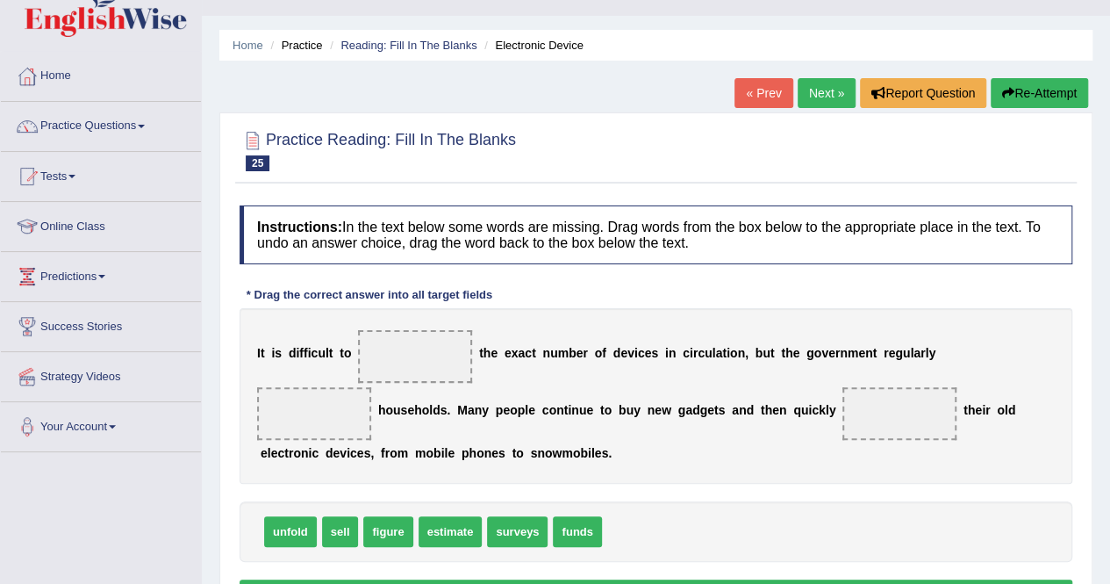
scroll to position [70, 0]
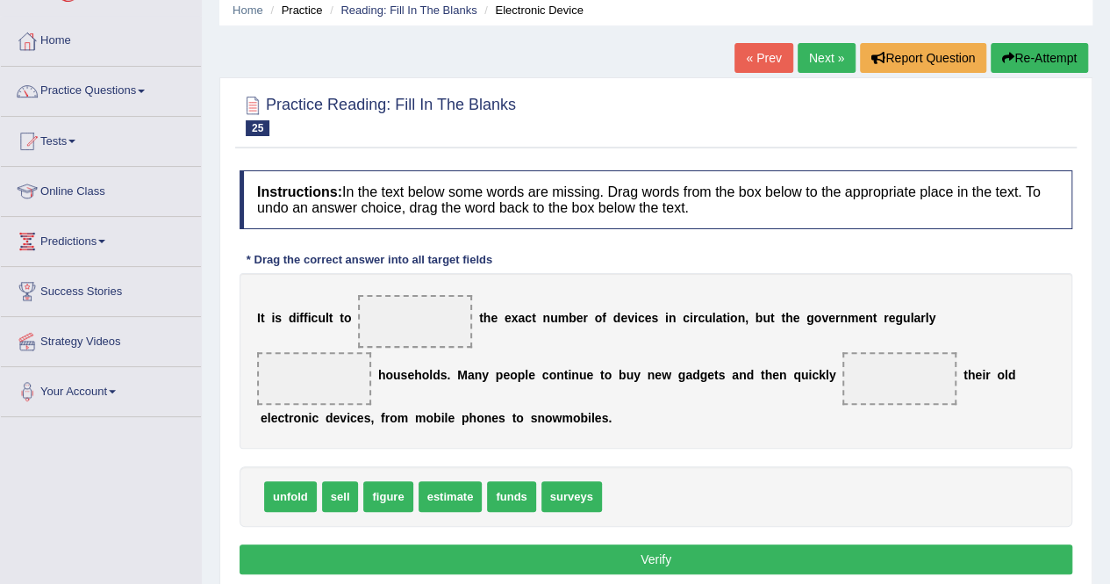
click at [377, 494] on span "figure" at bounding box center [387, 496] width 49 height 31
drag, startPoint x: 390, startPoint y: 499, endPoint x: 427, endPoint y: 324, distance: 179.4
click at [519, 492] on span "surveys" at bounding box center [517, 496] width 61 height 31
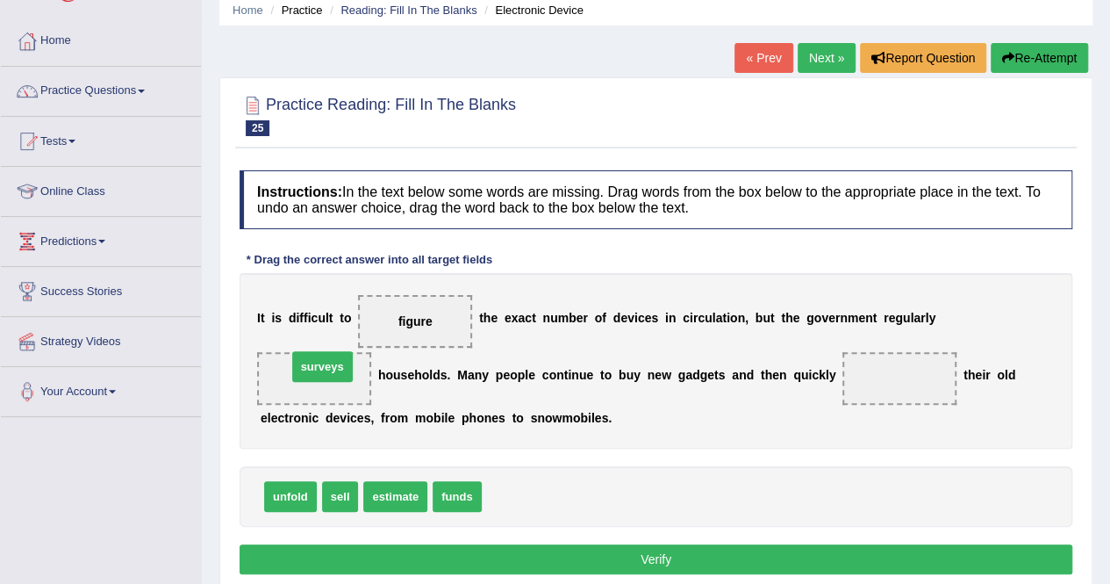
drag, startPoint x: 531, startPoint y: 489, endPoint x: 334, endPoint y: 357, distance: 237.4
drag, startPoint x: 344, startPoint y: 493, endPoint x: 892, endPoint y: 371, distance: 561.1
click at [606, 549] on button "Verify" at bounding box center [656, 559] width 833 height 30
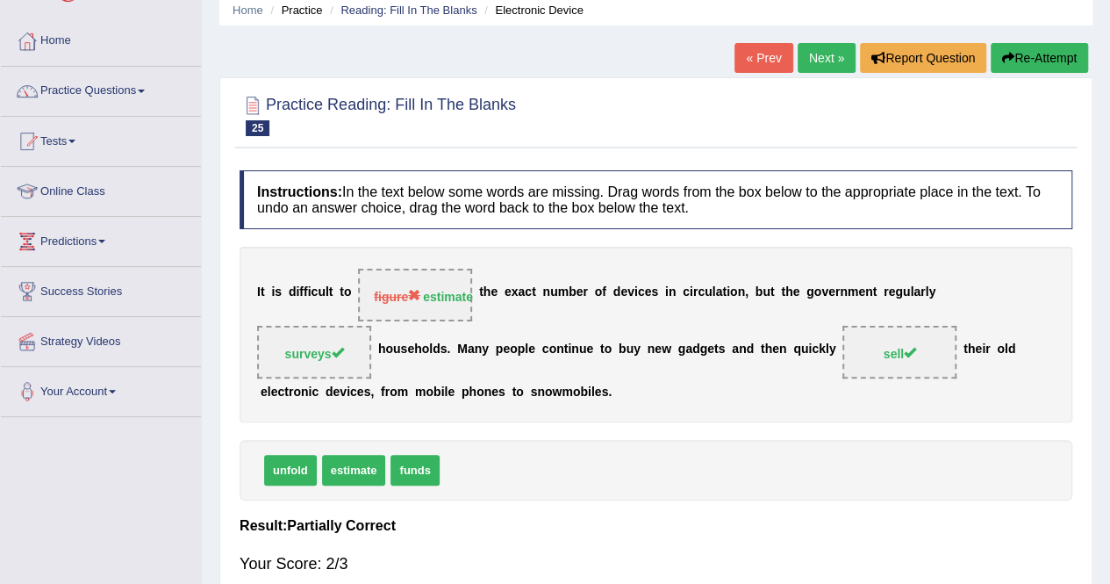
scroll to position [0, 0]
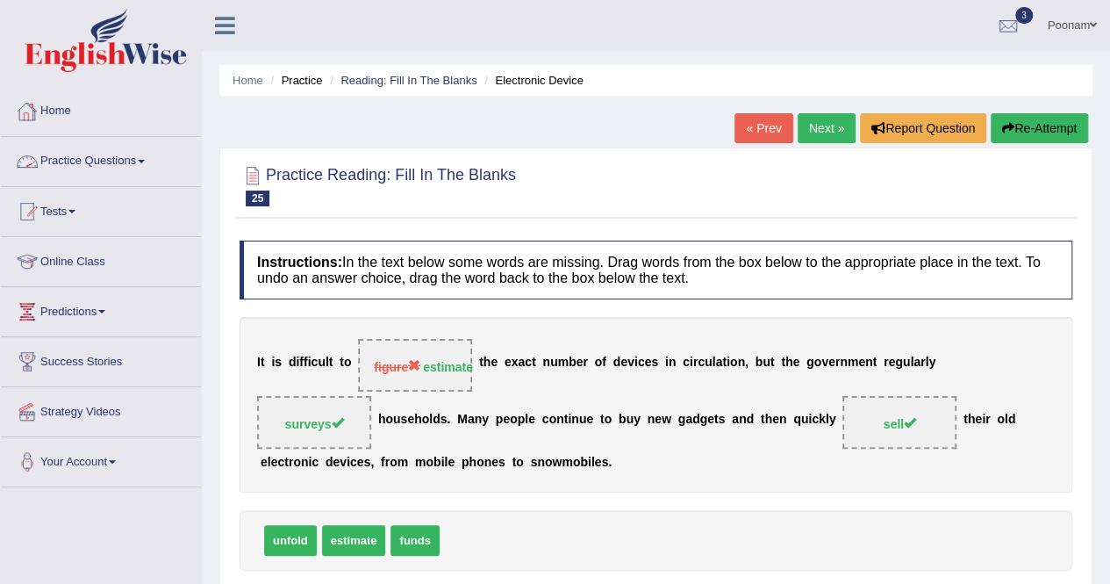
click at [82, 150] on link "Practice Questions" at bounding box center [101, 159] width 200 height 44
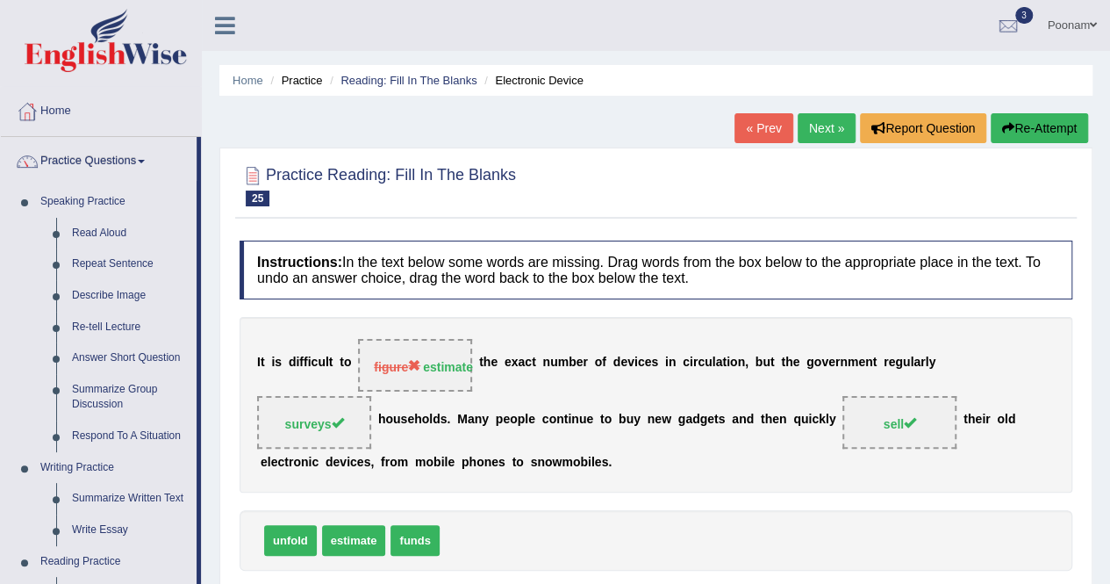
scroll to position [511, 0]
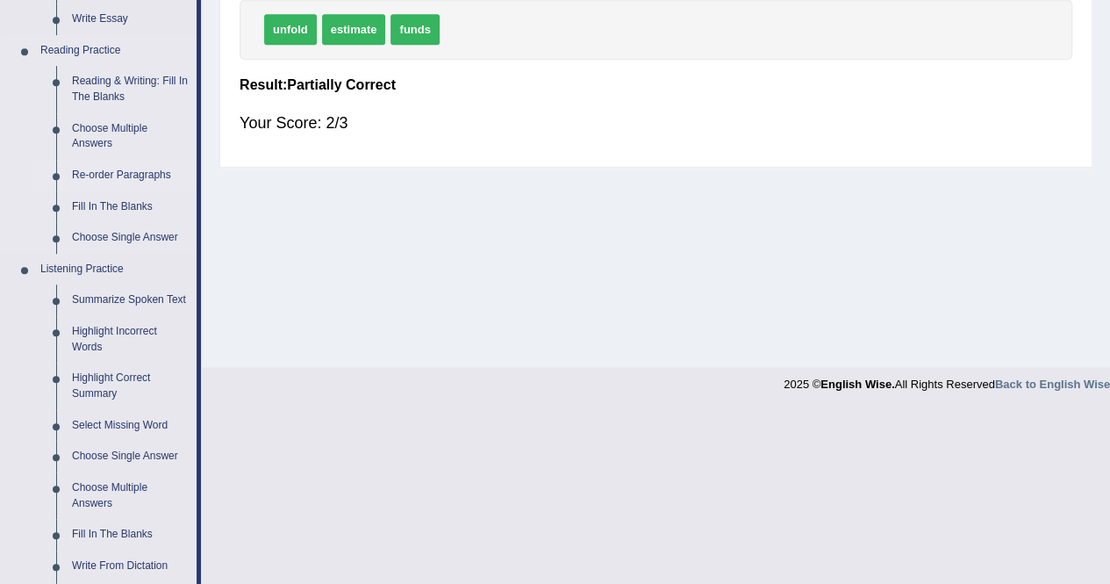
click at [99, 176] on link "Re-order Paragraphs" at bounding box center [130, 176] width 133 height 32
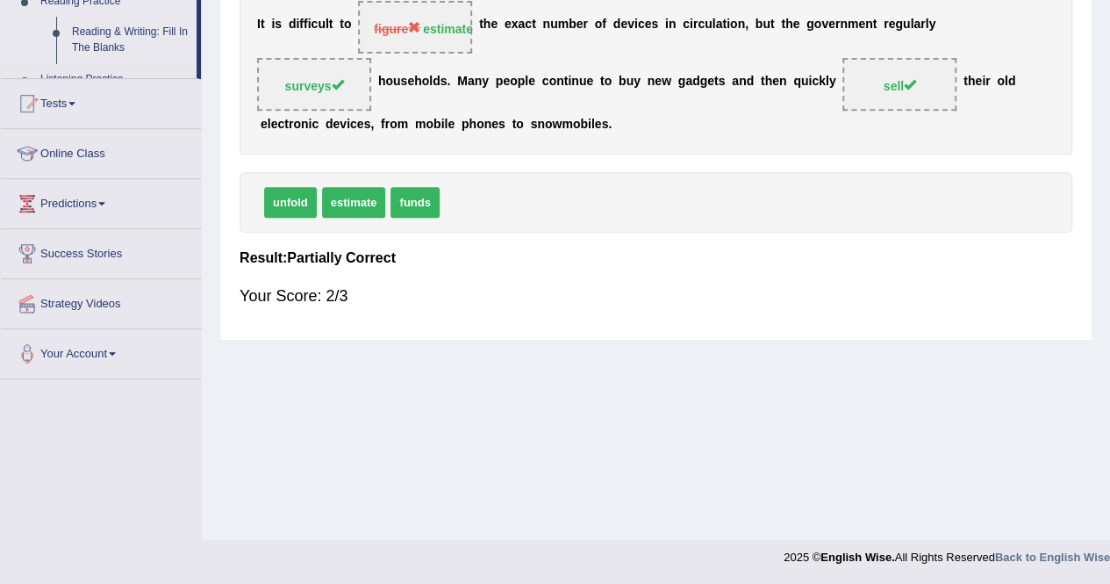
scroll to position [337, 0]
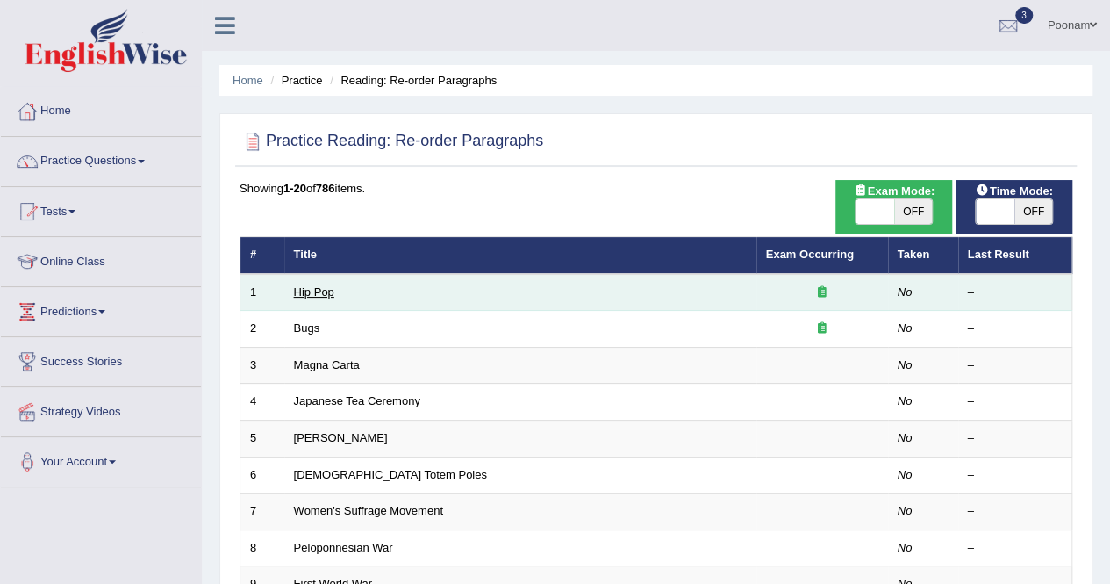
click at [312, 287] on link "Hip Pop" at bounding box center [314, 291] width 40 height 13
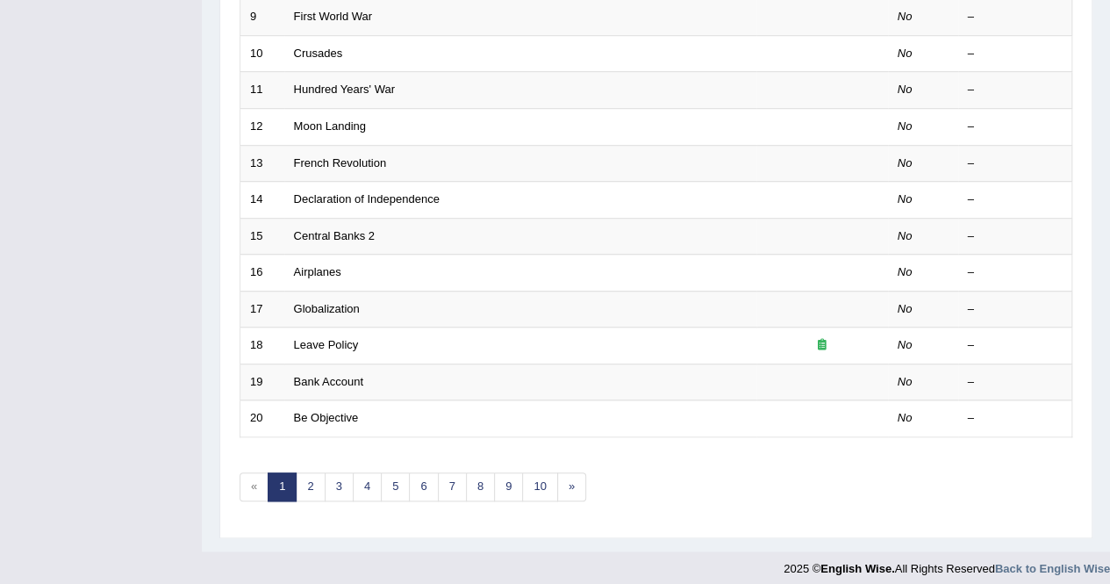
scroll to position [570, 0]
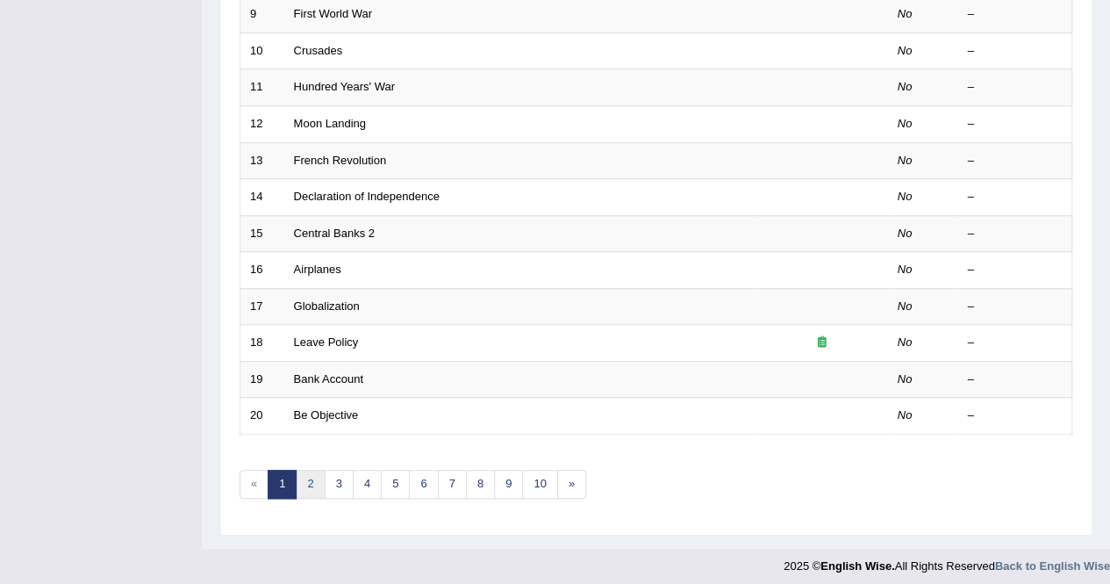
click at [319, 483] on link "2" at bounding box center [310, 484] width 29 height 29
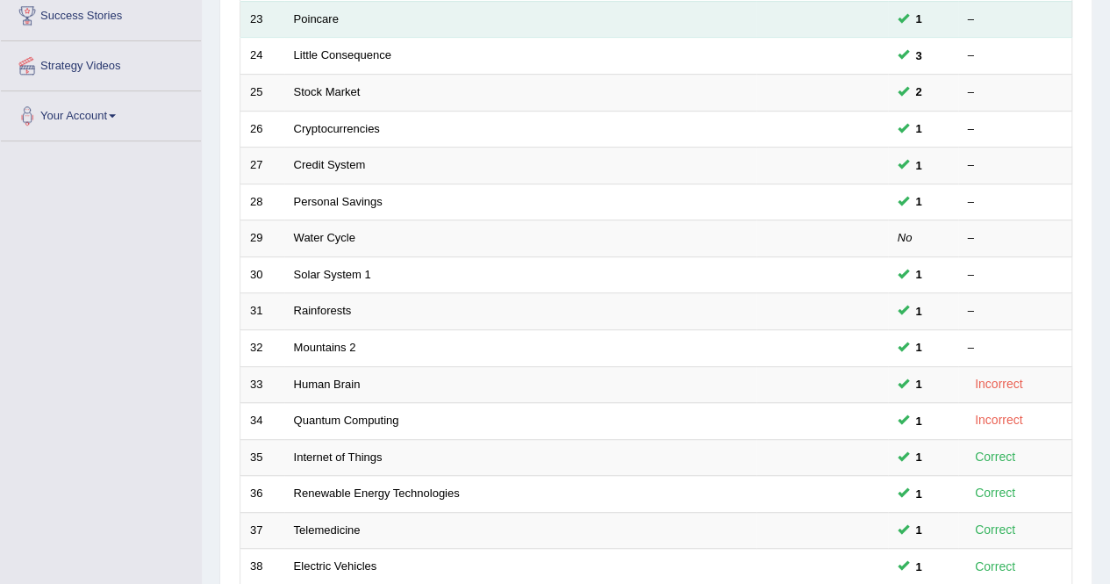
scroll to position [562, 0]
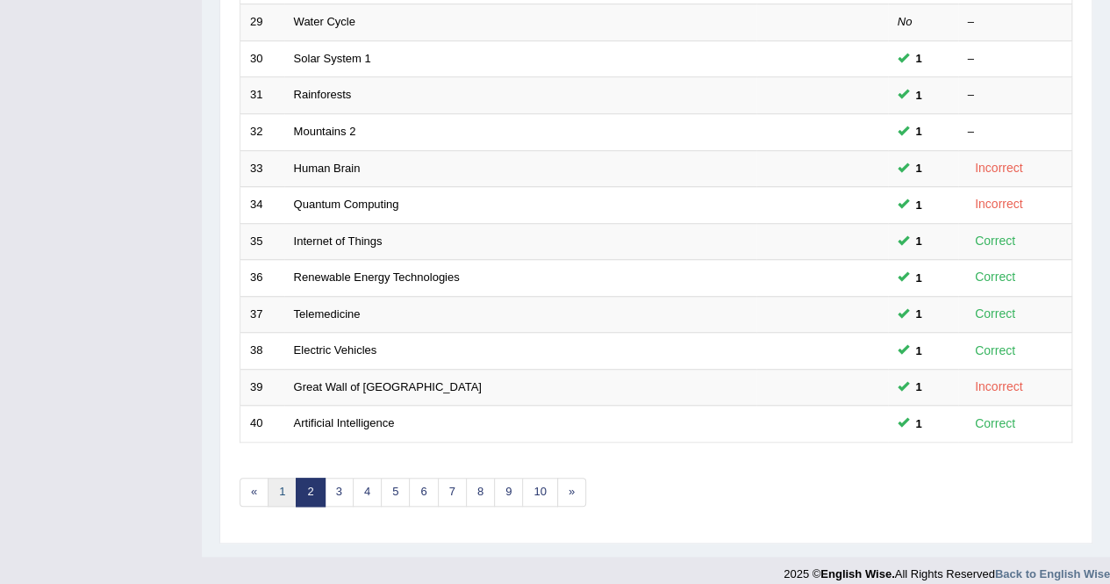
click at [281, 483] on link "1" at bounding box center [282, 491] width 29 height 29
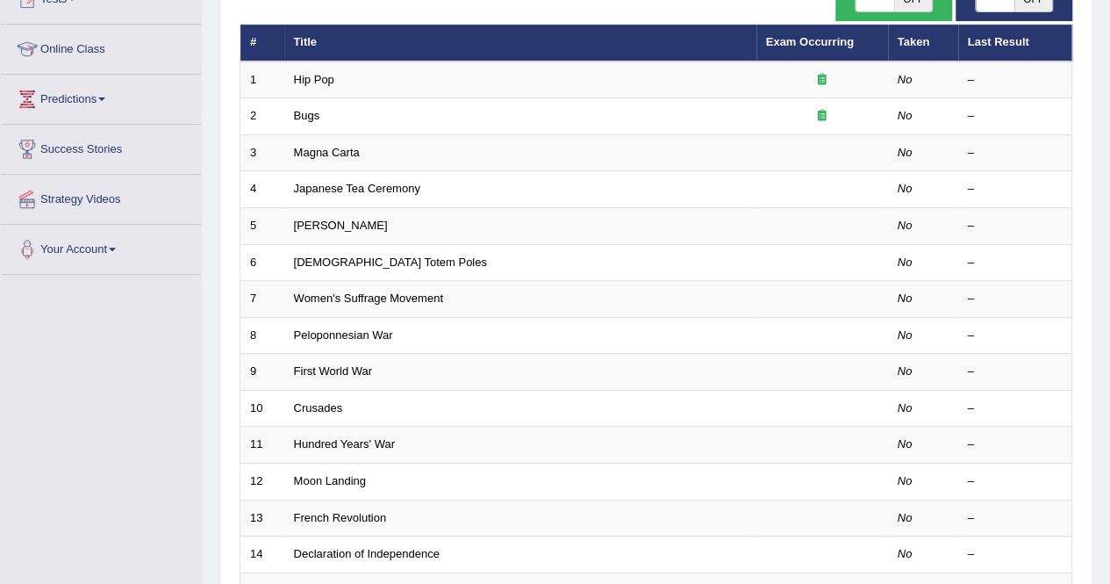
scroll to position [281, 0]
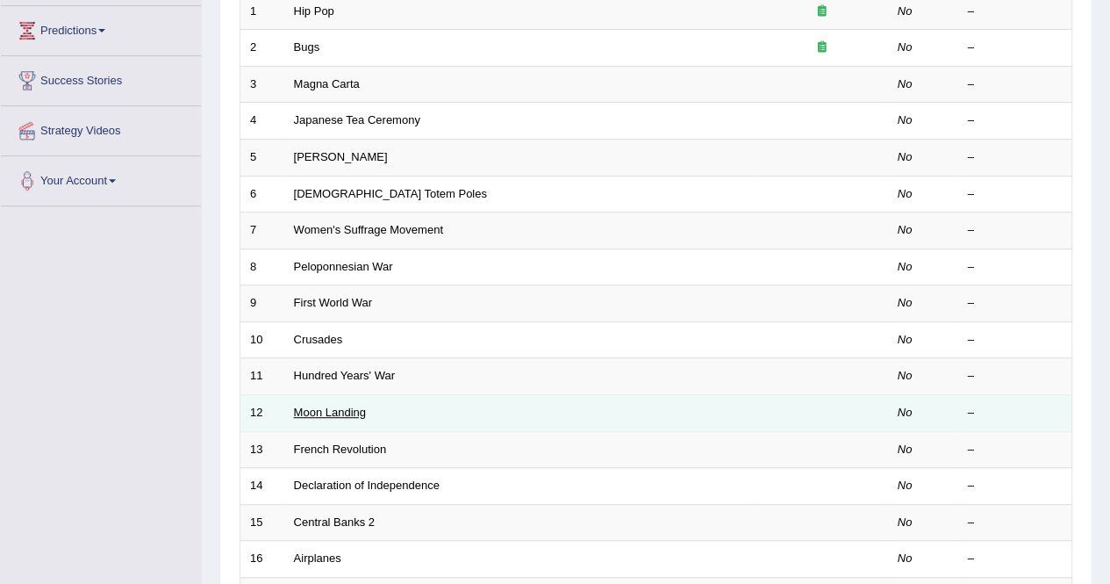
click at [333, 411] on link "Moon Landing" at bounding box center [330, 412] width 72 height 13
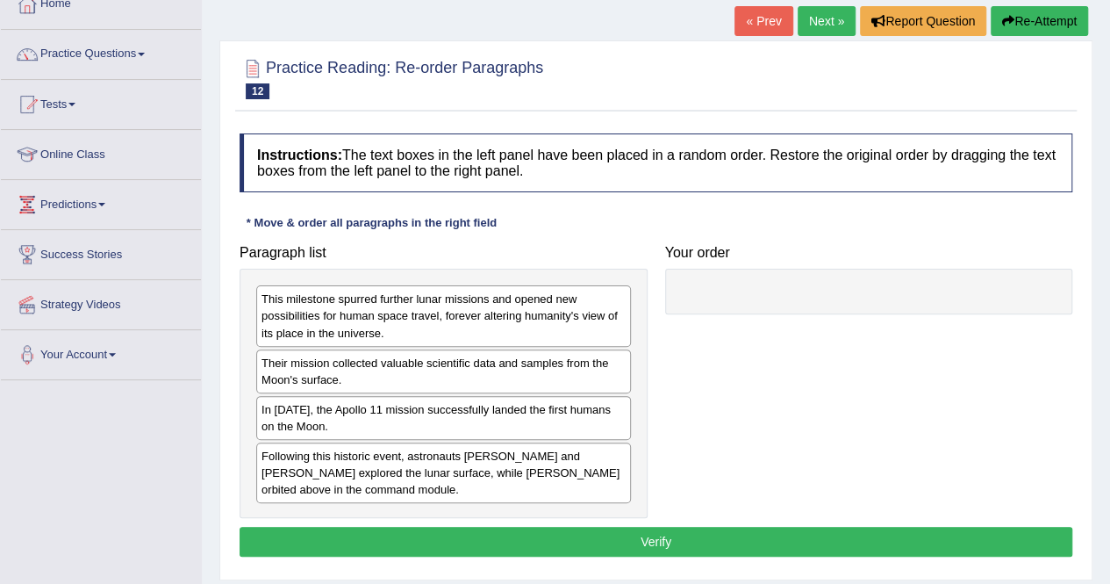
scroll to position [105, 0]
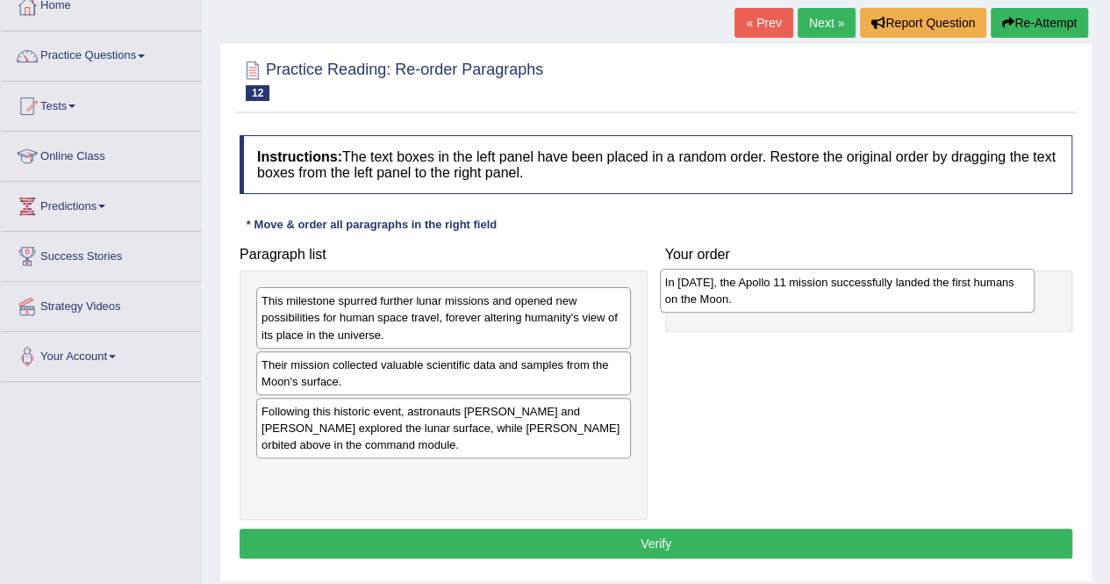
drag, startPoint x: 460, startPoint y: 406, endPoint x: 864, endPoint y: 279, distance: 423.4
click at [864, 279] on div "In [DATE], the Apollo 11 mission successfully landed the first humans on the Mo…" at bounding box center [847, 291] width 375 height 44
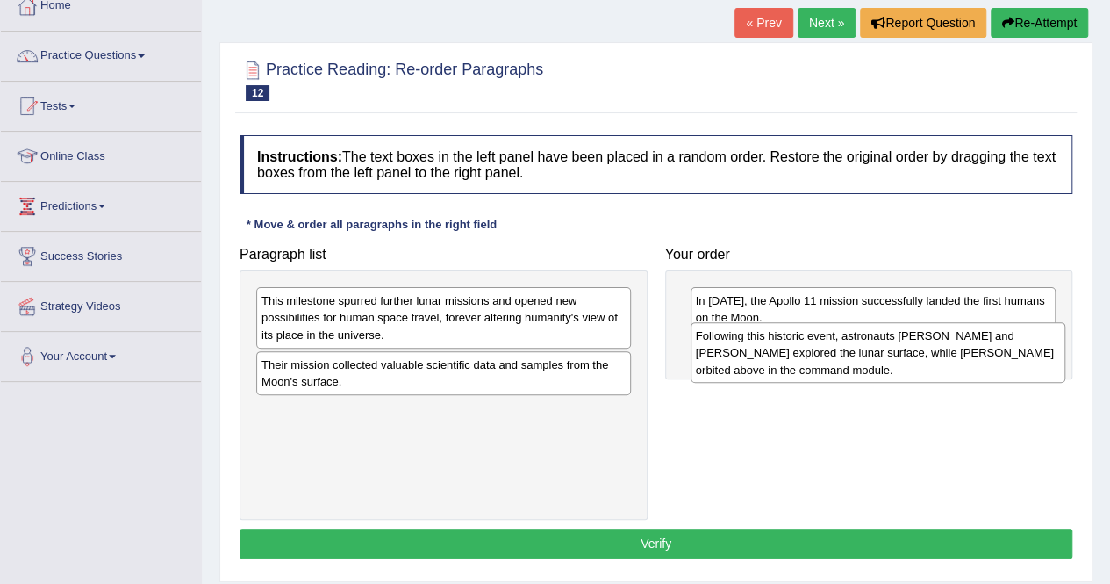
drag, startPoint x: 356, startPoint y: 429, endPoint x: 791, endPoint y: 355, distance: 440.7
click at [791, 355] on div "Following this historic event, astronauts [PERSON_NAME] and [PERSON_NAME] explo…" at bounding box center [878, 352] width 375 height 61
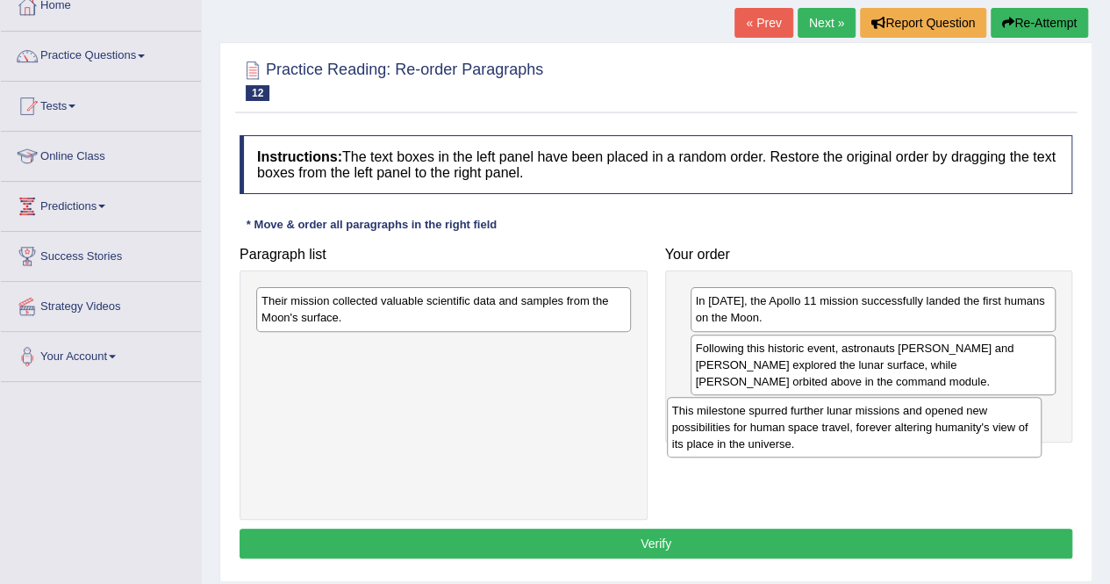
drag, startPoint x: 359, startPoint y: 312, endPoint x: 770, endPoint y: 422, distance: 425.2
click at [770, 422] on div "This milestone spurred further lunar missions and opened new possibilities for …" at bounding box center [854, 427] width 375 height 61
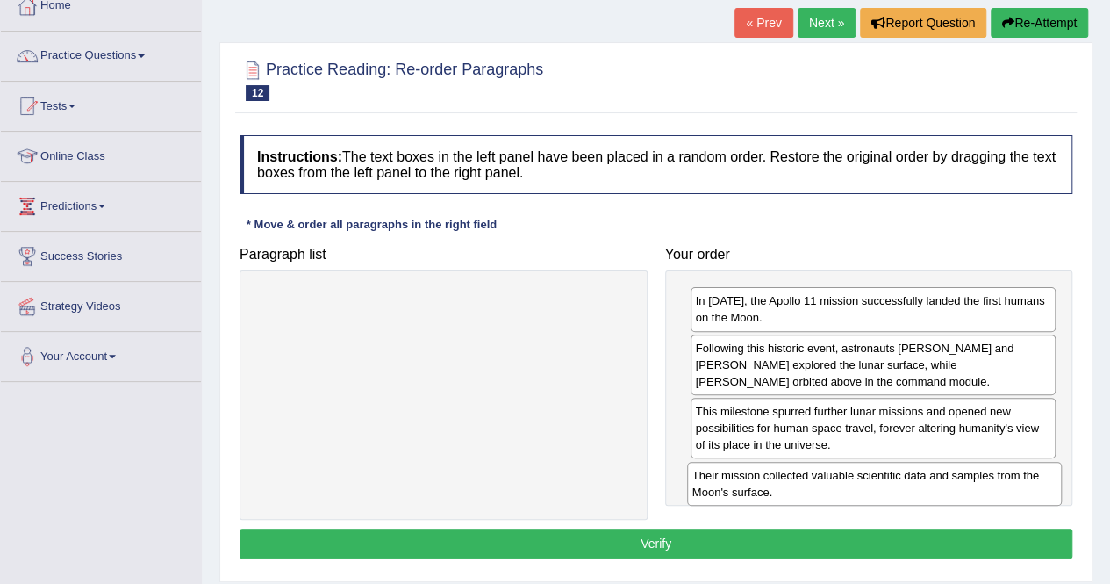
drag, startPoint x: 456, startPoint y: 305, endPoint x: 888, endPoint y: 480, distance: 465.8
click at [888, 480] on div "Their mission collected valuable scientific data and samples from the Moon's su…" at bounding box center [874, 484] width 375 height 44
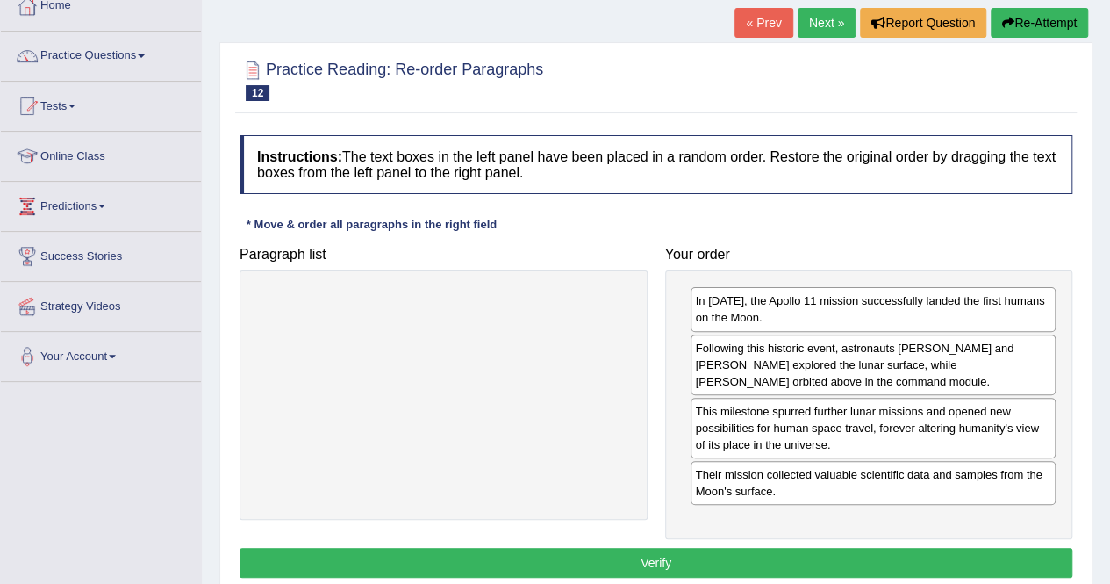
click at [632, 568] on button "Verify" at bounding box center [656, 563] width 833 height 30
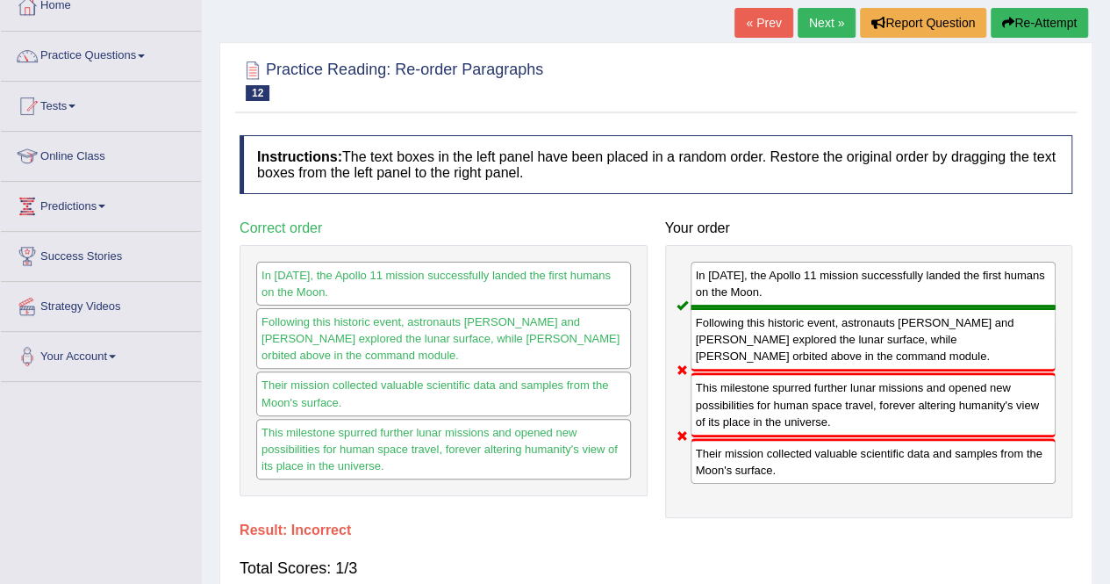
click at [828, 17] on link "Next »" at bounding box center [827, 23] width 58 height 30
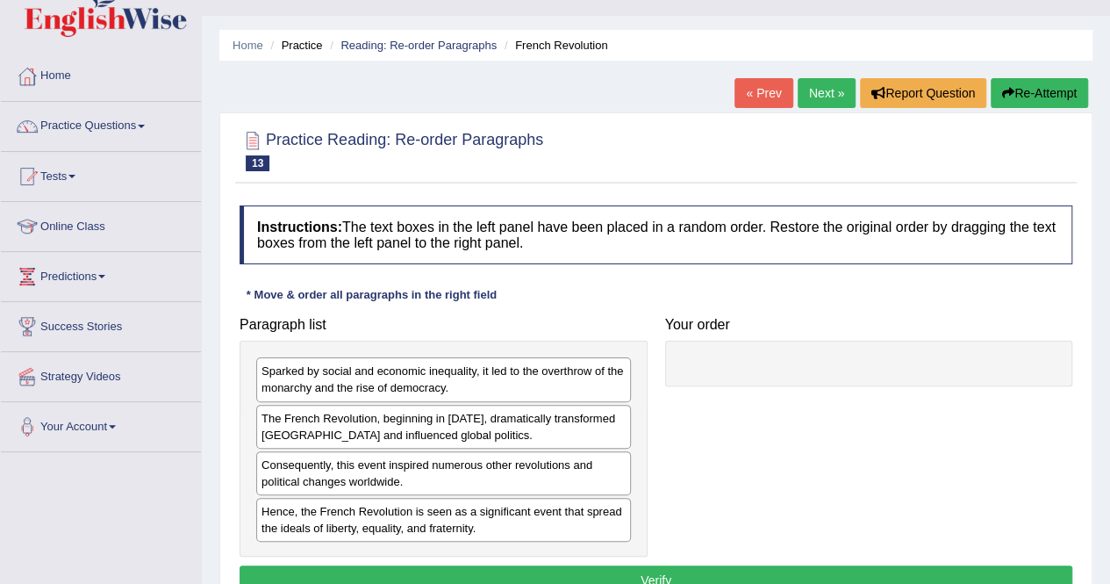
scroll to position [70, 0]
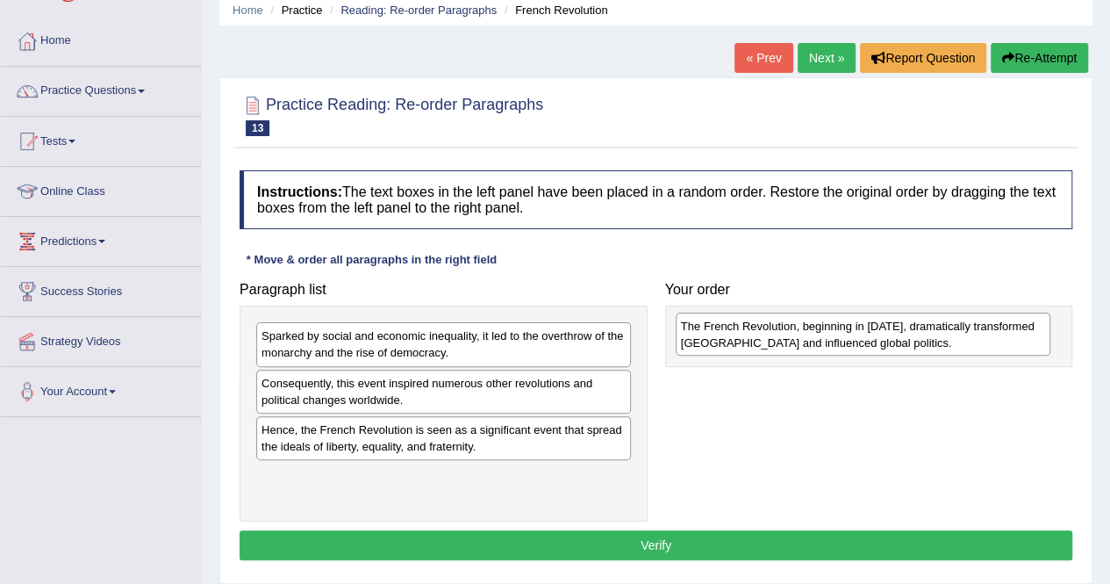
drag, startPoint x: 406, startPoint y: 390, endPoint x: 827, endPoint y: 332, distance: 425.3
click at [827, 332] on div "The French Revolution, beginning in 1789, dramatically transformed France and i…" at bounding box center [863, 334] width 375 height 44
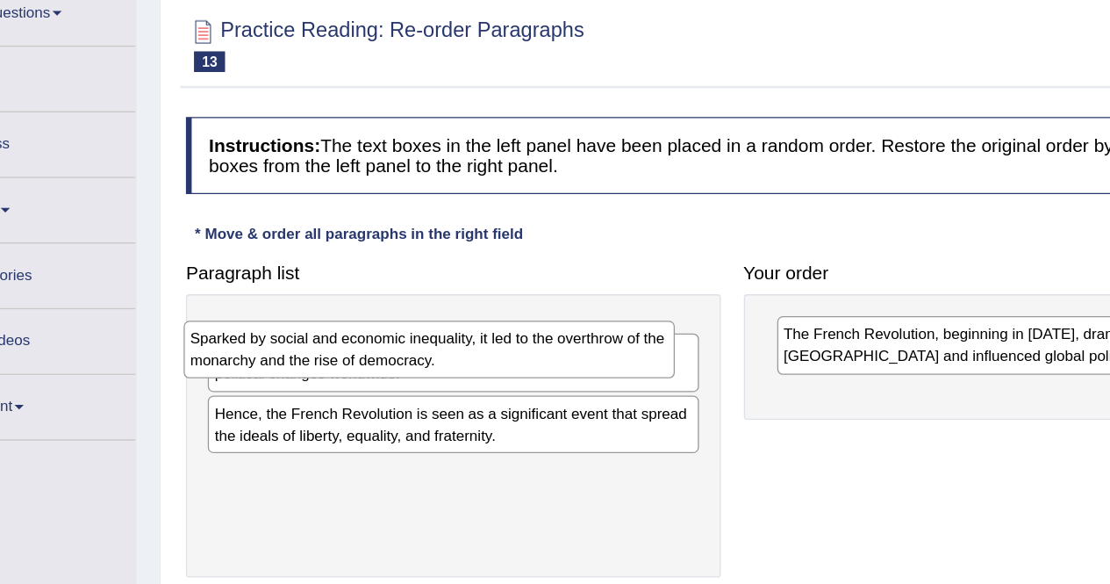
drag, startPoint x: 407, startPoint y: 342, endPoint x: 373, endPoint y: 348, distance: 34.8
click at [373, 348] on div "Sparked by social and economic inequality, it led to the overthrow of the monar…" at bounding box center [425, 348] width 375 height 44
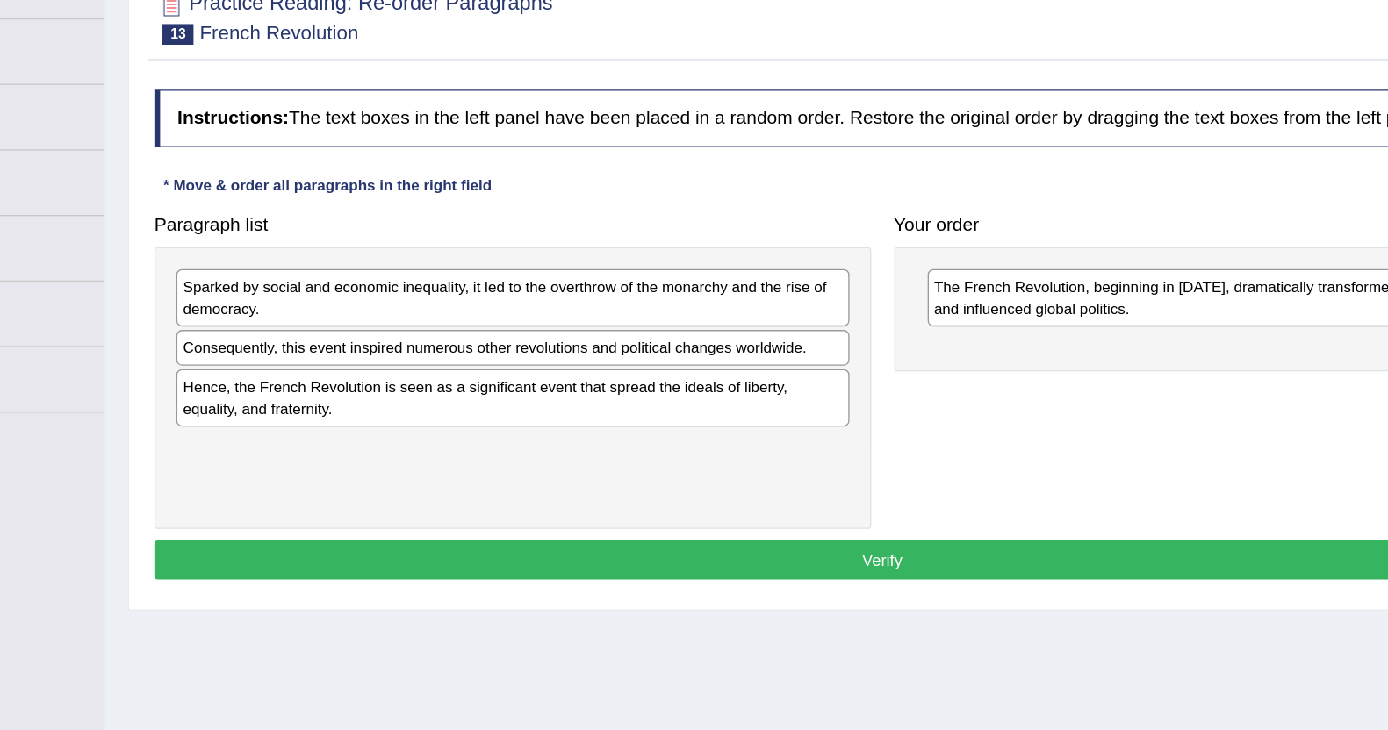
drag, startPoint x: 954, startPoint y: 83, endPoint x: 625, endPoint y: 635, distance: 643.5
click at [625, 583] on div "Home Practice Reading: Re-order Paragraphs French Revolution « Prev Next » Repo…" at bounding box center [795, 369] width 1186 height 878
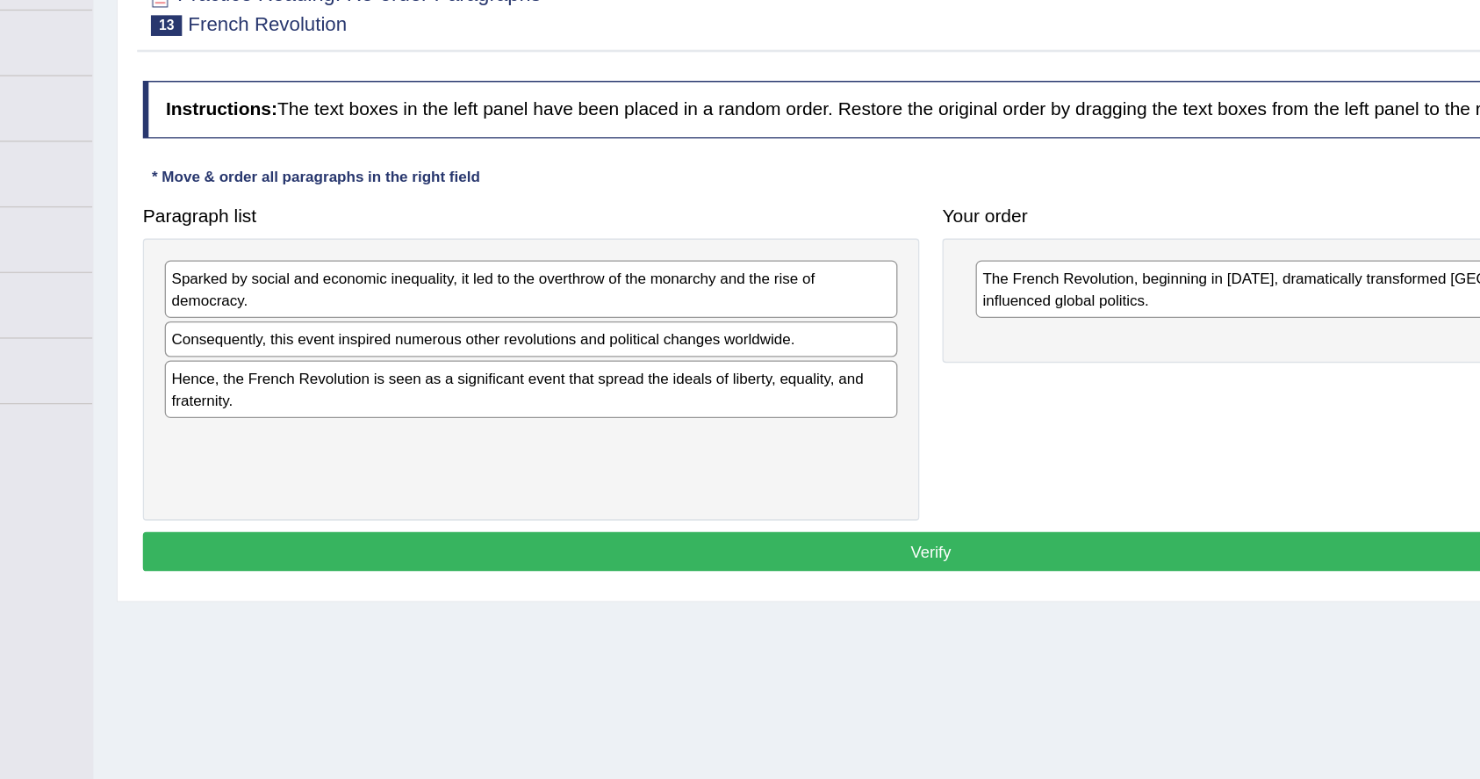
drag, startPoint x: 1193, startPoint y: 104, endPoint x: 899, endPoint y: 635, distance: 607.8
click at [899, 583] on div "Home Practice Reading: Re-order Paragraphs French Revolution « Prev Next » Repo…" at bounding box center [841, 369] width 1278 height 878
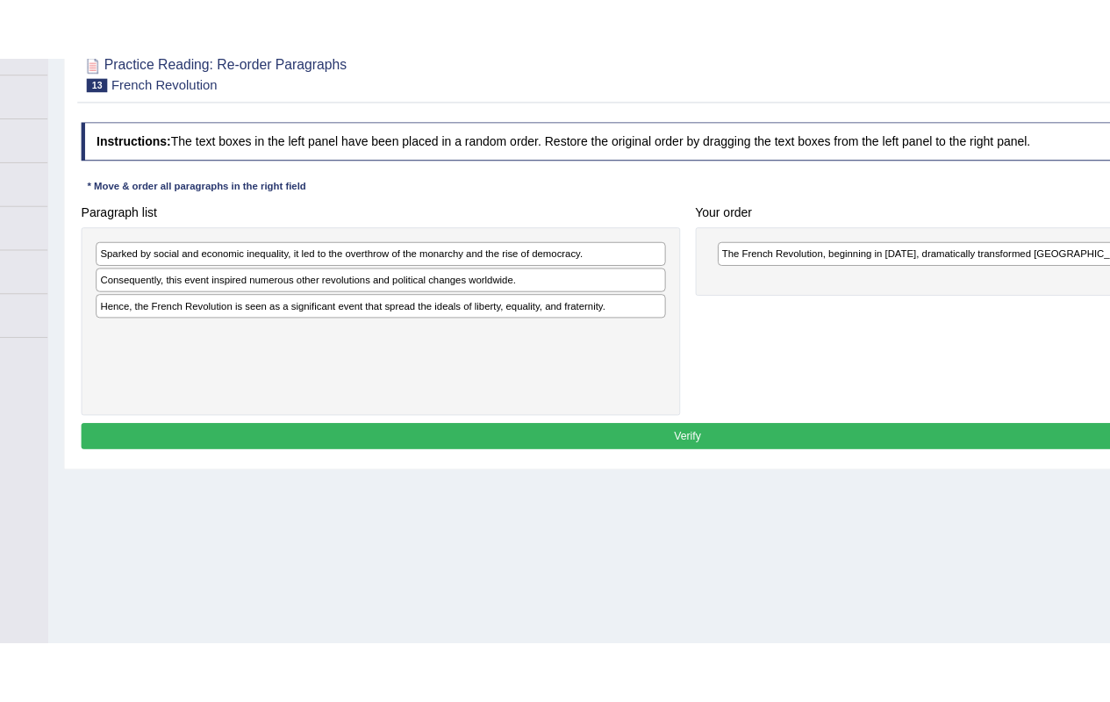
scroll to position [0, 0]
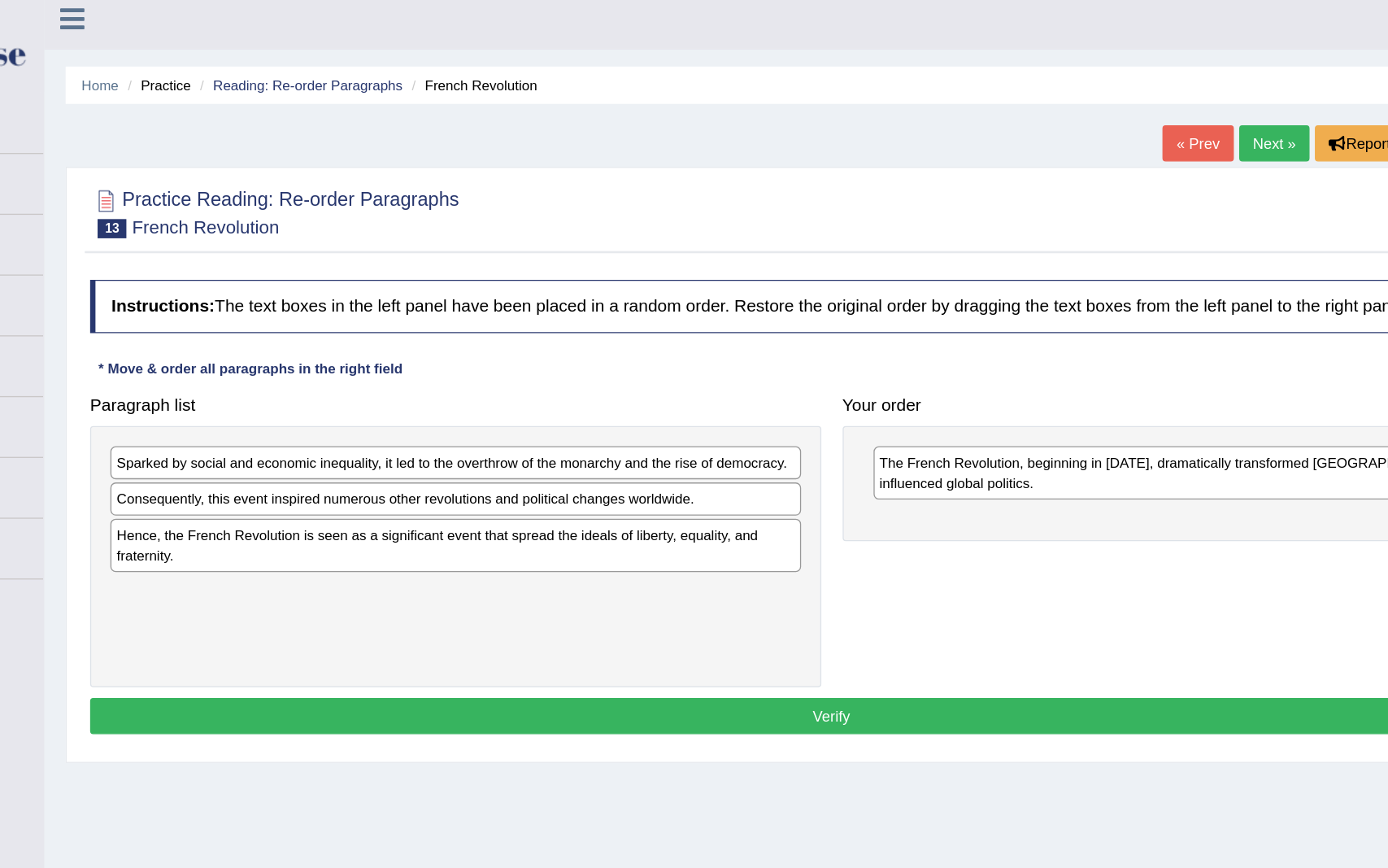
drag, startPoint x: 790, startPoint y: 483, endPoint x: 569, endPoint y: 558, distance: 233.4
click at [514, 535] on div "Instructions: The text boxes in the left panel have been placed in a random ord…" at bounding box center [788, 398] width 1140 height 368
drag, startPoint x: 511, startPoint y: 645, endPoint x: 490, endPoint y: 639, distance: 21.8
click at [490, 540] on div "Home Practice Reading: Re-order Paragraphs French Revolution « Prev Next » Repo…" at bounding box center [788, 407] width 1201 height 813
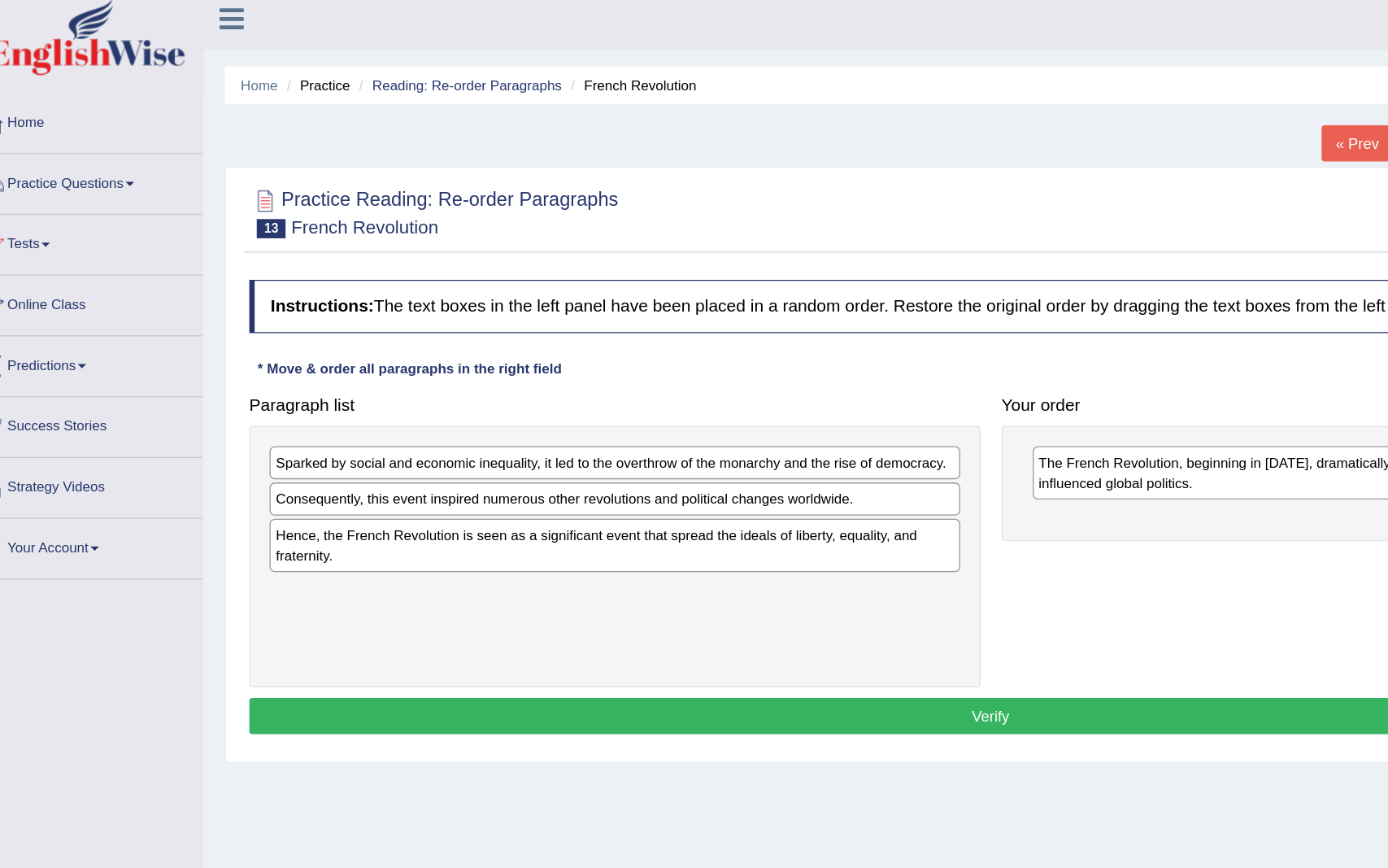
drag, startPoint x: 253, startPoint y: 635, endPoint x: 38, endPoint y: 623, distance: 215.3
click at [32, 540] on div "Toggle navigation Home Practice Questions Speaking Practice Read Aloud Repeat S…" at bounding box center [694, 422] width 1388 height 846
click at [1041, 30] on ul "Poonam Toggle navigation Username: Poonam7777 Access Type: Online Subscription:…" at bounding box center [968, 23] width 841 height 46
click at [906, 540] on div "Home Practice Reading: Re-order Paragraphs French Revolution « Prev Next » Repo…" at bounding box center [788, 407] width 1201 height 813
click at [894, 540] on div "Home Practice Reading: Re-order Paragraphs French Revolution « Prev Next » Repo…" at bounding box center [788, 407] width 1201 height 813
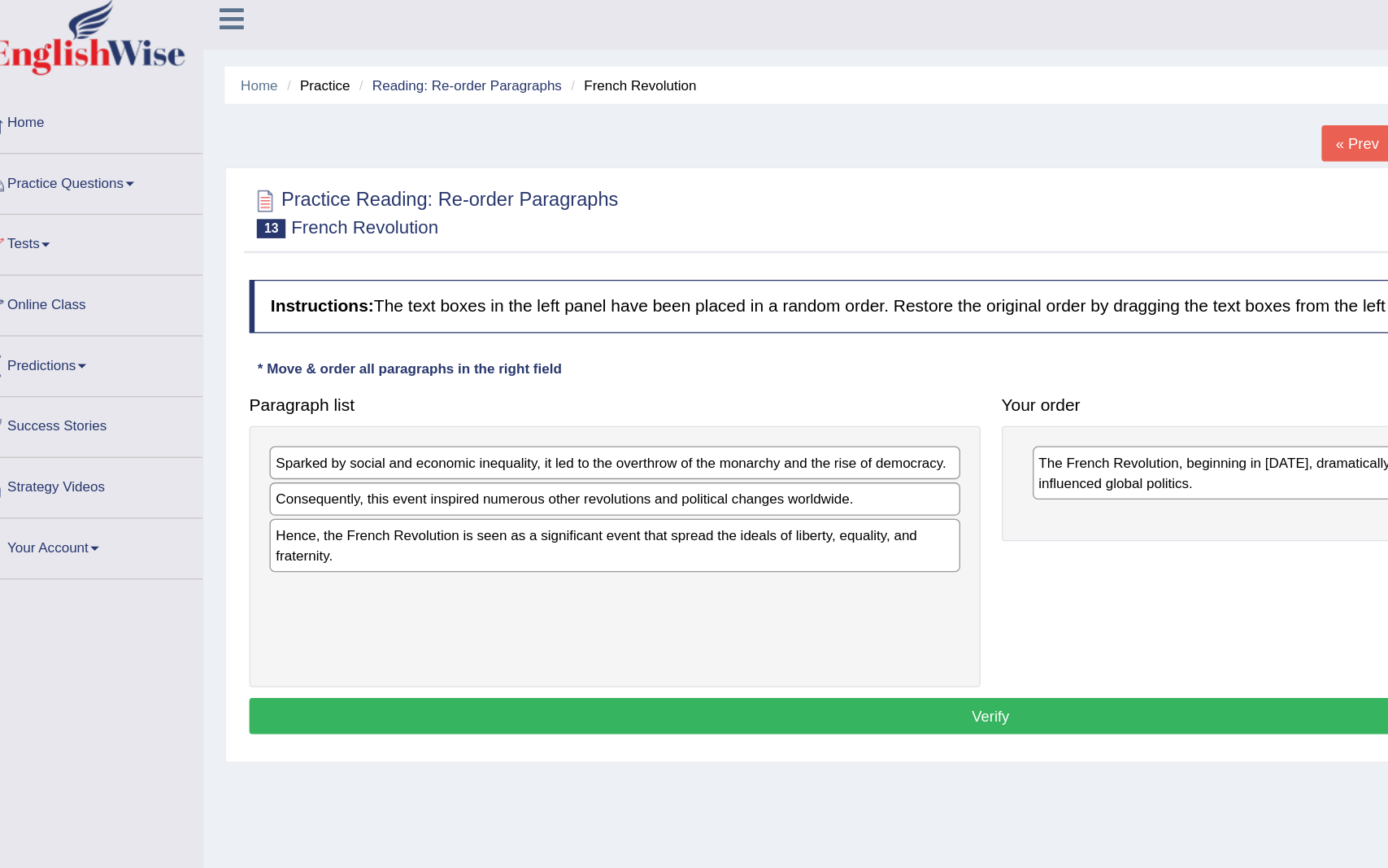
click at [894, 540] on div "Home Practice Reading: Re-order Paragraphs French Revolution « Prev Next » Repo…" at bounding box center [788, 407] width 1201 height 813
click at [609, 540] on div "Home Practice Reading: Re-order Paragraphs French Revolution « Prev Next » Repo…" at bounding box center [788, 407] width 1201 height 813
click at [549, 293] on div "Instructions: The text boxes in the left panel have been placed in a random ord…" at bounding box center [788, 398] width 1140 height 368
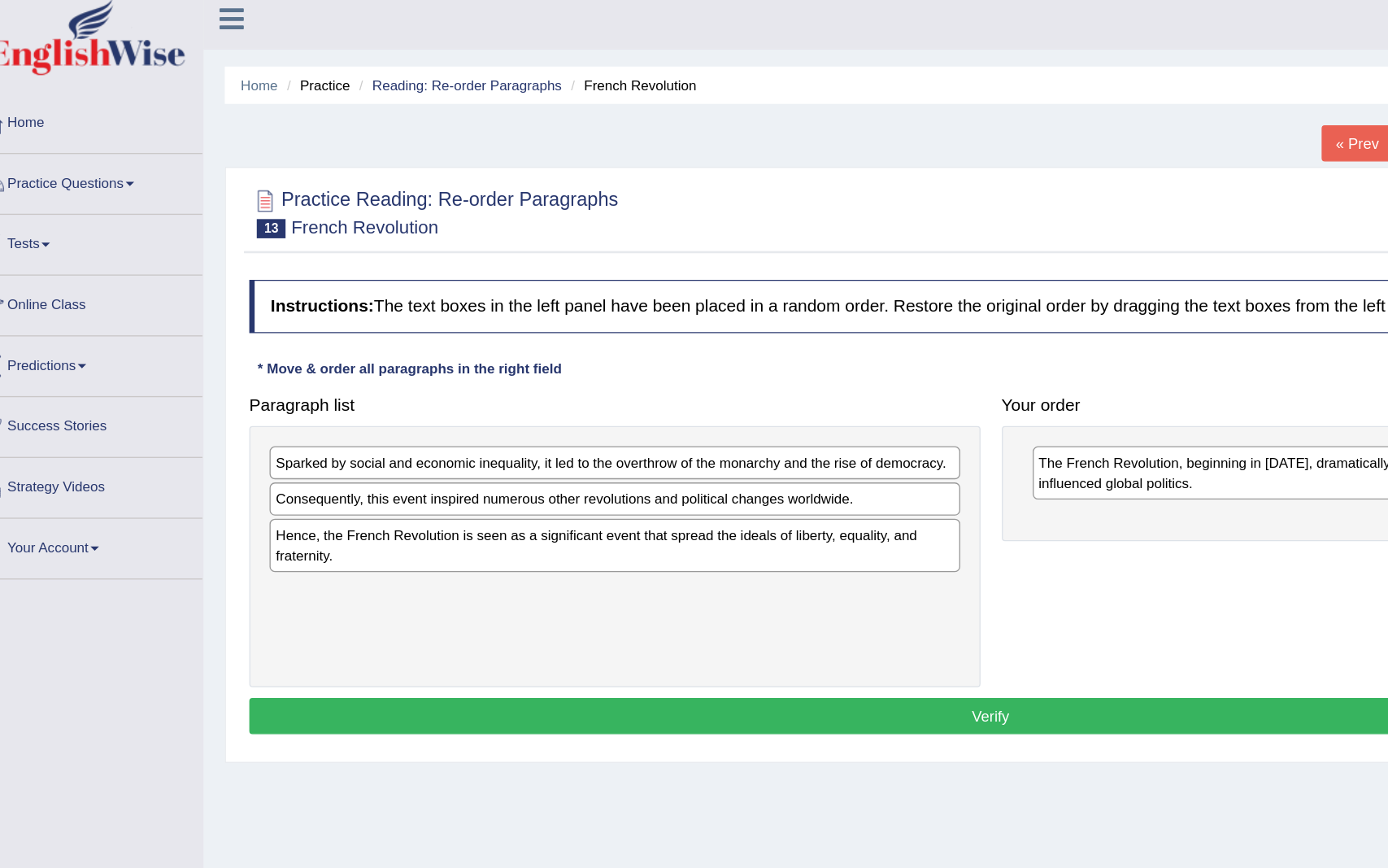
click at [67, 147] on link "Practice Questions" at bounding box center [94, 147] width 185 height 41
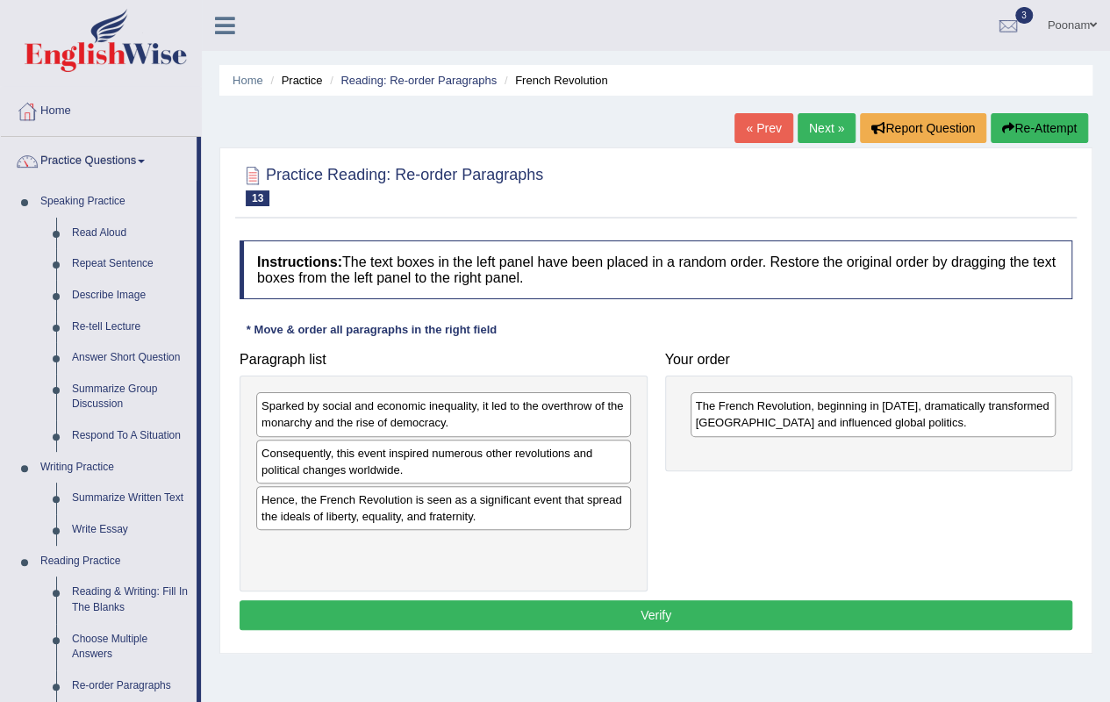
click at [850, 523] on div "Paragraph list Sparked by social and economic inequality, it led to the overthr…" at bounding box center [656, 467] width 851 height 248
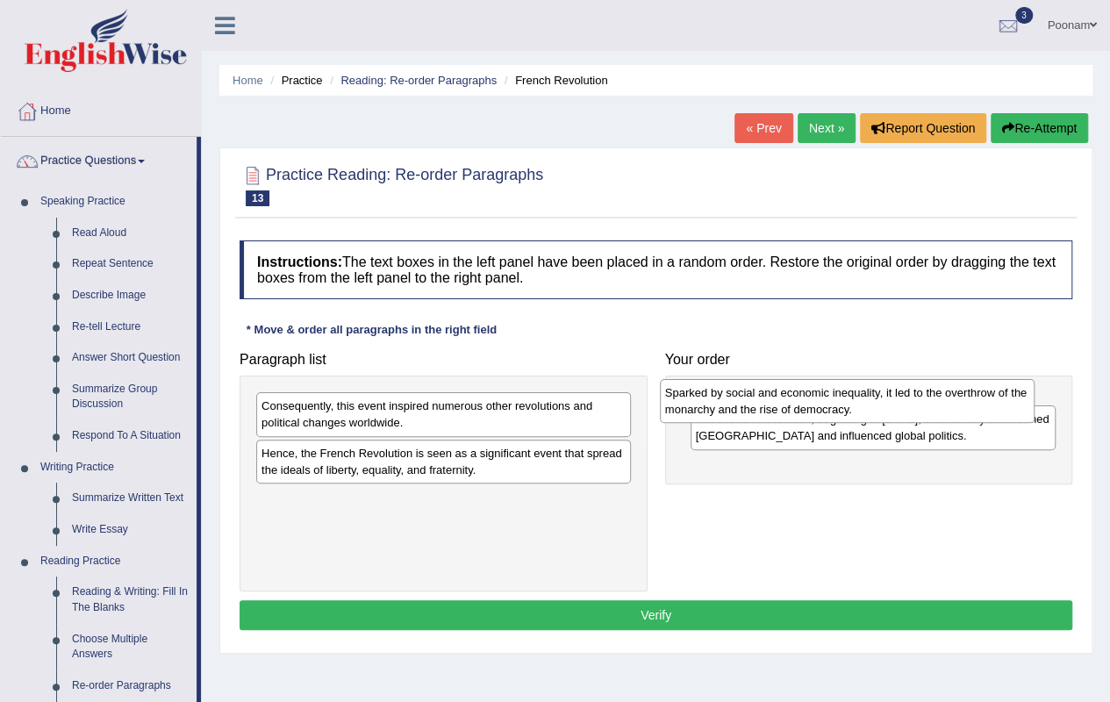
drag, startPoint x: 438, startPoint y: 419, endPoint x: 842, endPoint y: 406, distance: 404.0
click at [842, 406] on div "Sparked by social and economic inequality, it led to the overthrow of the monar…" at bounding box center [847, 401] width 375 height 44
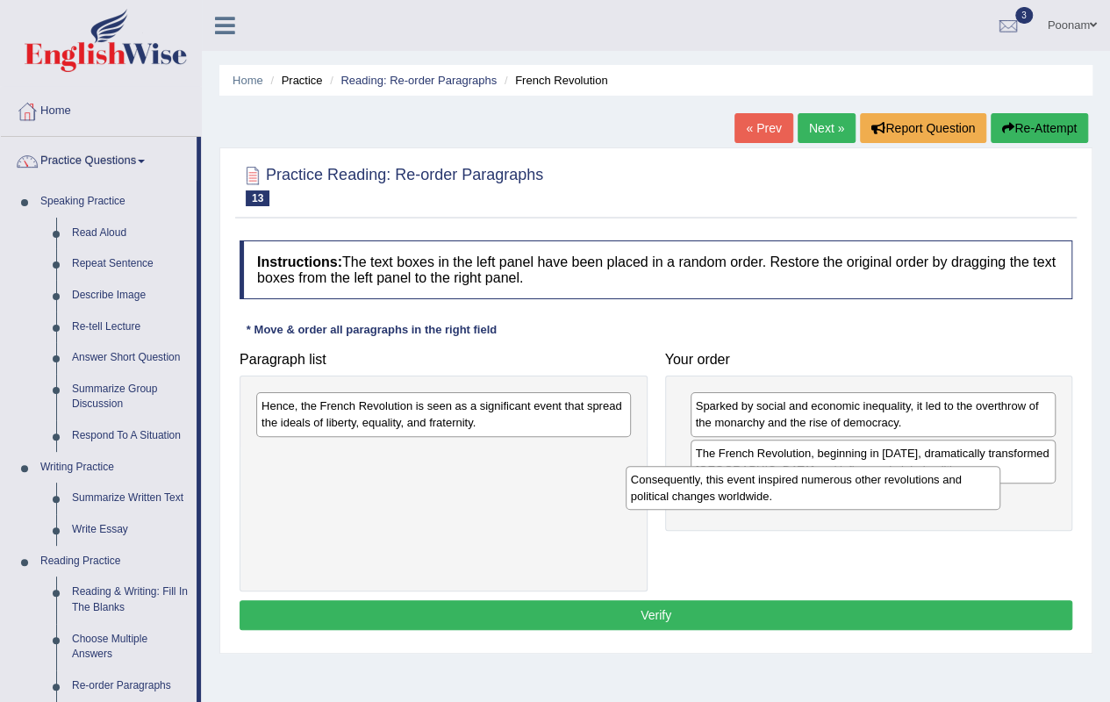
drag, startPoint x: 398, startPoint y: 416, endPoint x: 767, endPoint y: 490, distance: 376.8
click at [767, 490] on div "Consequently, this event inspired numerous other revolutions and political chan…" at bounding box center [813, 488] width 375 height 44
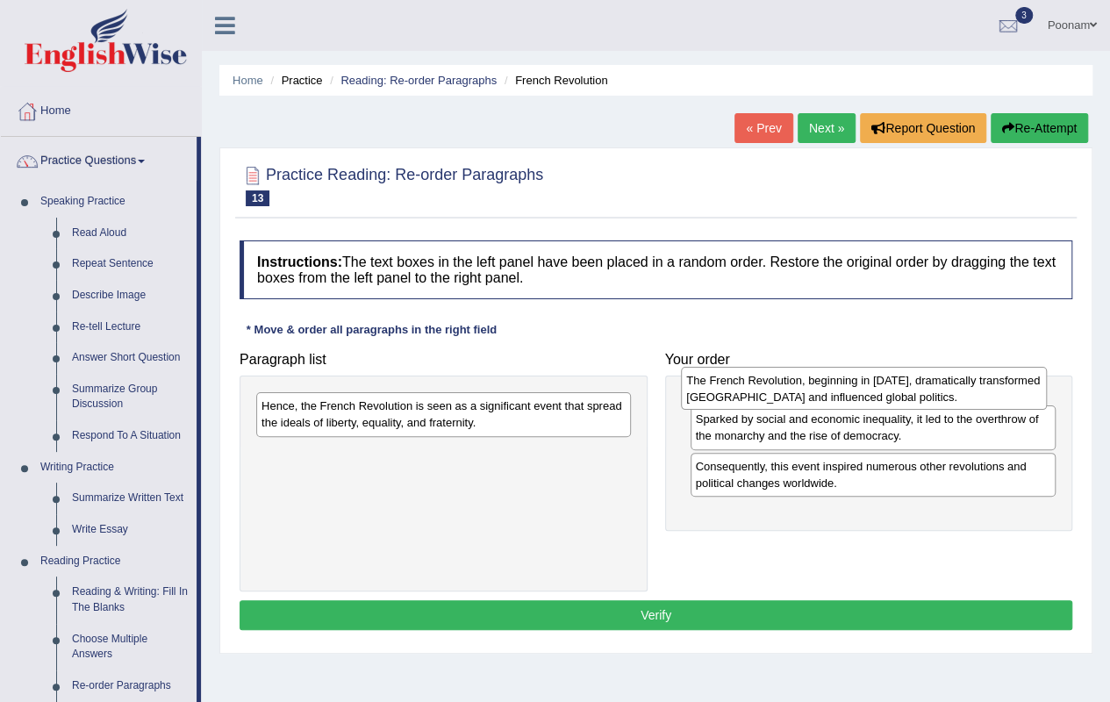
drag, startPoint x: 766, startPoint y: 460, endPoint x: 758, endPoint y: 388, distance: 72.5
click at [758, 388] on div "The French Revolution, beginning in 1789, dramatically transformed France and i…" at bounding box center [864, 389] width 366 height 44
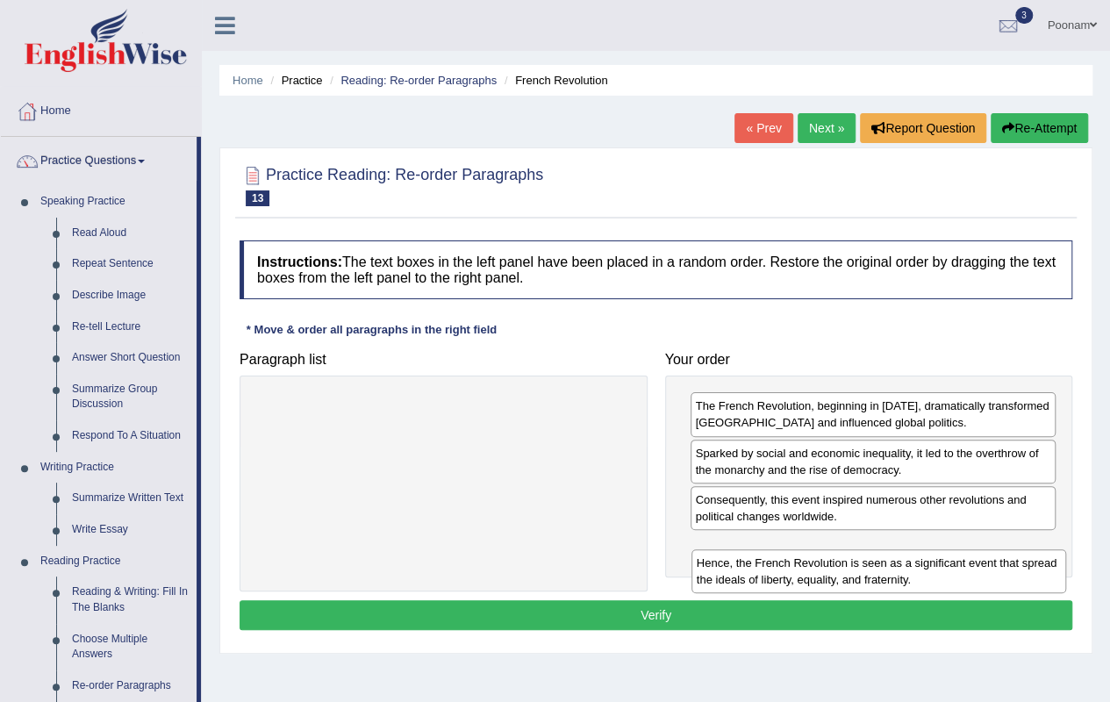
drag, startPoint x: 332, startPoint y: 418, endPoint x: 767, endPoint y: 575, distance: 462.9
click at [767, 575] on div "Hence, the French Revolution is seen as a significant event that spread the ide…" at bounding box center [879, 571] width 375 height 44
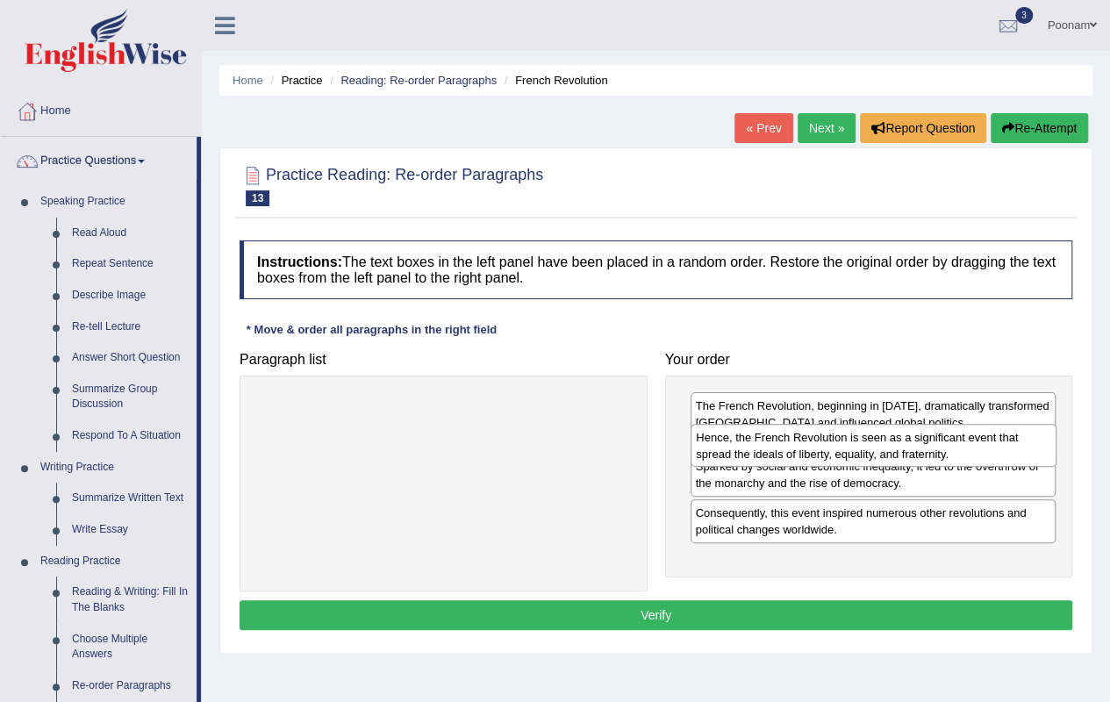
drag, startPoint x: 727, startPoint y: 547, endPoint x: 728, endPoint y: 440, distance: 107.1
click at [728, 440] on div "Hence, the French Revolution is seen as a significant event that spread the ide…" at bounding box center [874, 446] width 366 height 44
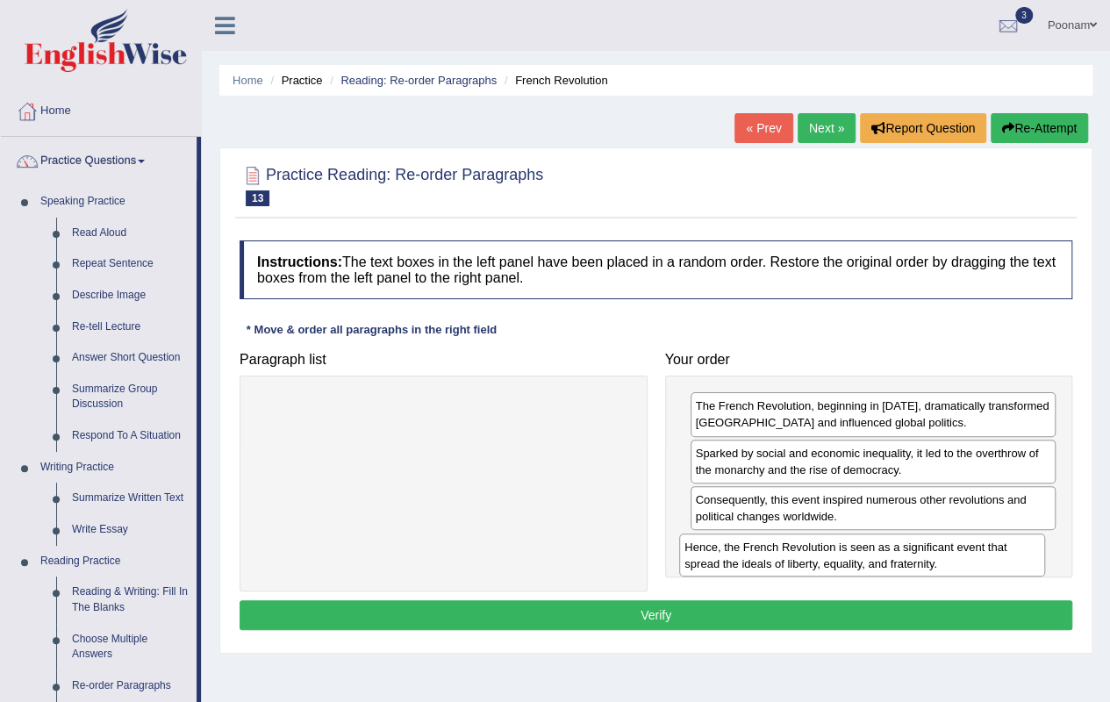
drag, startPoint x: 760, startPoint y: 467, endPoint x: 750, endPoint y: 562, distance: 95.4
click at [750, 562] on div "Hence, the French Revolution is seen as a significant event that spread the ide…" at bounding box center [862, 556] width 366 height 44
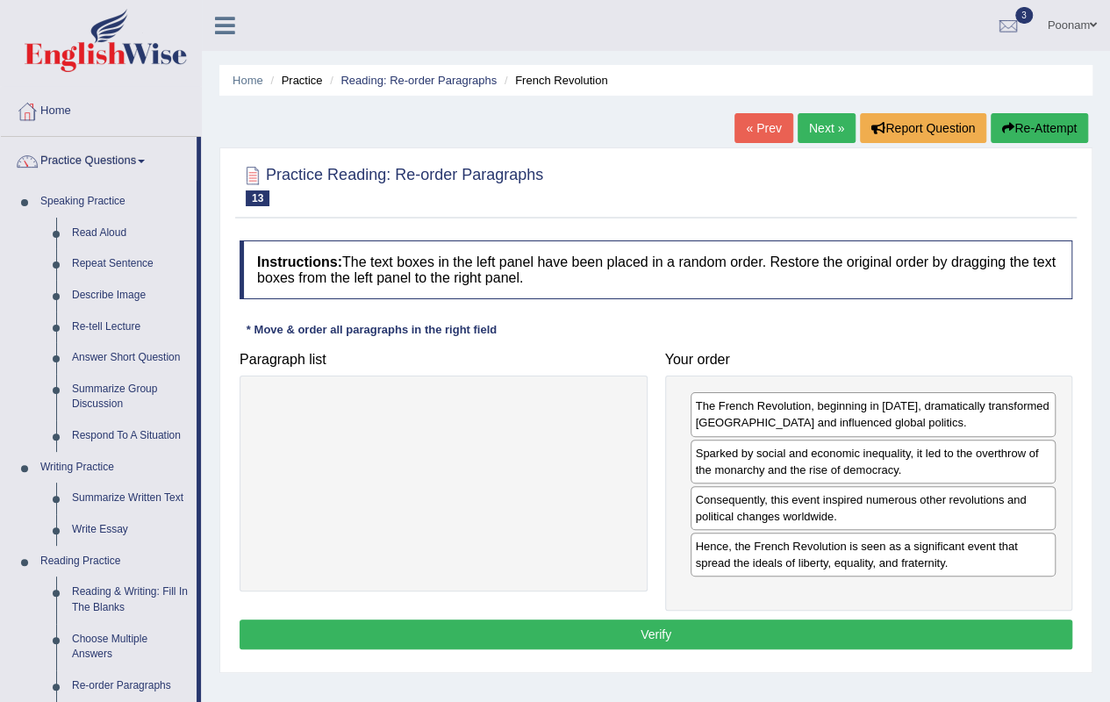
click at [683, 583] on button "Verify" at bounding box center [656, 635] width 833 height 30
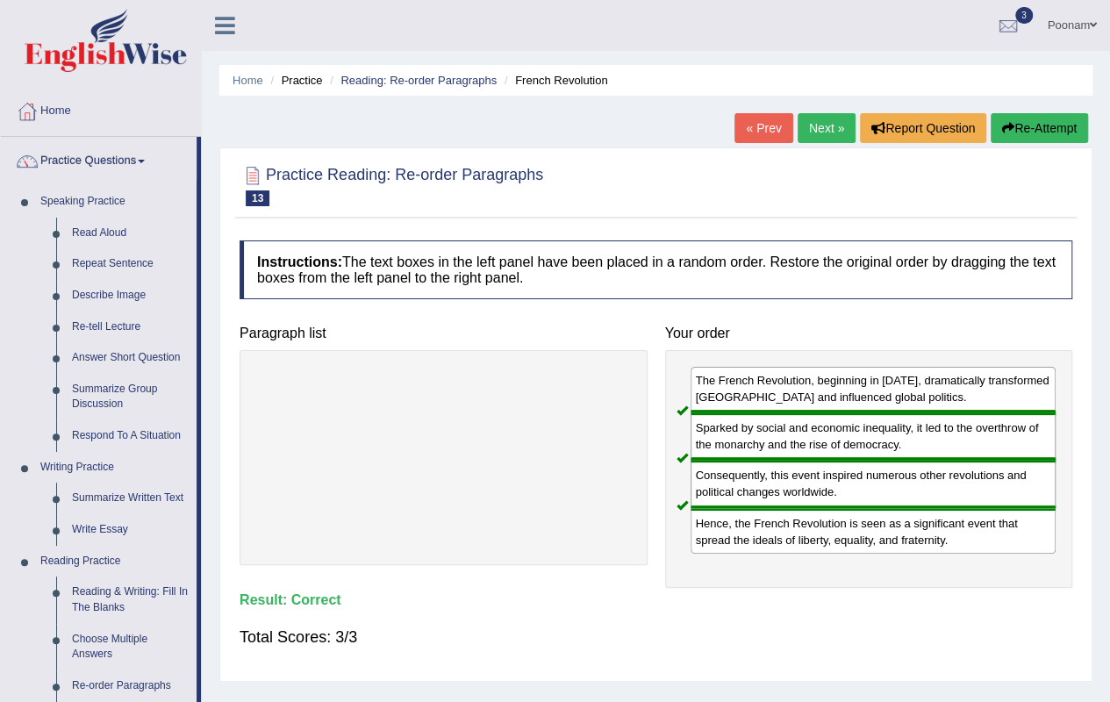
click at [824, 128] on link "Next »" at bounding box center [827, 128] width 58 height 30
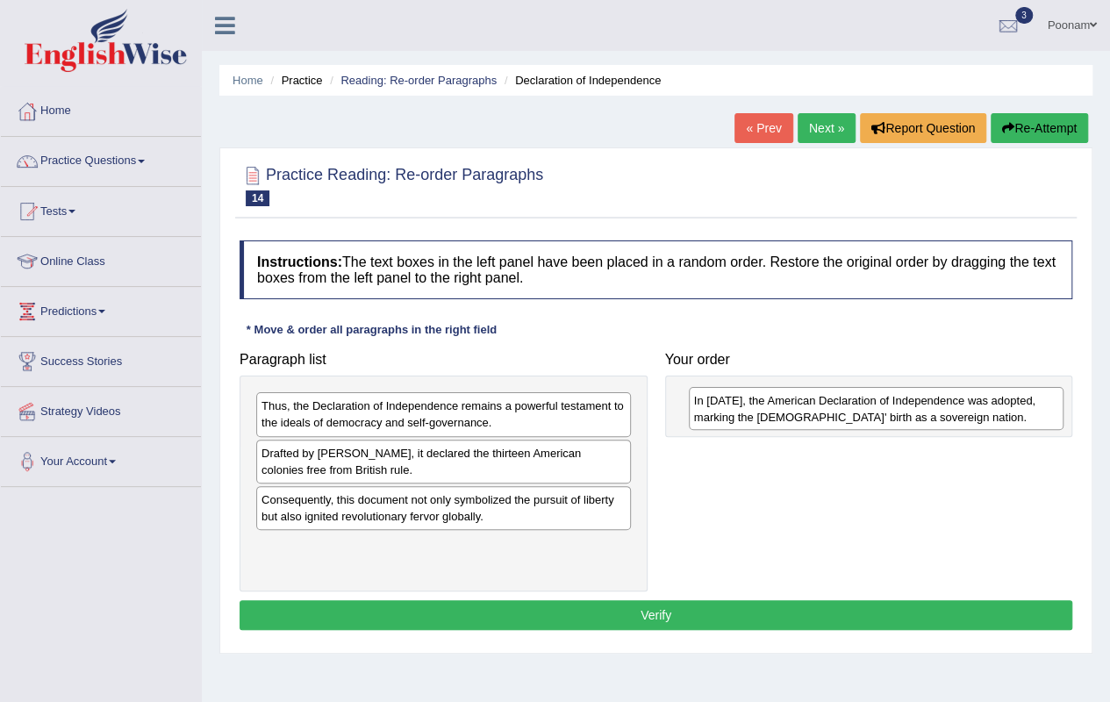
drag, startPoint x: 477, startPoint y: 549, endPoint x: 909, endPoint y: 406, distance: 456.0
click at [909, 406] on div "In 1776, the American Declaration of Independence was adopted, marking the Unit…" at bounding box center [876, 409] width 375 height 44
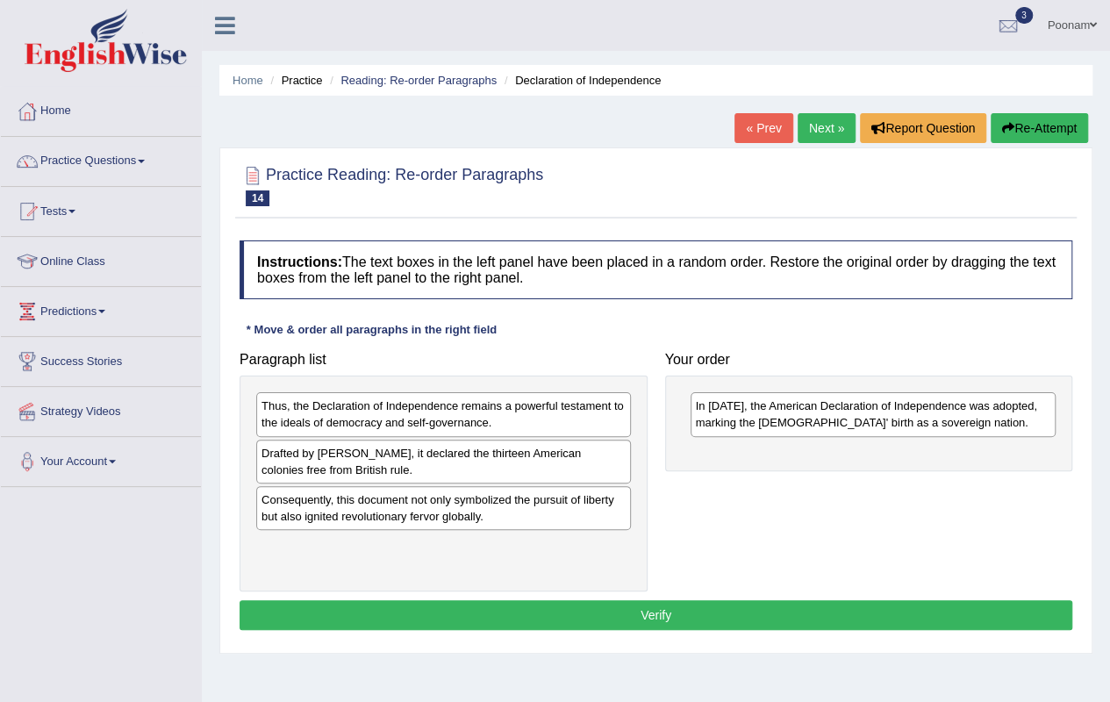
click at [359, 506] on div "Consequently, this document not only symbolized the pursuit of liberty but also…" at bounding box center [443, 508] width 375 height 44
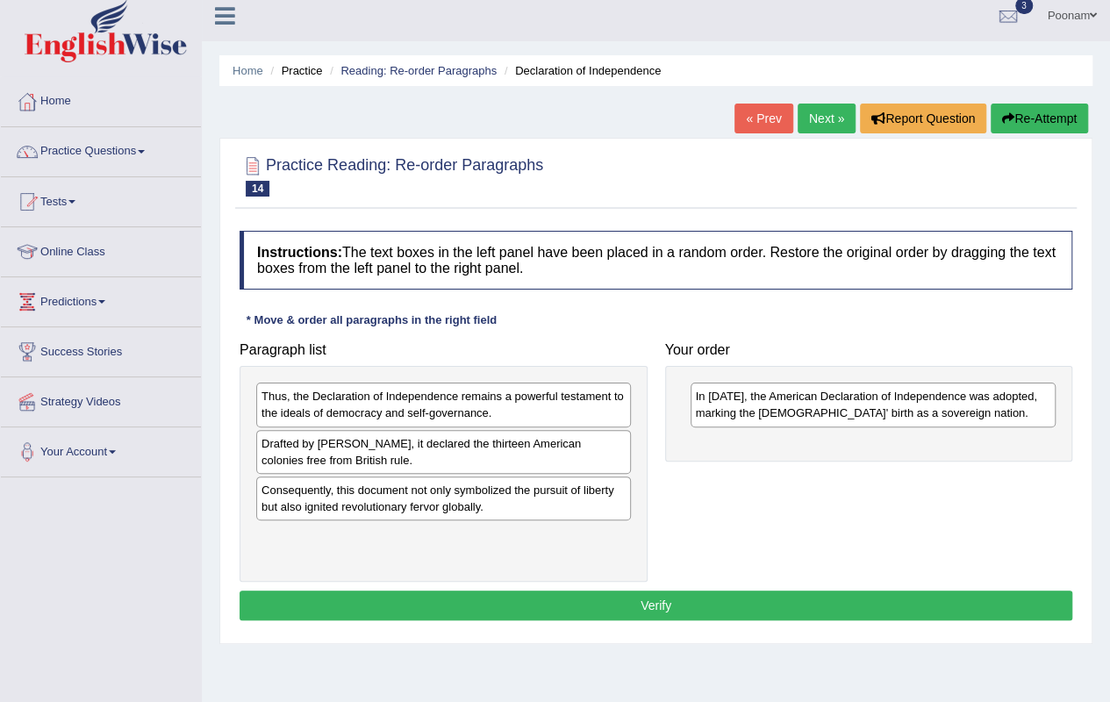
scroll to position [15, 0]
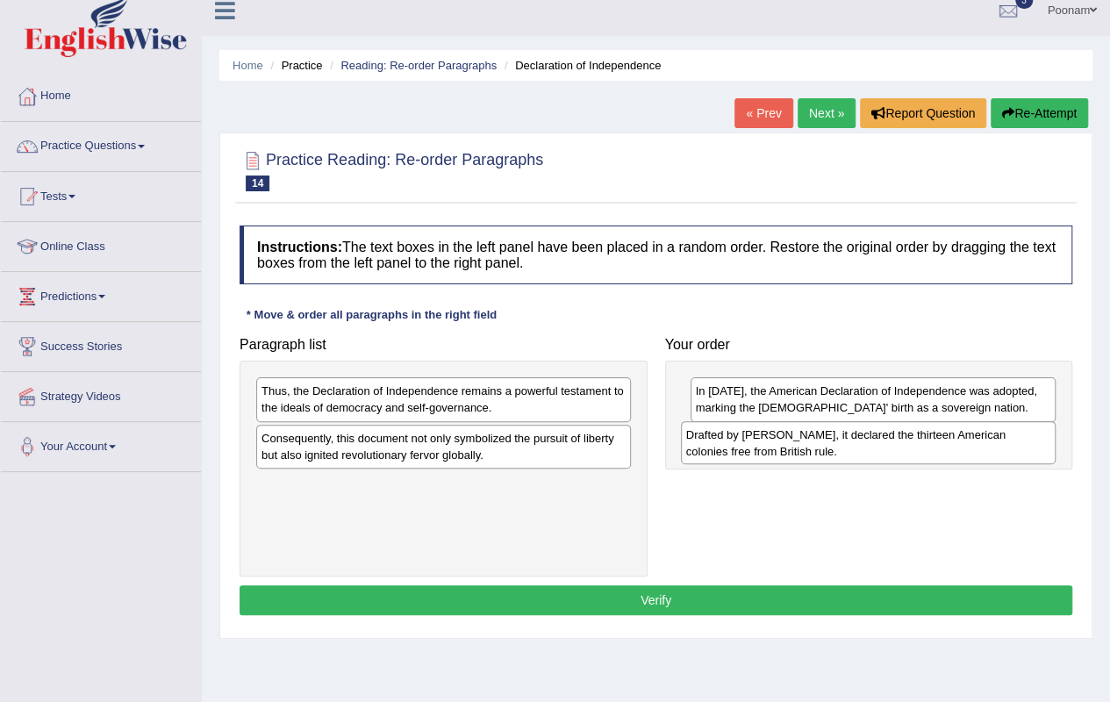
drag, startPoint x: 314, startPoint y: 439, endPoint x: 737, endPoint y: 437, distance: 423.1
click at [737, 437] on div "Drafted by Thomas Jefferson, it declared the thirteen American colonies free fr…" at bounding box center [868, 443] width 375 height 44
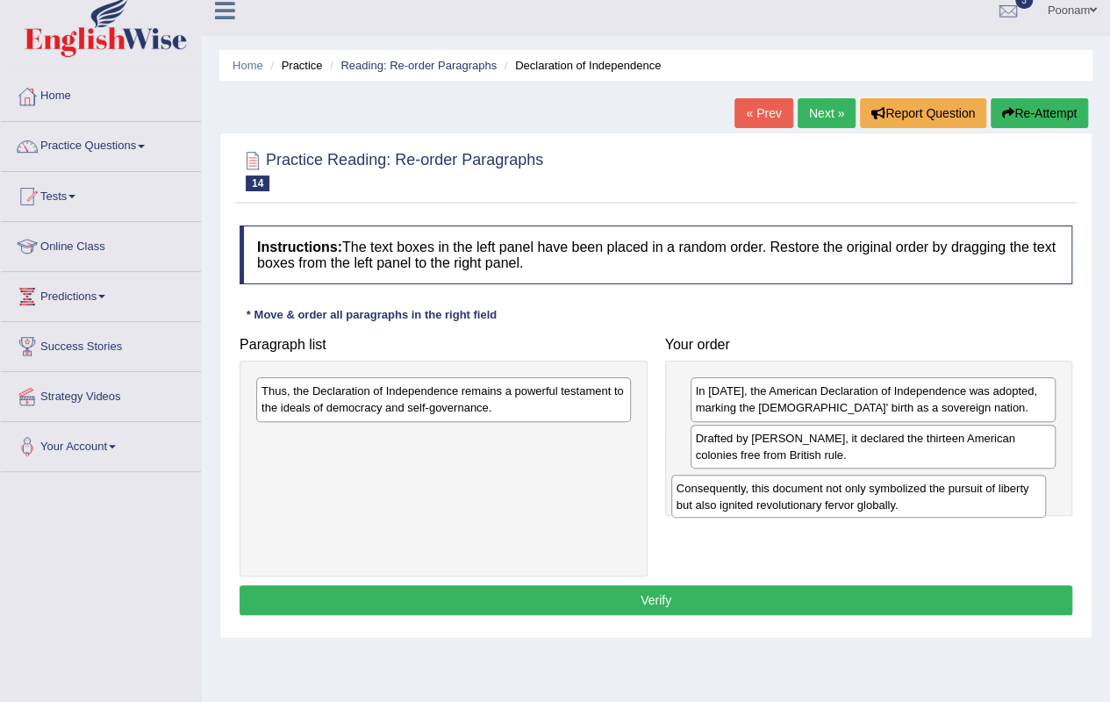
drag, startPoint x: 402, startPoint y: 448, endPoint x: 817, endPoint y: 499, distance: 418.3
click at [817, 499] on div "Consequently, this document not only symbolized the pursuit of liberty but also…" at bounding box center [858, 497] width 375 height 44
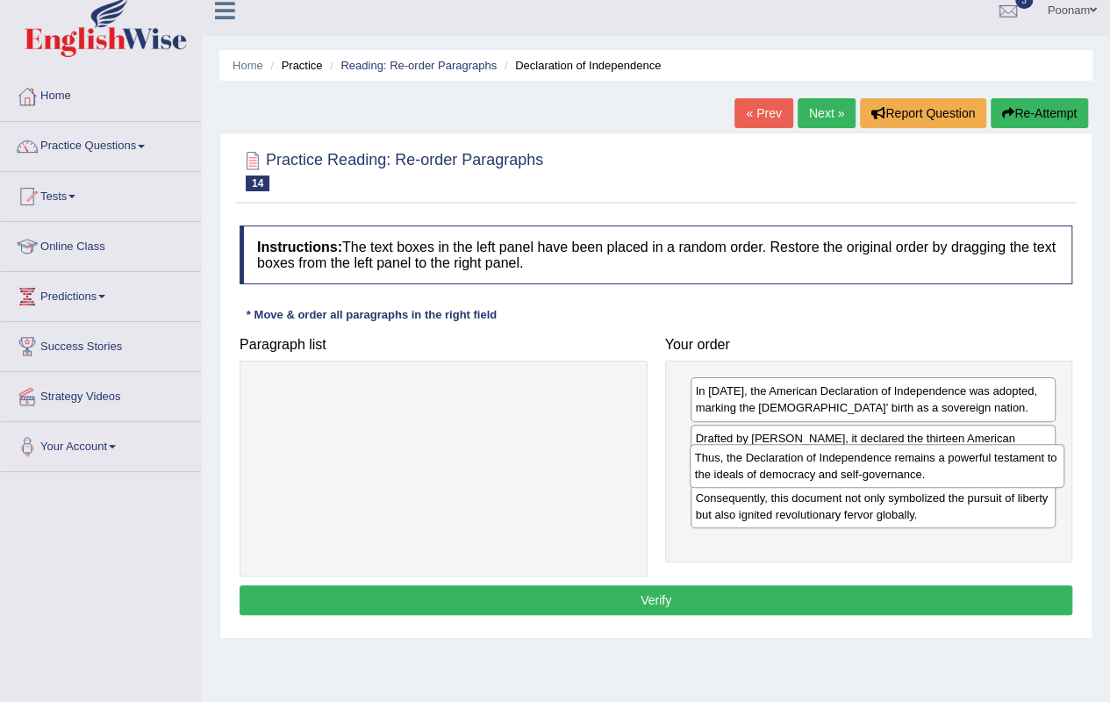
drag, startPoint x: 420, startPoint y: 401, endPoint x: 853, endPoint y: 468, distance: 438.7
click at [853, 468] on div "Thus, the Declaration of Independence remains a powerful testament to the ideal…" at bounding box center [877, 466] width 375 height 44
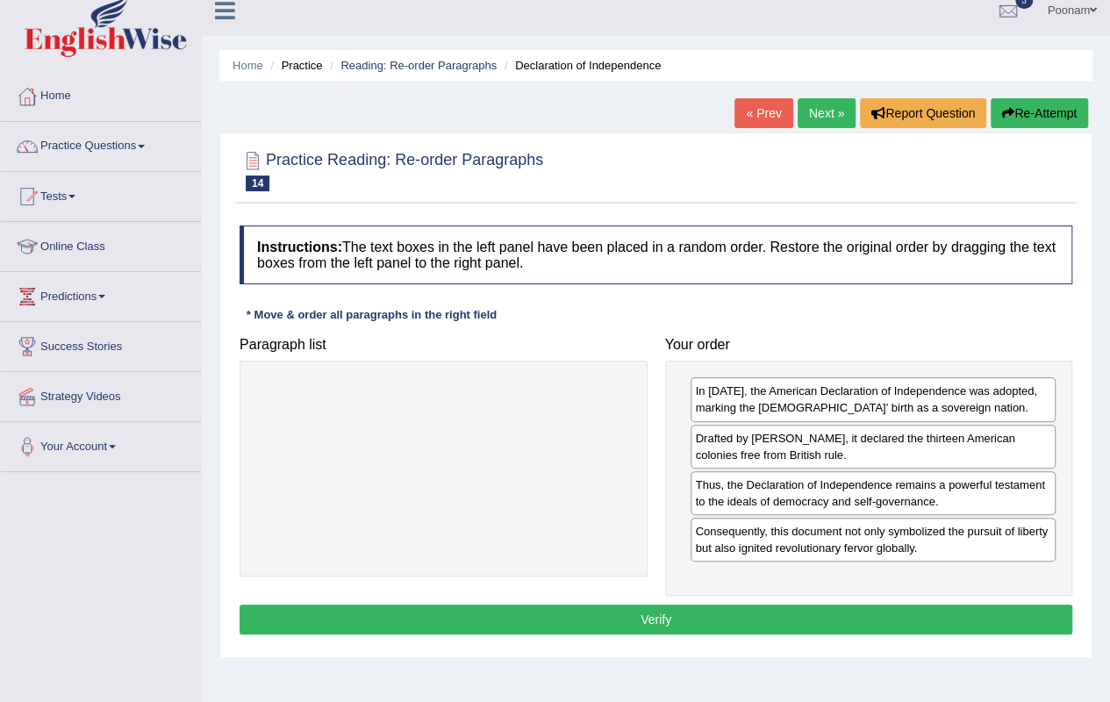
click at [660, 609] on button "Verify" at bounding box center [656, 620] width 833 height 30
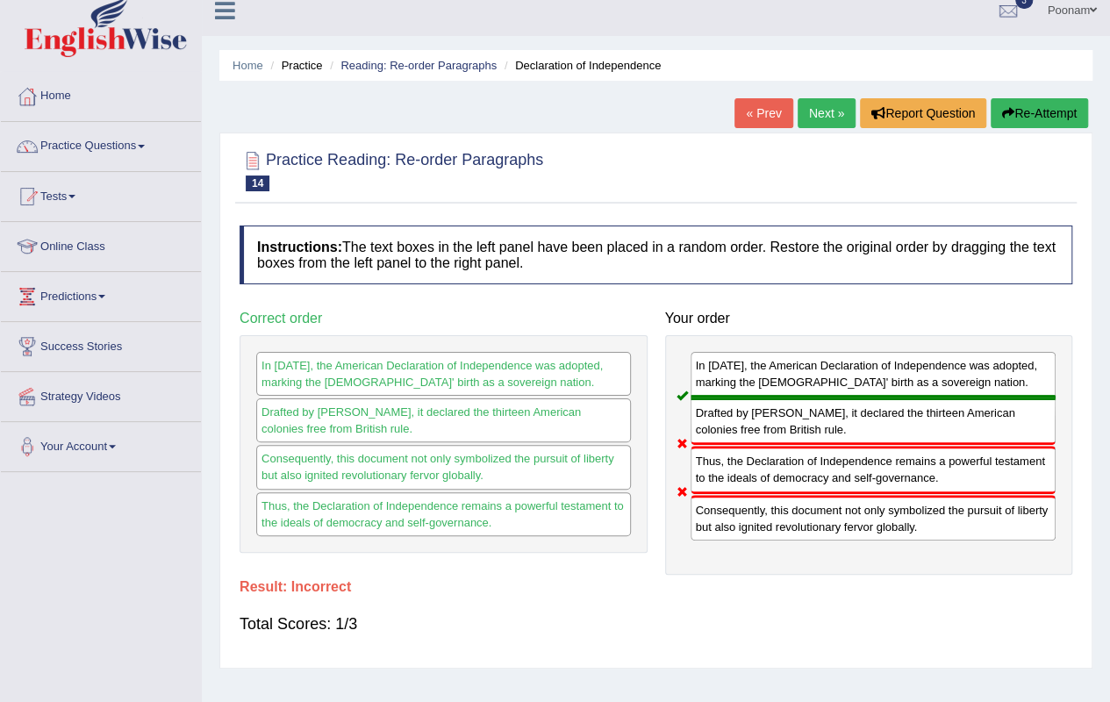
click at [822, 116] on link "Next »" at bounding box center [827, 113] width 58 height 30
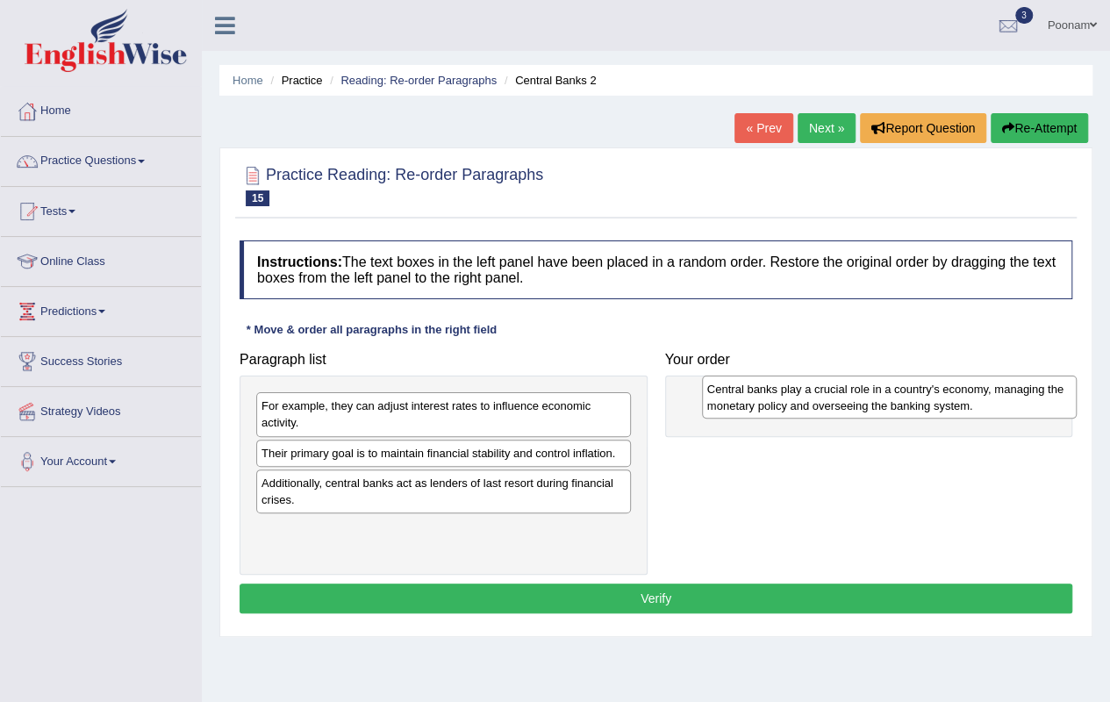
drag, startPoint x: 395, startPoint y: 460, endPoint x: 841, endPoint y: 397, distance: 450.4
click at [841, 397] on div "Central banks play a crucial role in a country's economy, managing the monetary…" at bounding box center [889, 398] width 375 height 44
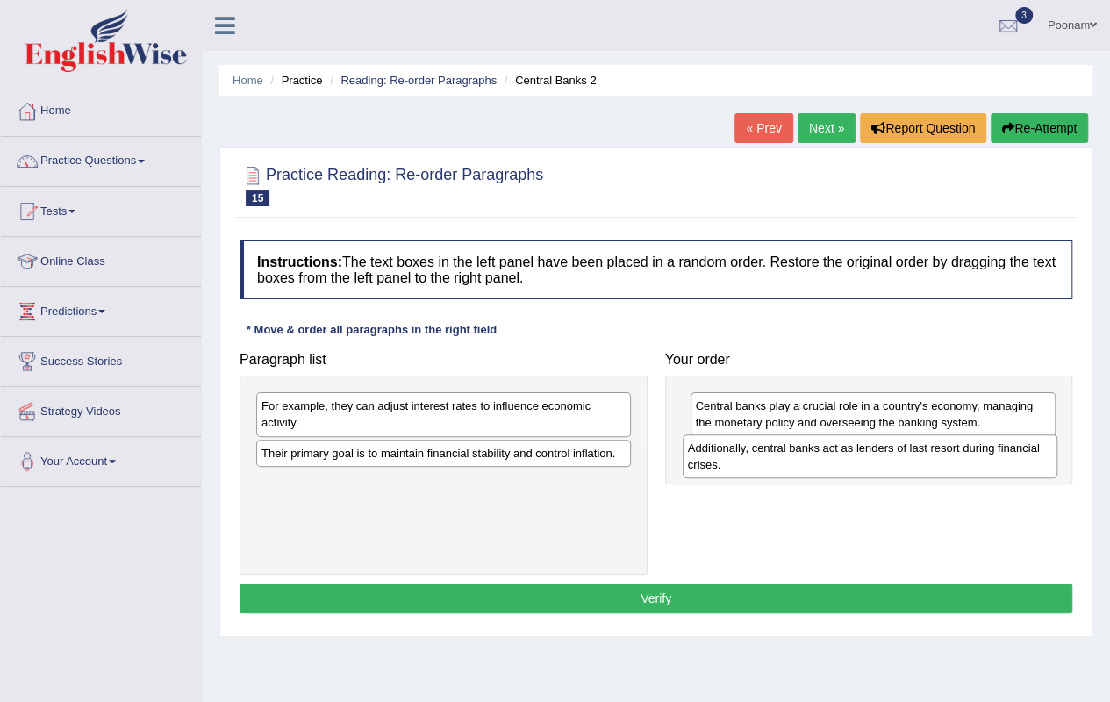
drag, startPoint x: 423, startPoint y: 495, endPoint x: 850, endPoint y: 462, distance: 427.9
click at [850, 462] on div "Additionally, central banks act as lenders of last resort during financial cris…" at bounding box center [870, 456] width 375 height 44
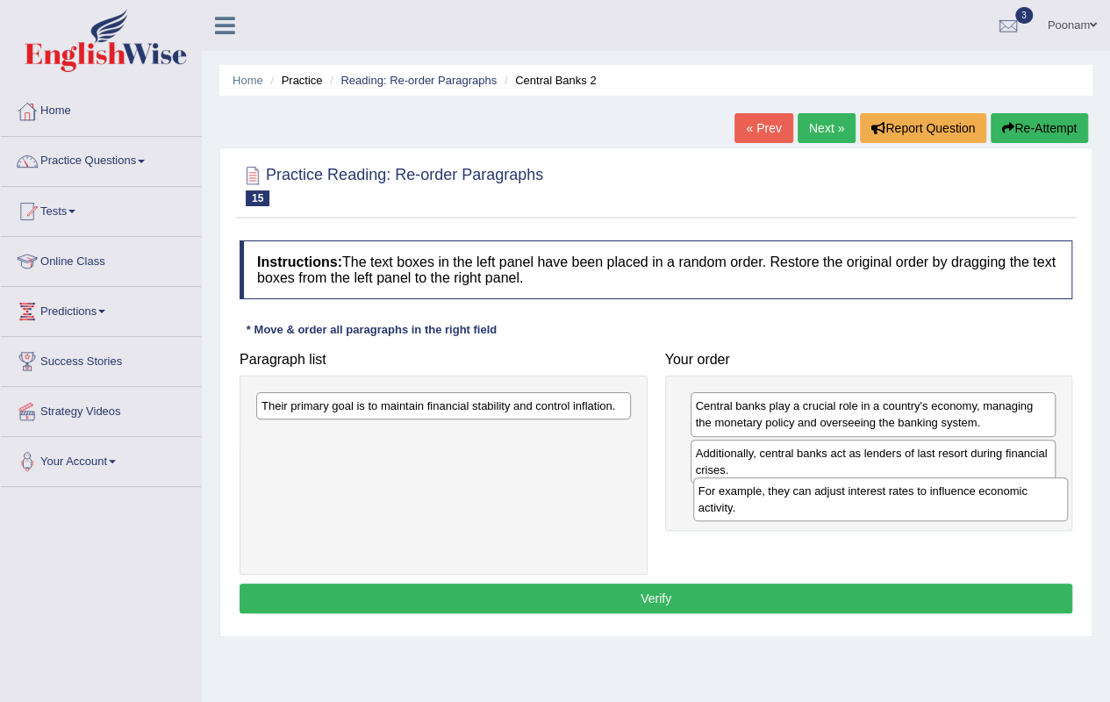
drag, startPoint x: 370, startPoint y: 415, endPoint x: 808, endPoint y: 502, distance: 445.7
click at [808, 502] on div "For example, they can adjust interest rates to influence economic activity." at bounding box center [880, 499] width 375 height 44
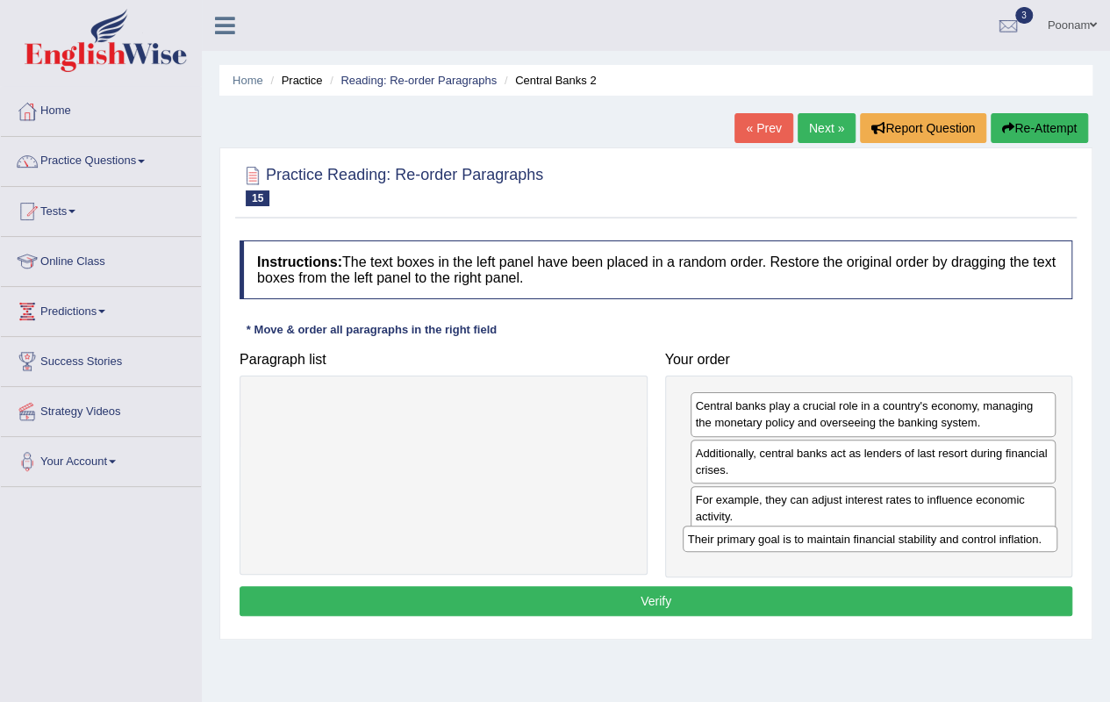
drag, startPoint x: 521, startPoint y: 405, endPoint x: 948, endPoint y: 538, distance: 447.0
click at [948, 538] on div "Their primary goal is to maintain financial stability and control inflation." at bounding box center [870, 539] width 375 height 26
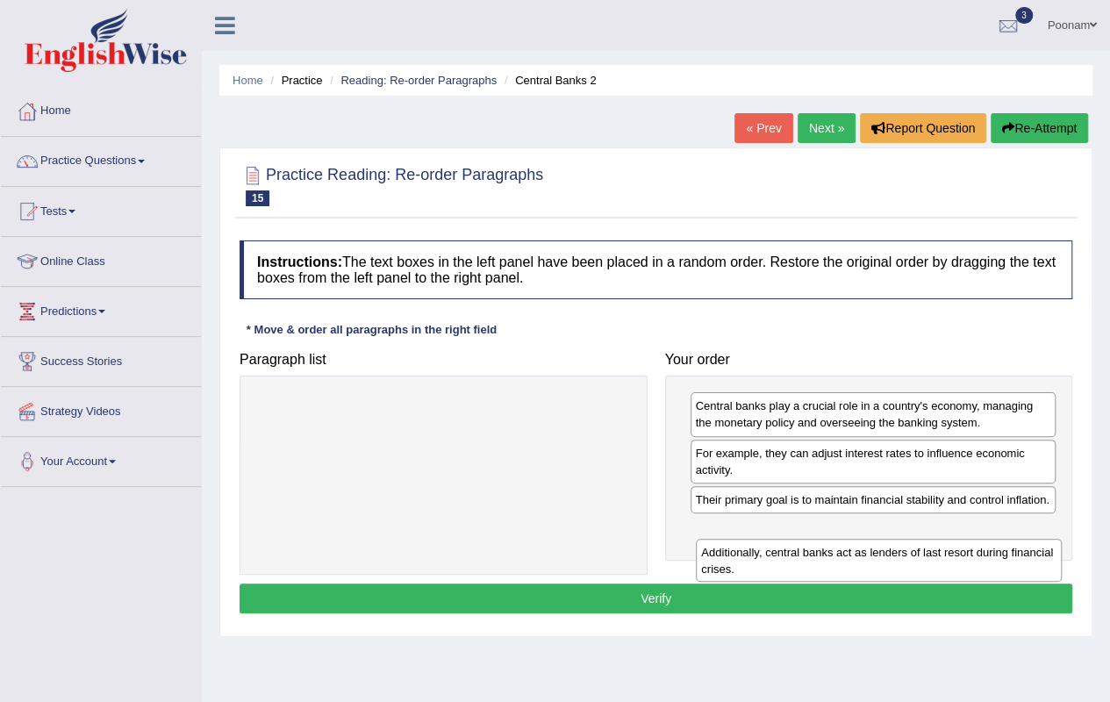
drag, startPoint x: 871, startPoint y: 451, endPoint x: 859, endPoint y: 544, distance: 93.7
click at [859, 544] on div "Additionally, central banks act as lenders of last resort during financial cris…" at bounding box center [879, 561] width 366 height 44
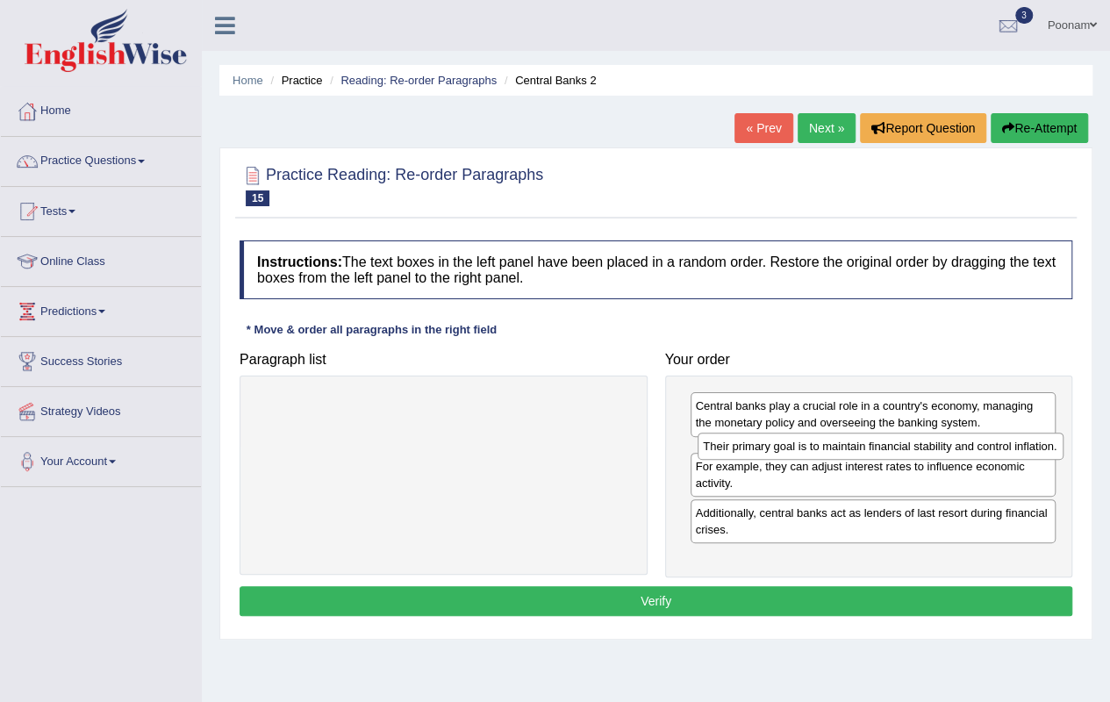
drag, startPoint x: 902, startPoint y: 507, endPoint x: 910, endPoint y: 456, distance: 52.4
click at [910, 456] on div "Their primary goal is to maintain financial stability and control inflation." at bounding box center [881, 446] width 366 height 26
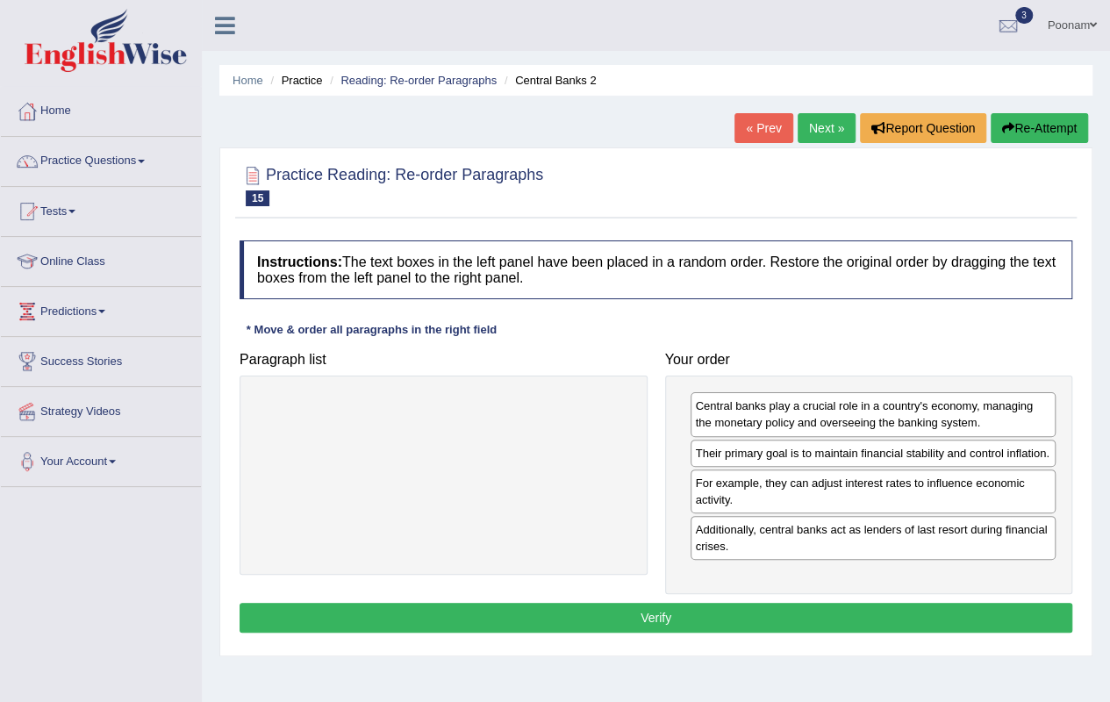
click at [655, 608] on button "Verify" at bounding box center [656, 618] width 833 height 30
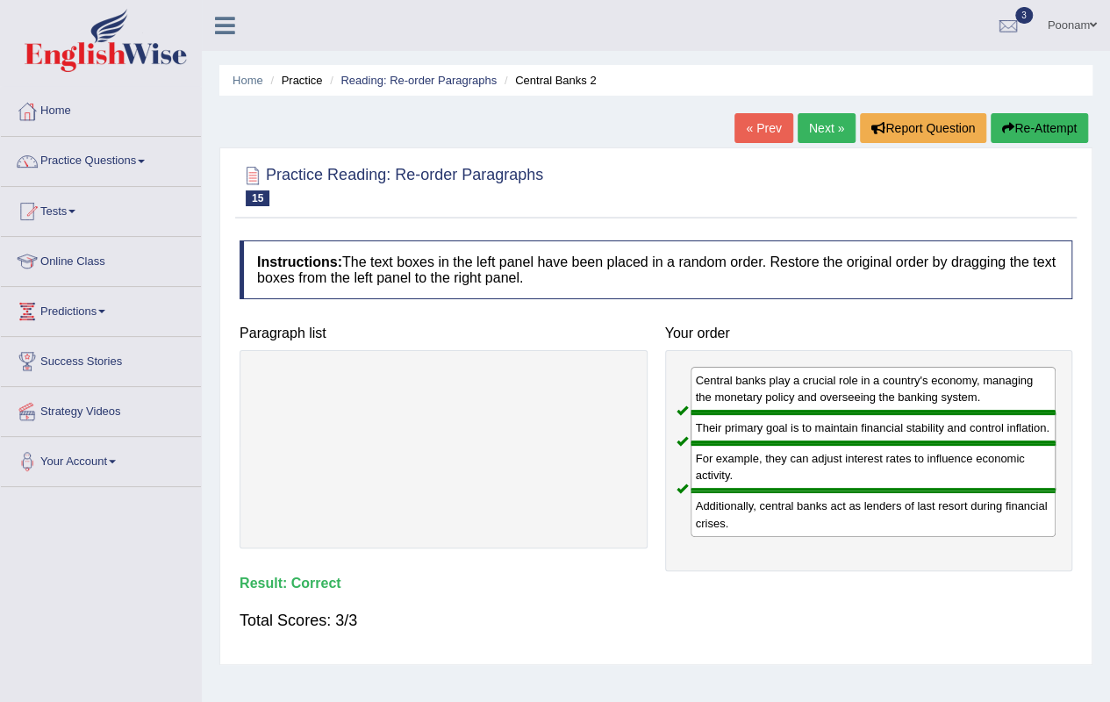
click at [1078, 672] on div "Home Practice Reading: Re-order Paragraphs Central Banks 2 « Prev Next » Report…" at bounding box center [656, 439] width 908 height 878
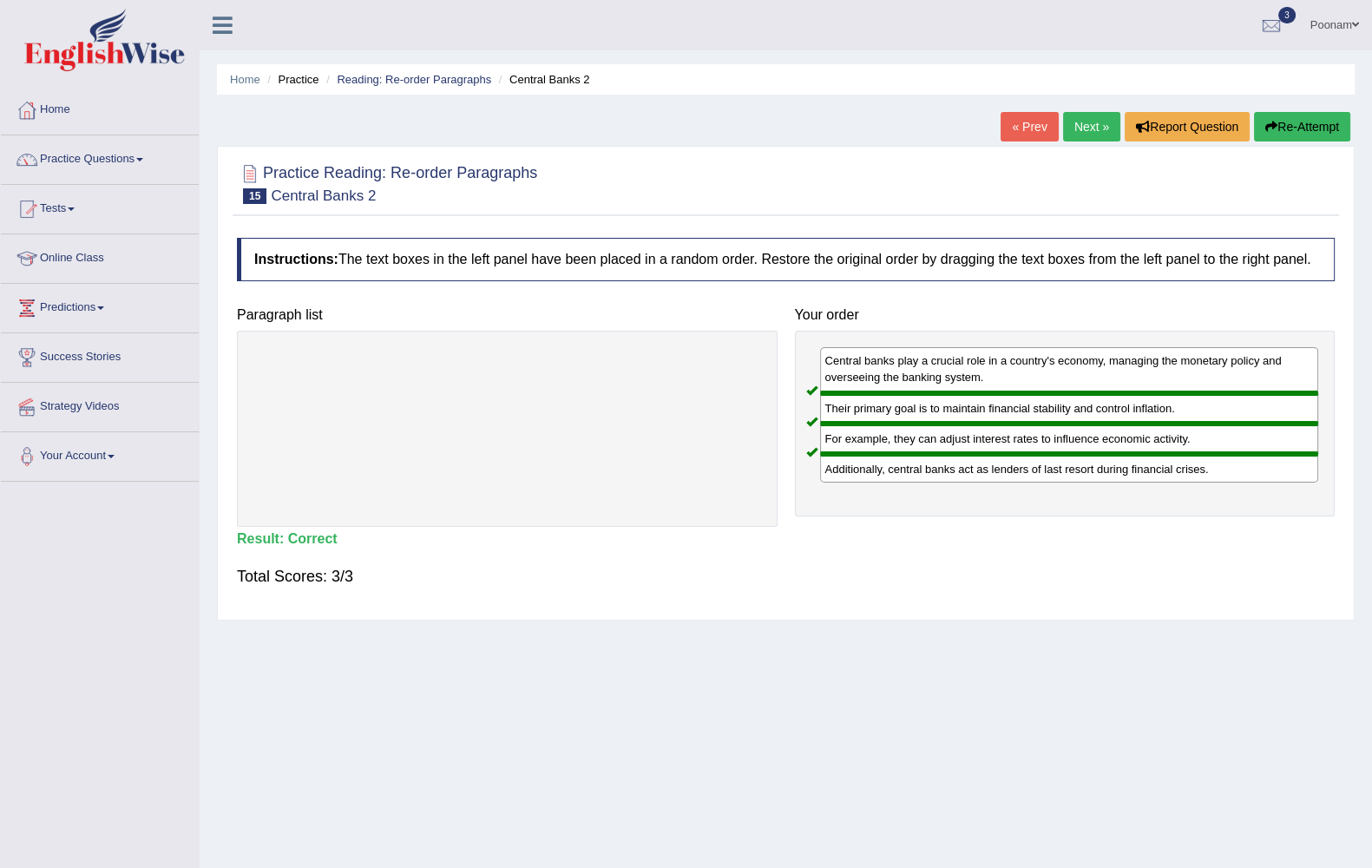
click at [39, 117] on link "Home" at bounding box center [100, 108] width 198 height 43
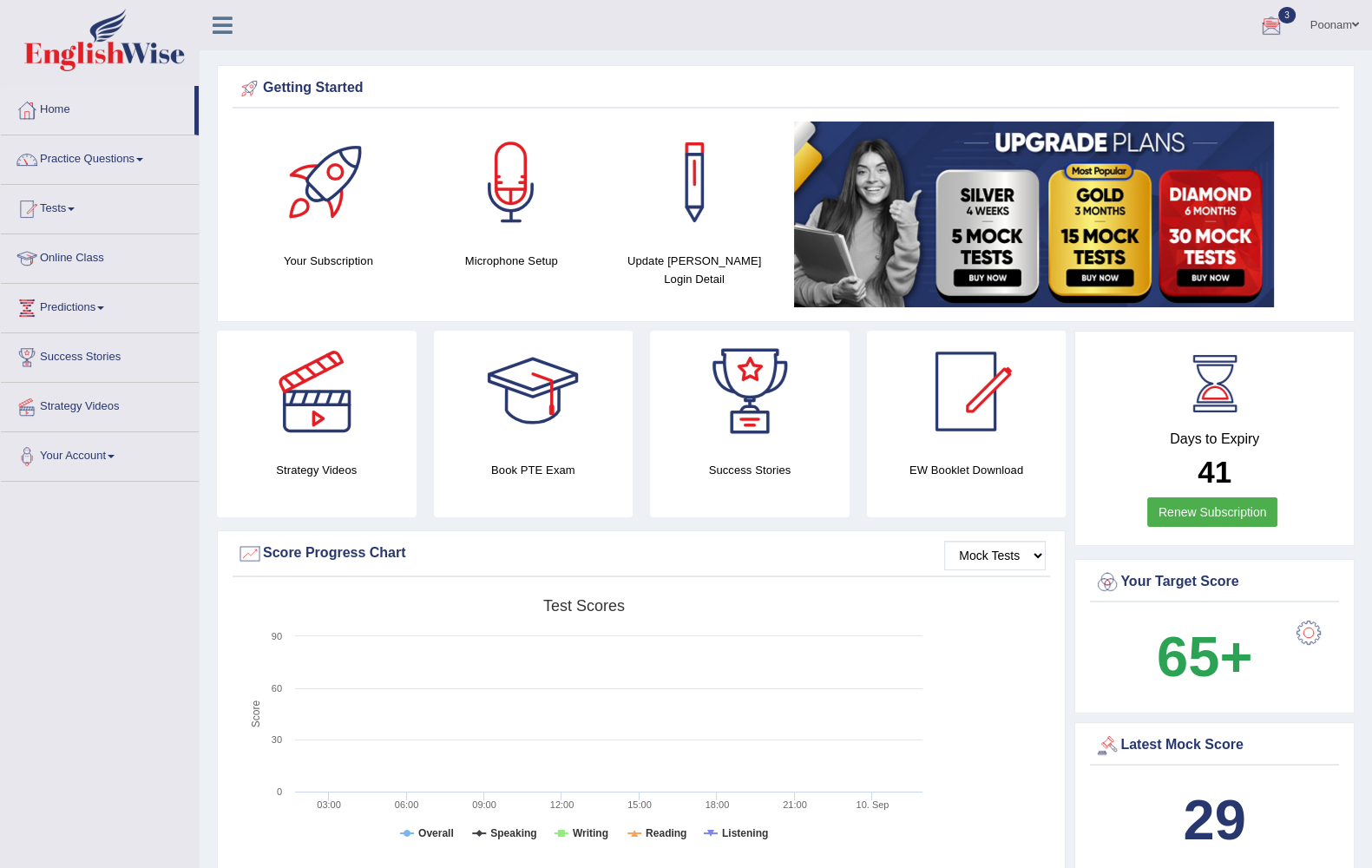
click at [1348, 25] on link "Poonam" at bounding box center [1333, 23] width 74 height 45
